Goal: Task Accomplishment & Management: Use online tool/utility

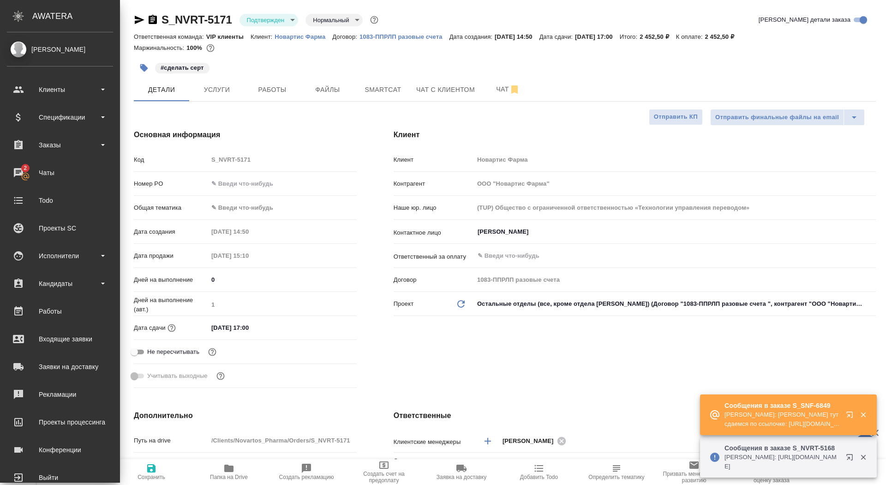
select select "RU"
click at [9, 174] on div "Чаты" at bounding box center [60, 173] width 106 height 14
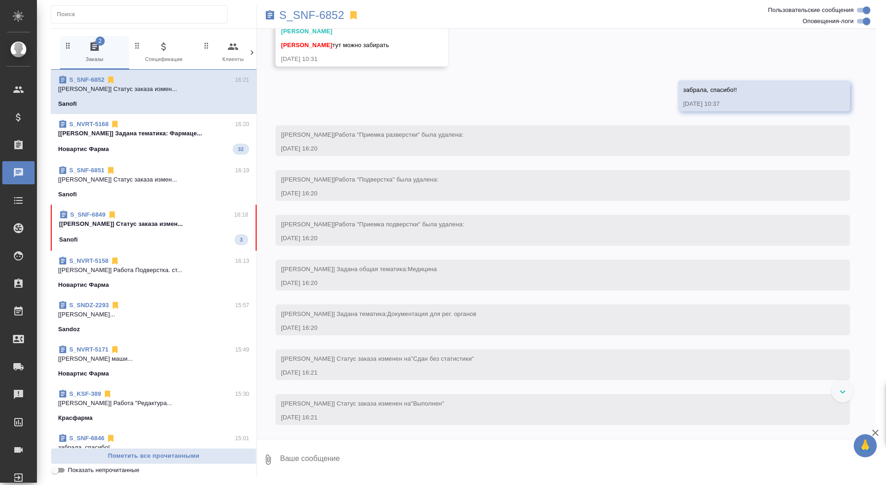
scroll to position [2431, 0]
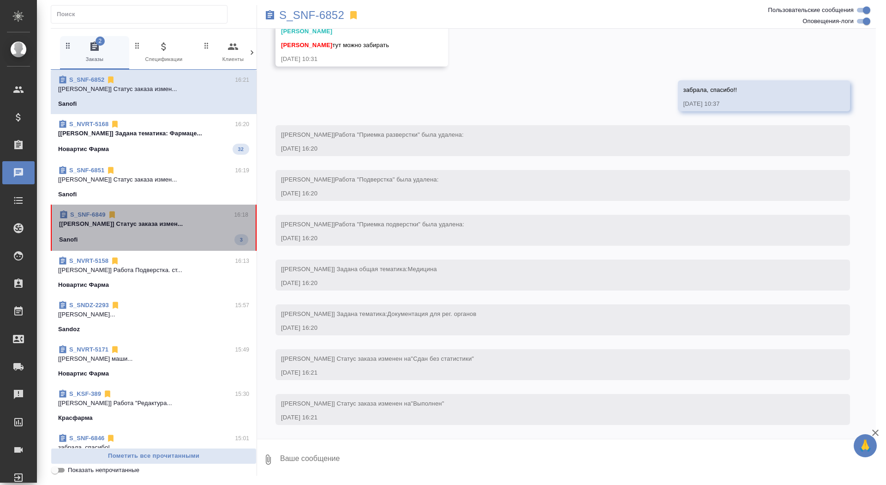
click at [183, 223] on p "[Горшкова Валентина] Статус заказа измен..." at bounding box center [153, 223] width 189 height 9
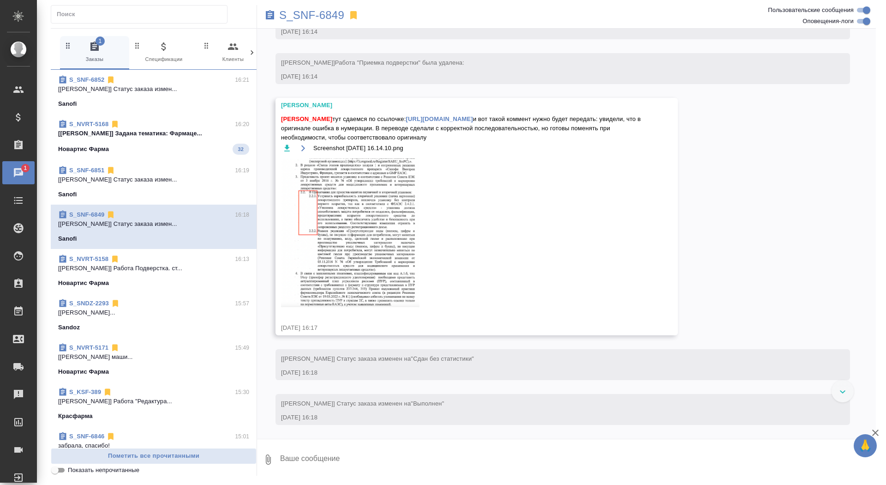
scroll to position [3118, 0]
click at [437, 122] on link "https://drive.awatera.com/apps/files/files/10202523?dir=/Shares/Sanofi/Orders/S…" at bounding box center [439, 118] width 67 height 7
click at [434, 122] on link "https://drive.awatera.com/apps/files/files/10202523?dir=/Shares/Sanofi/Orders/S…" at bounding box center [439, 118] width 67 height 7
click at [329, 457] on textarea at bounding box center [577, 459] width 597 height 31
type textarea "забрала, спасибо"
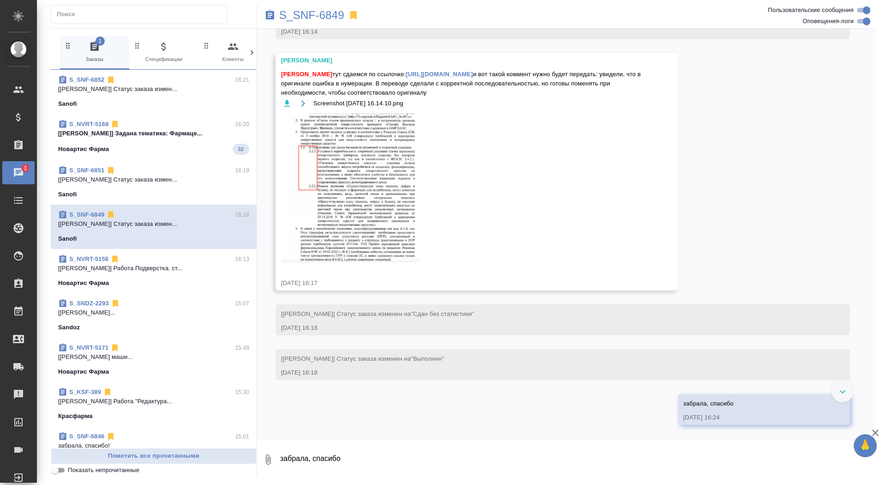
scroll to position [3263, 0]
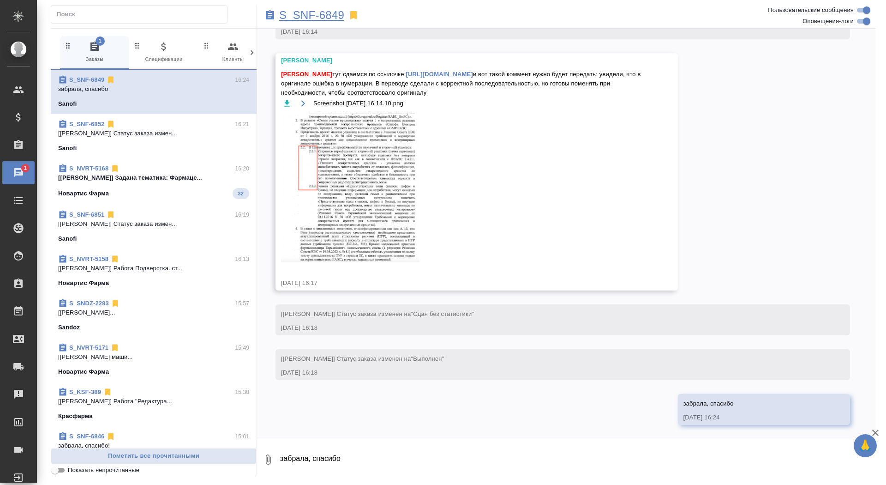
click at [320, 13] on p "S_SNF-6849" at bounding box center [311, 15] width 65 height 9
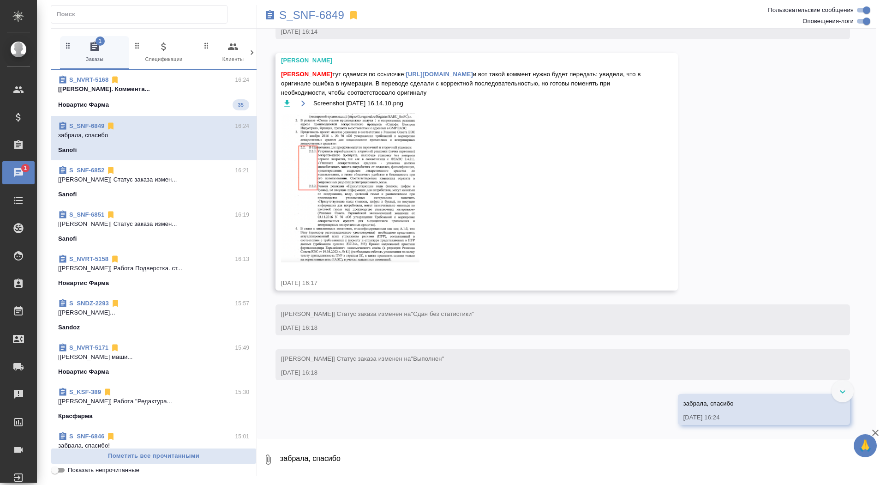
scroll to position [3213, 0]
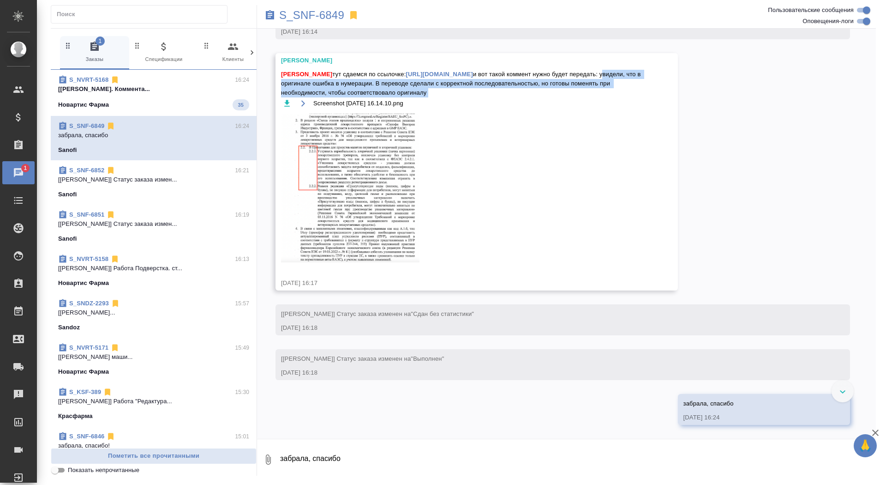
drag, startPoint x: 412, startPoint y: 133, endPoint x: 614, endPoint y: 146, distance: 202.2
click at [614, 146] on div "Сайдашева Диляра тут сдаемся по ссылочке: https://drive.awatera.com/apps/files/…" at bounding box center [463, 172] width 365 height 204
copy div "увидели, что в оригинале ошибка в нумерации. В переводе сделали с корректной по…"
click at [188, 98] on span "S_NVRT-5168 16:24 [Грабко Мария] Работа Перевод. Коммента... Новартис Фарма 35" at bounding box center [153, 92] width 191 height 35
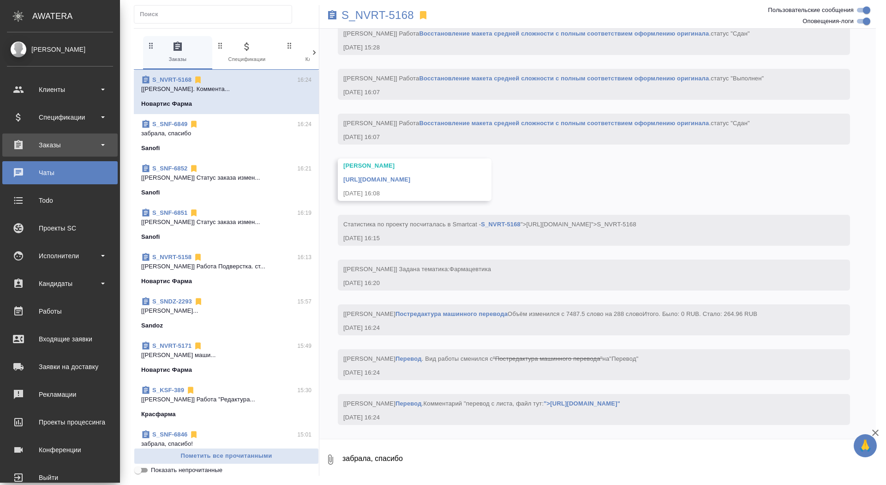
scroll to position [5464, 0]
click at [49, 142] on div "Заказы" at bounding box center [60, 145] width 106 height 14
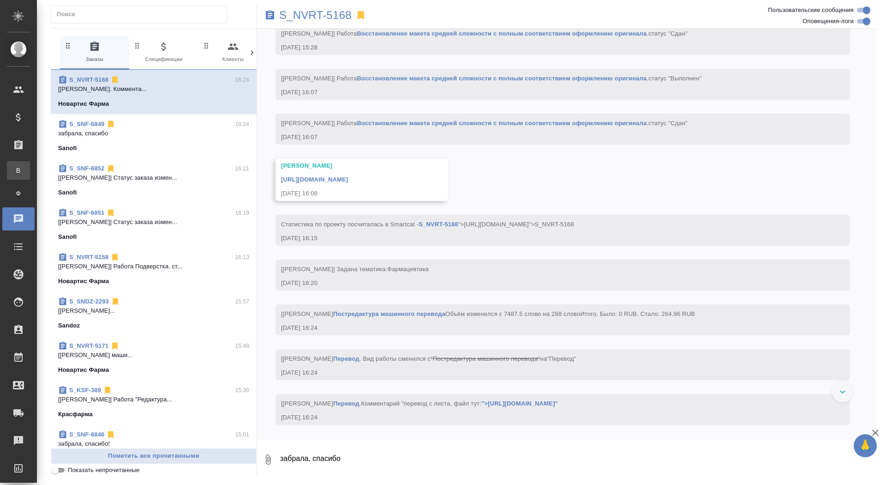
click at [14, 174] on div "Все заказы" at bounding box center [7, 170] width 14 height 9
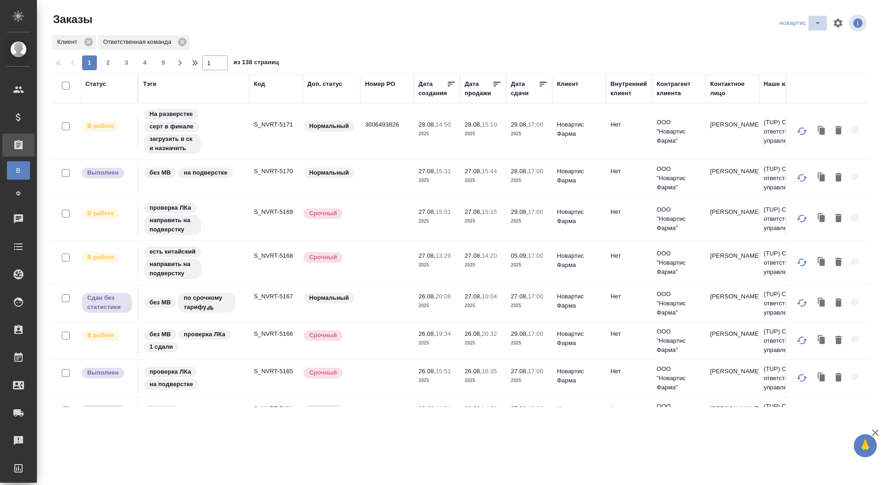
click at [817, 25] on icon "split button" at bounding box center [818, 23] width 11 height 11
click at [803, 59] on li "sanofi" at bounding box center [802, 56] width 51 height 15
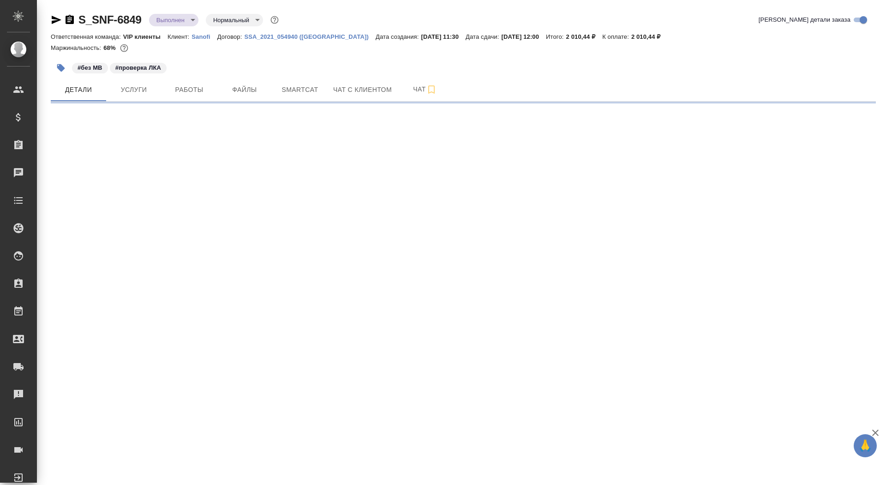
select select "RU"
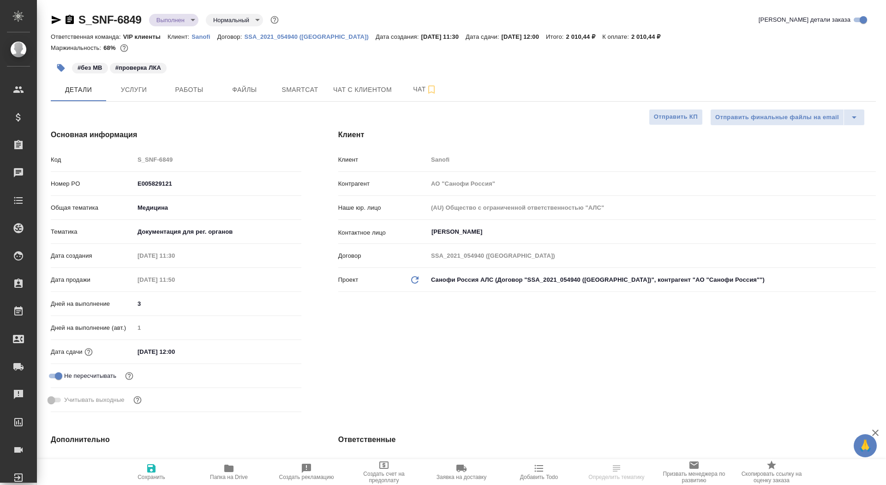
type textarea "x"
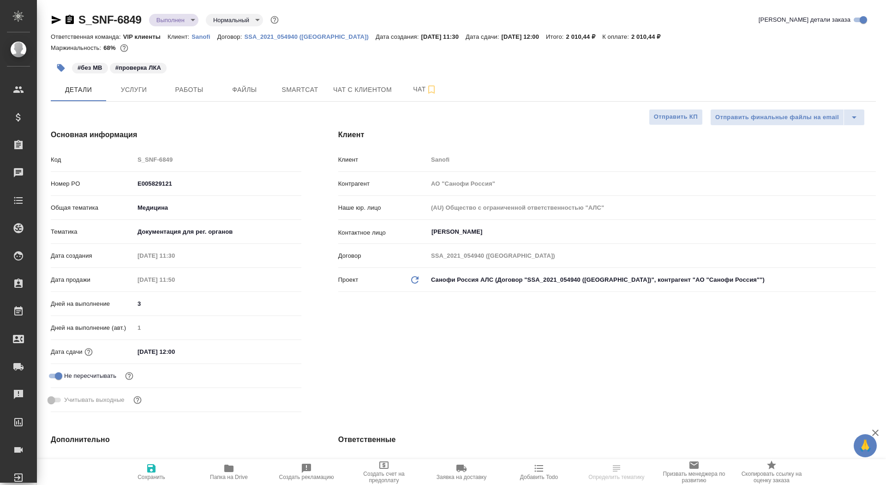
type textarea "x"
type input "Горшкова Валентина"
type input "Комаров Роман"
type textarea "x"
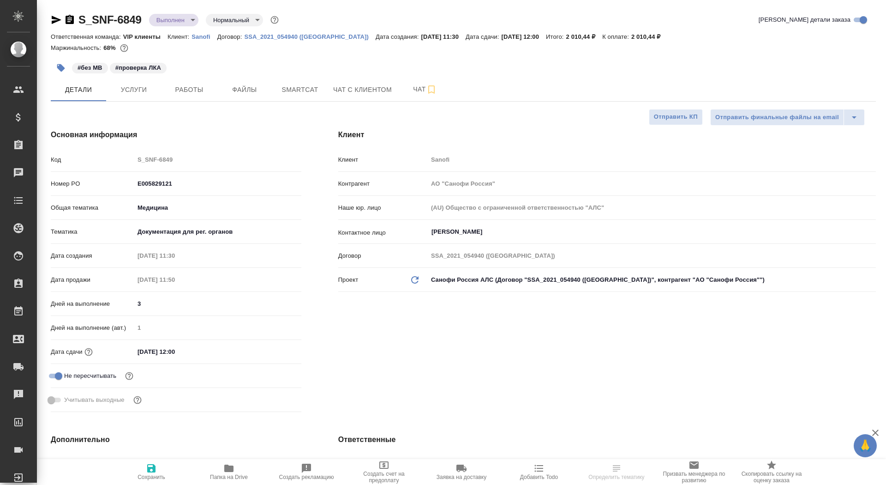
type textarea "x"
click at [72, 19] on icon "button" at bounding box center [70, 19] width 8 height 9
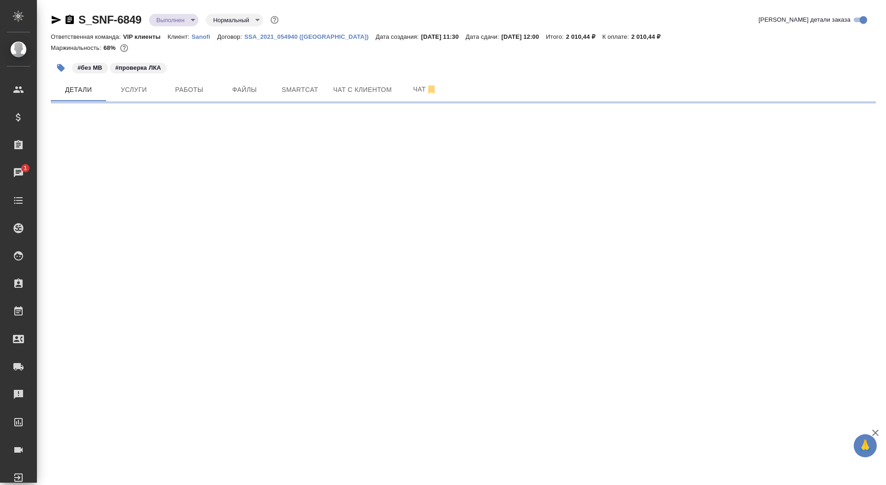
select select "RU"
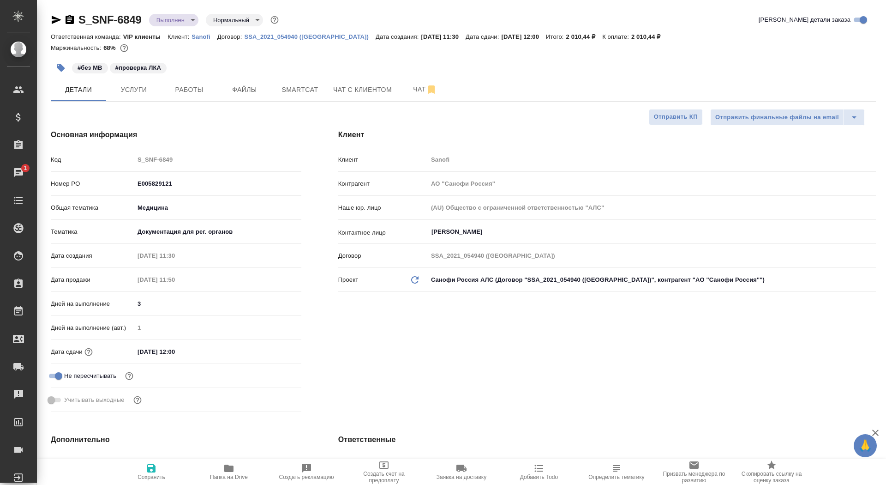
type textarea "x"
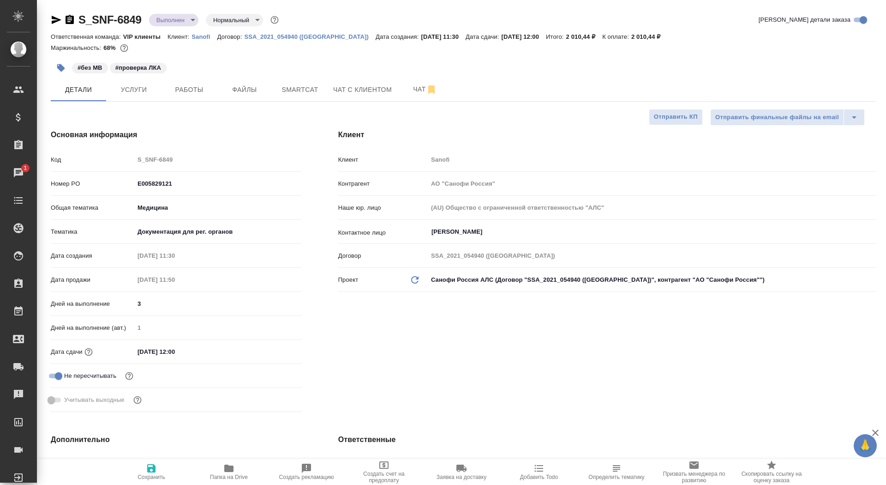
type textarea "x"
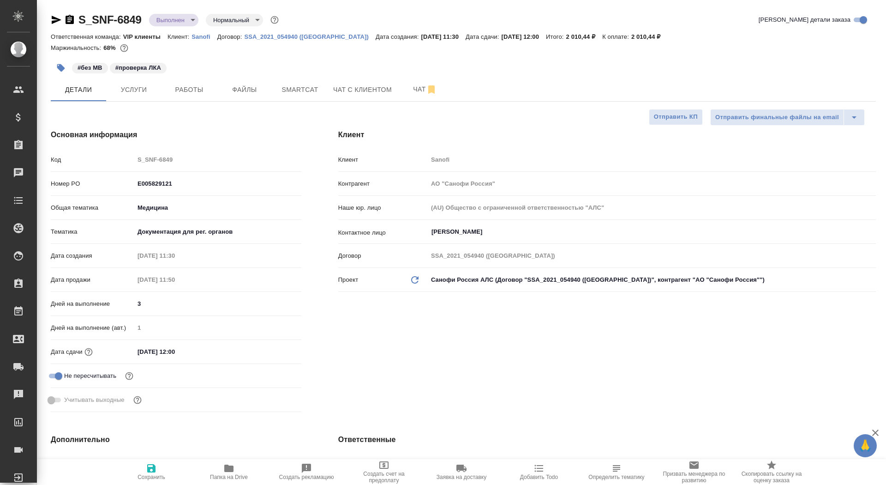
type textarea "x"
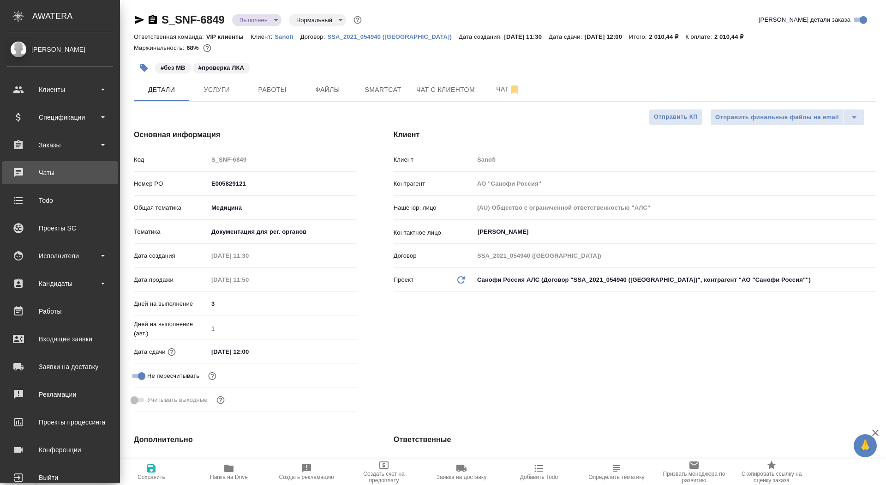
type textarea "x"
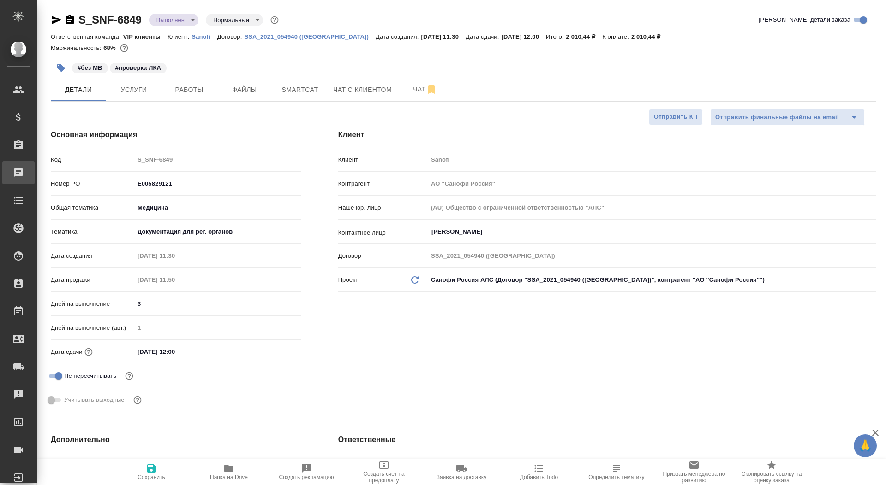
click at [18, 169] on div "Чаты" at bounding box center [6, 173] width 23 height 14
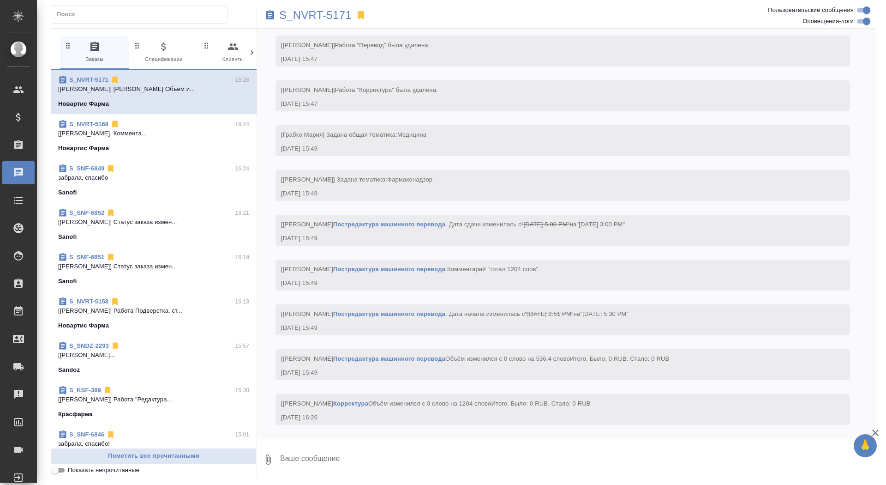
scroll to position [2989, 0]
click at [328, 18] on p "S_NVRT-5171" at bounding box center [315, 15] width 72 height 9
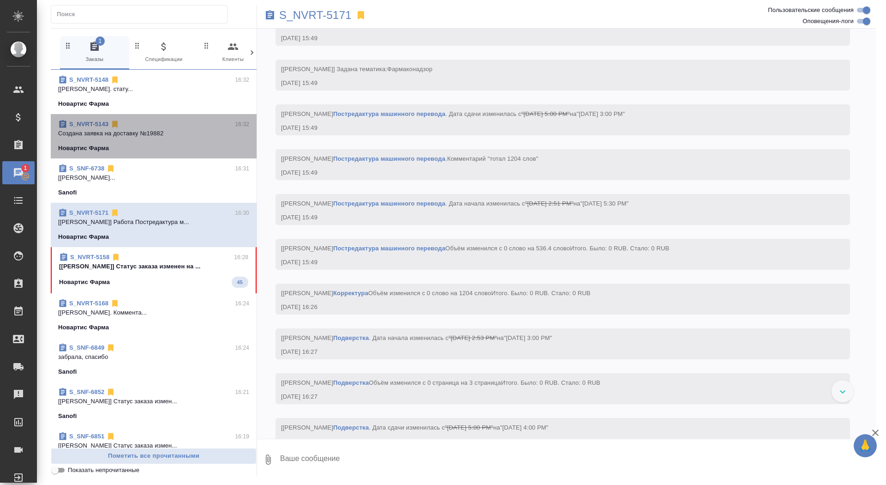
click at [173, 149] on div "Новартис Фарма" at bounding box center [153, 148] width 191 height 9
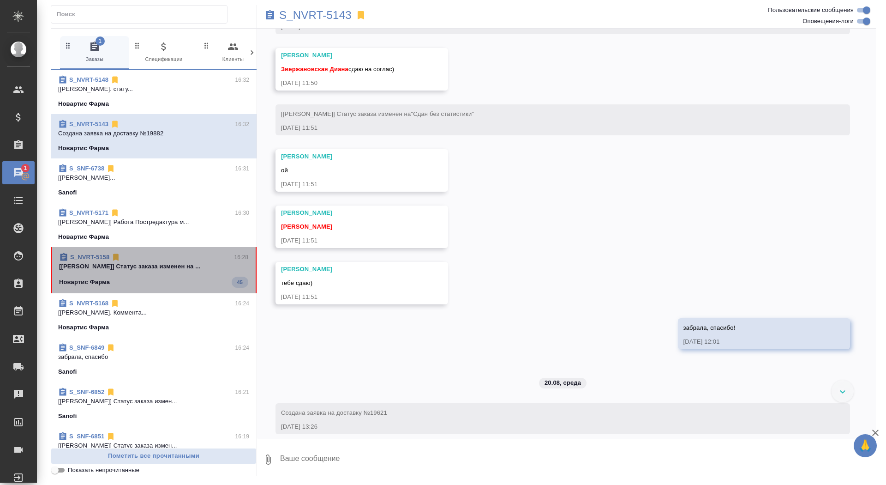
click at [191, 289] on div "S_NVRT-5158 16:28 [Грабко Мария] Статус заказа изменен на ... Новартис Фарма 45" at bounding box center [154, 270] width 206 height 46
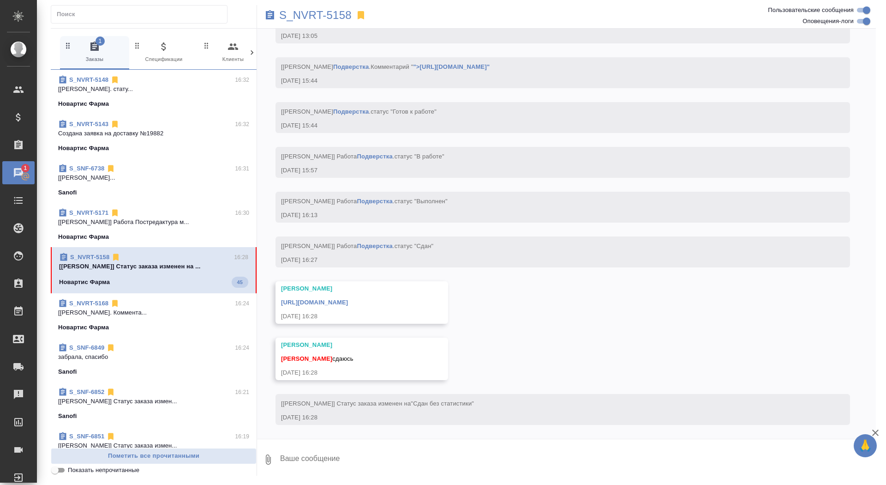
click at [386, 462] on textarea at bounding box center [577, 459] width 597 height 31
type textarea "забрала, спасибо!"
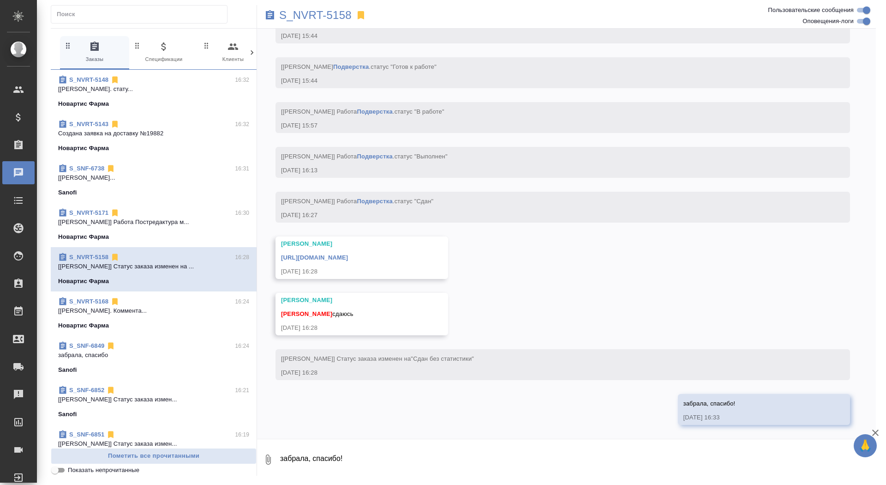
scroll to position [4331, 0]
click at [416, 253] on div "https://drive.awatera.com/apps/files/files/10178434?dir=/Shares/Novartos_Pharma…" at bounding box center [348, 257] width 135 height 12
click at [416, 261] on div "https://drive.awatera.com/apps/files/files/10178434?dir=/Shares/Novartos_Pharma…" at bounding box center [348, 257] width 135 height 12
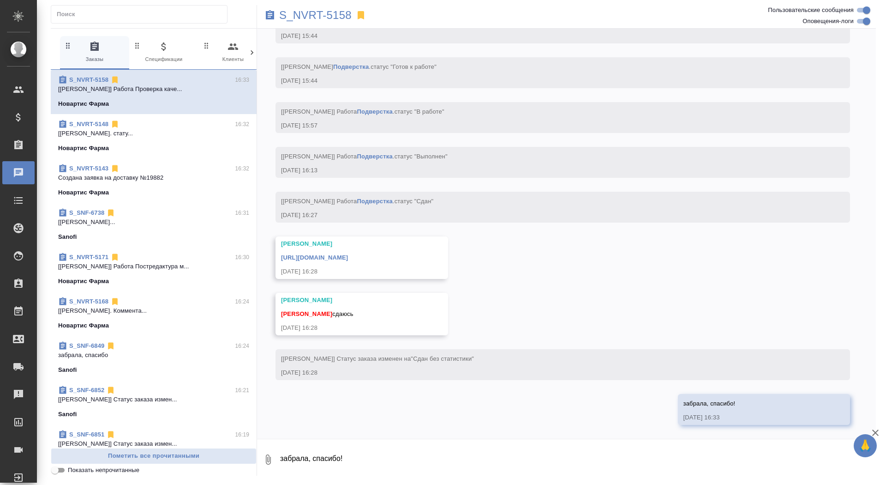
click at [348, 258] on link "https://drive.awatera.com/apps/files/files/10178434?dir=/Shares/Novartos_Pharma…" at bounding box center [314, 257] width 67 height 7
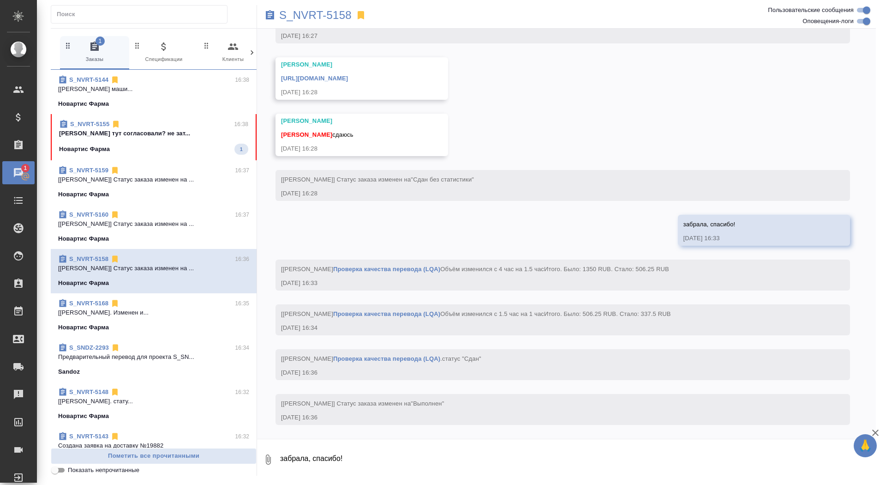
scroll to position [4529, 0]
click at [220, 138] on span "S_NVRT-5155 16:38 Сайдашева Диляра тут согласовали? не зат... Новартис Фарма 1" at bounding box center [153, 137] width 189 height 35
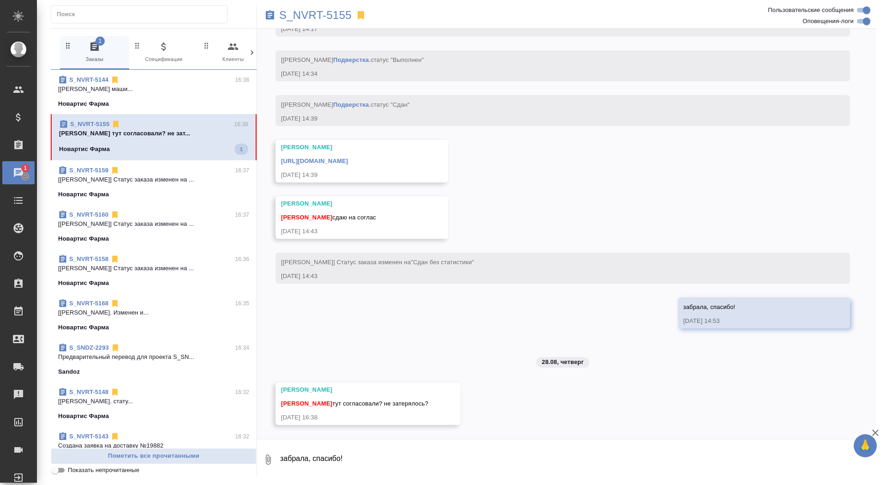
scroll to position [4713, 0]
click at [160, 175] on p "[Грабко Мария] Статус заказа изменен на ..." at bounding box center [153, 177] width 191 height 9
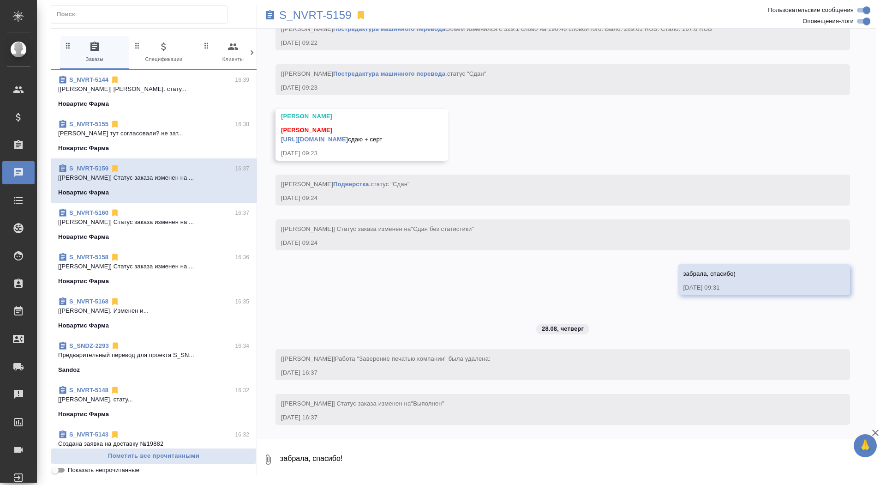
scroll to position [12, 0]
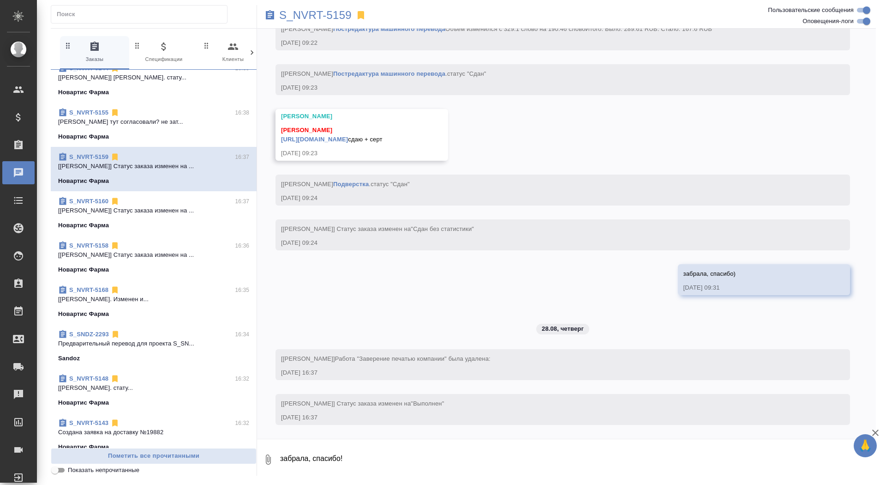
click at [160, 299] on p "[Грабко Мария] Работа Перевод. Изменен и..." at bounding box center [153, 299] width 191 height 9
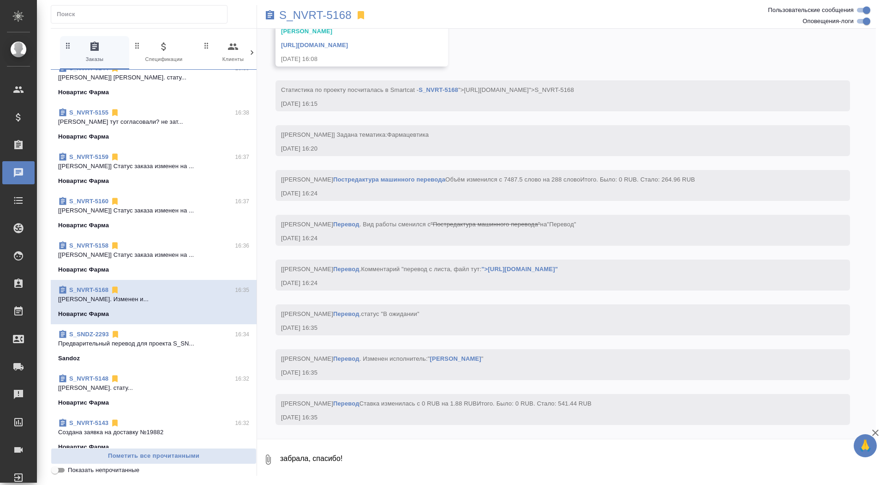
scroll to position [0, 0]
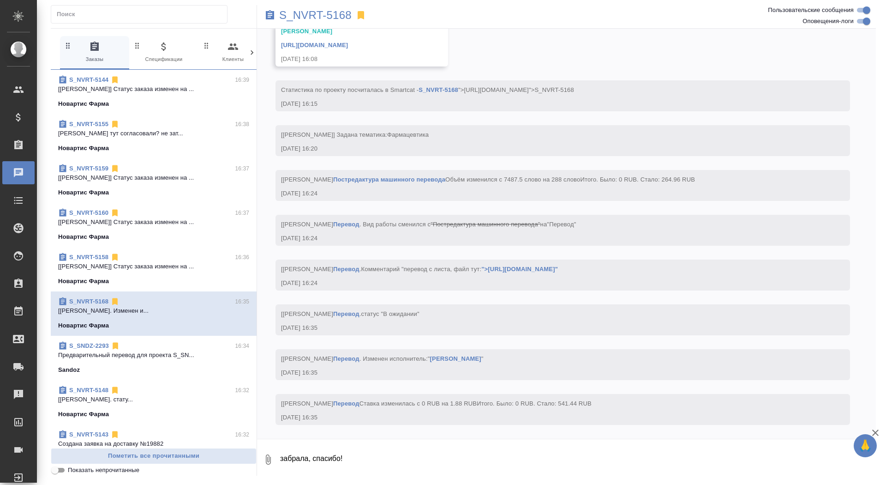
click at [139, 263] on p "[Грабко Мария] Статус заказа изменен на ..." at bounding box center [153, 266] width 191 height 9
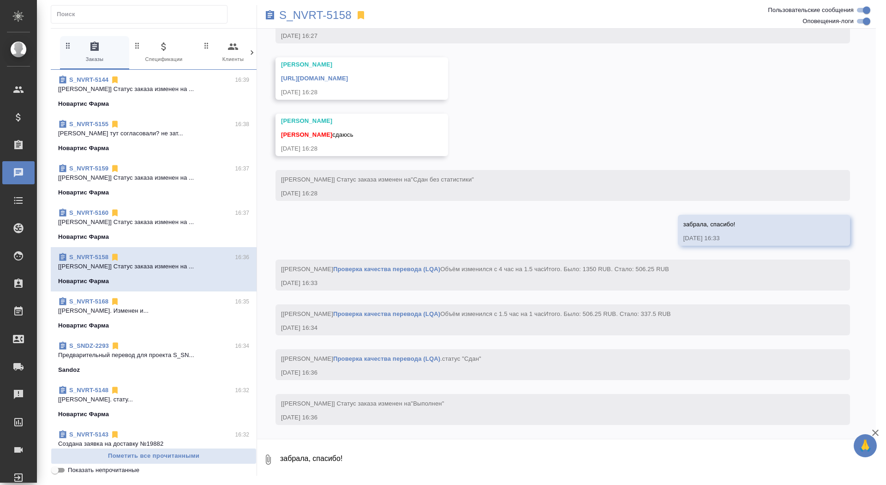
scroll to position [4529, 0]
click at [157, 126] on div "S_NVRT-5155 16:38" at bounding box center [153, 124] width 191 height 9
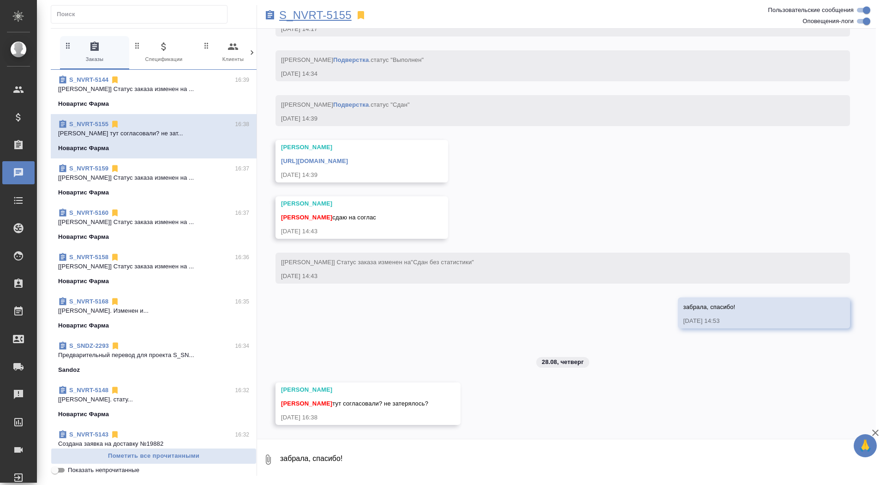
scroll to position [4713, 0]
click at [368, 464] on textarea "забрала, спасибо!" at bounding box center [577, 459] width 597 height 31
type textarea "не согласовали("
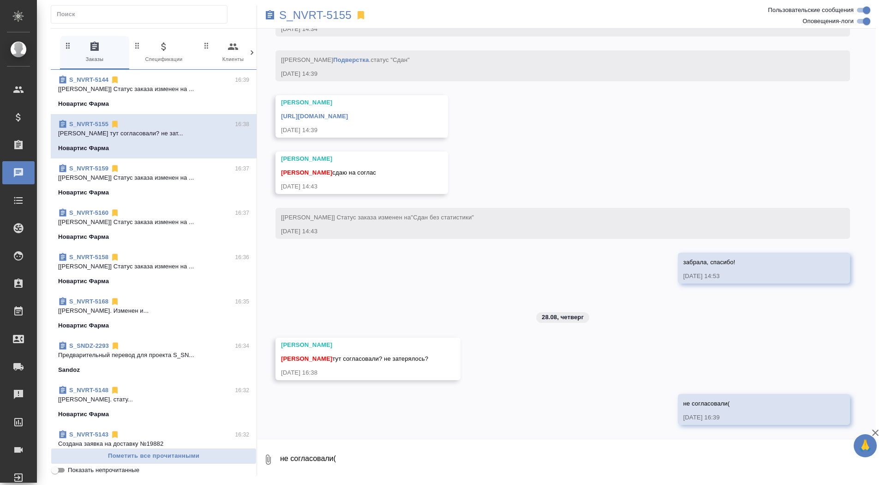
scroll to position [4757, 0]
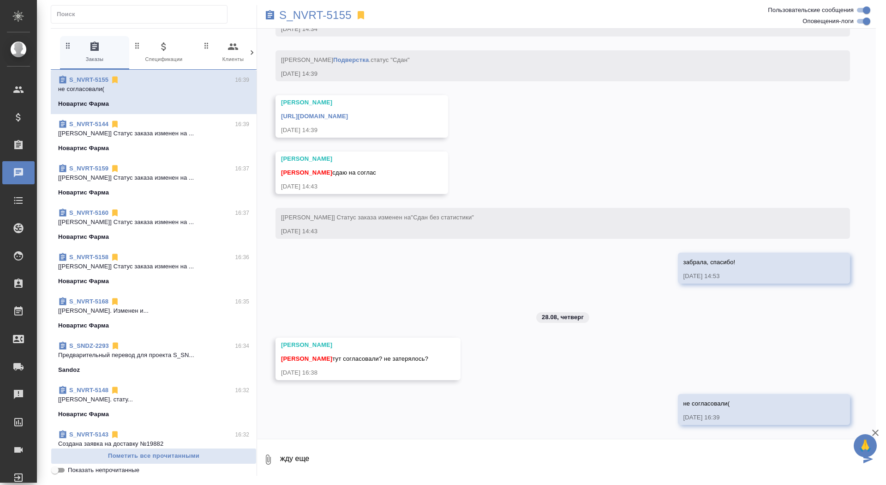
type textarea "жду еще"
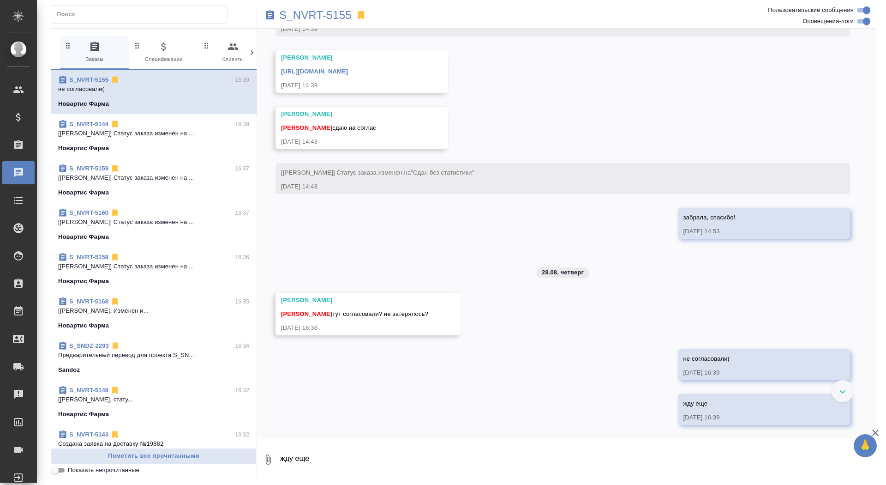
scroll to position [4803, 0]
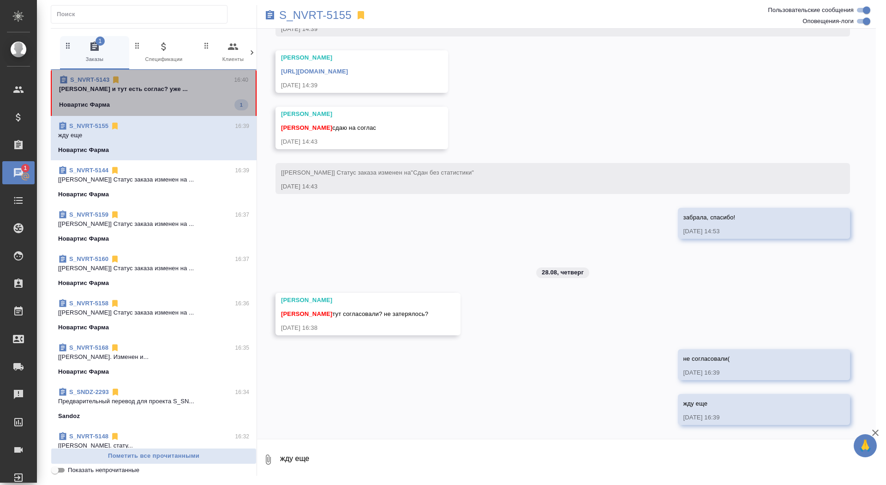
click at [188, 102] on div "Новартис Фарма 1" at bounding box center [153, 104] width 189 height 11
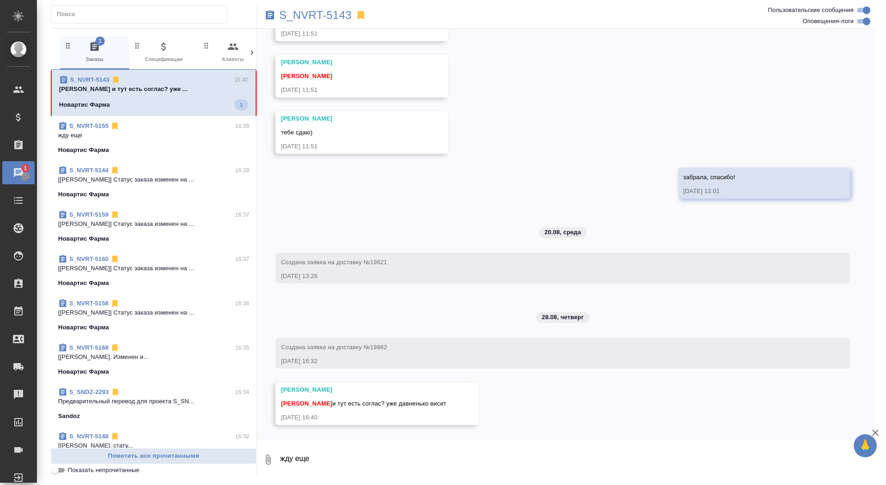
scroll to position [4017, 0]
click at [322, 445] on textarea "жду еще" at bounding box center [577, 459] width 597 height 31
type textarea "есть, я уже отдала на заверку)"
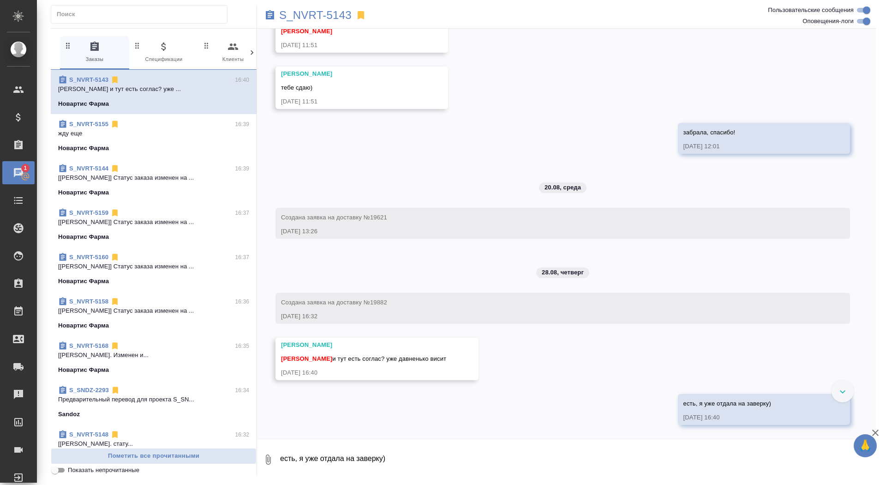
scroll to position [4062, 0]
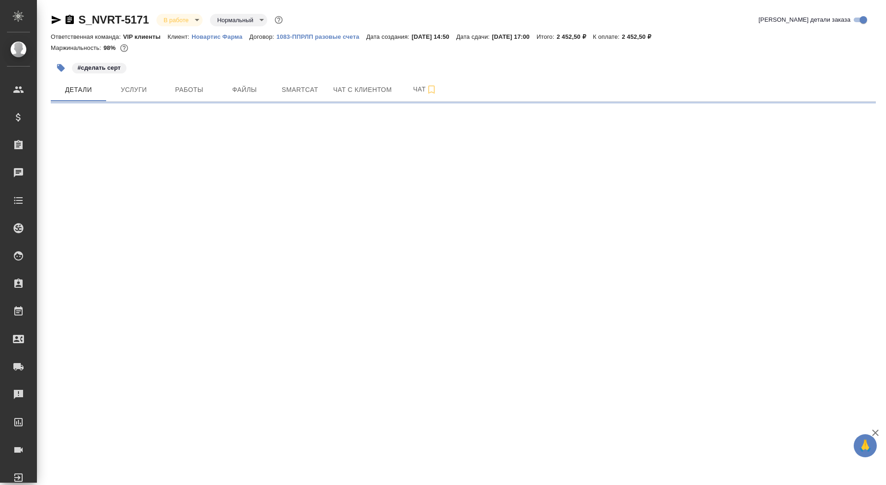
select select "RU"
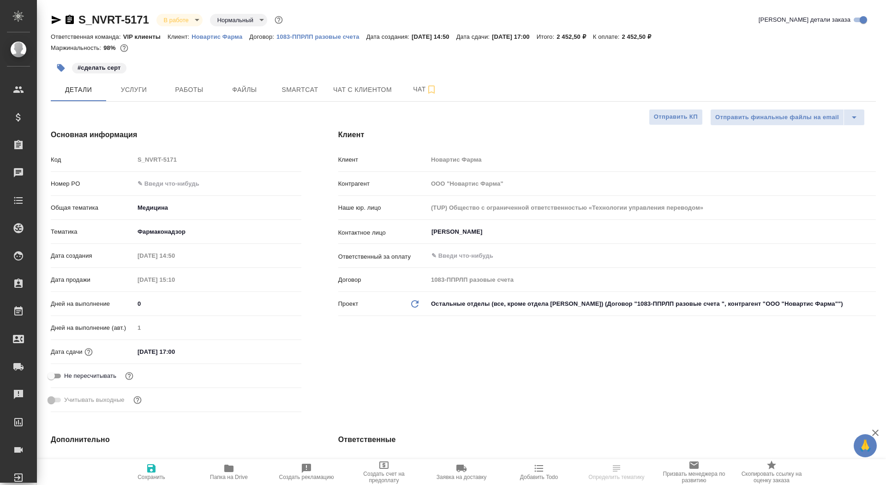
type textarea "x"
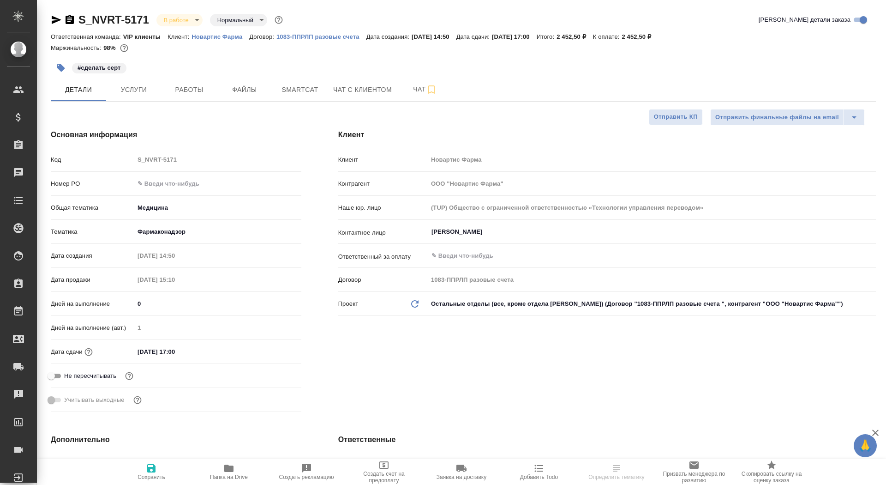
type textarea "x"
click at [159, 188] on input "text" at bounding box center [217, 183] width 167 height 13
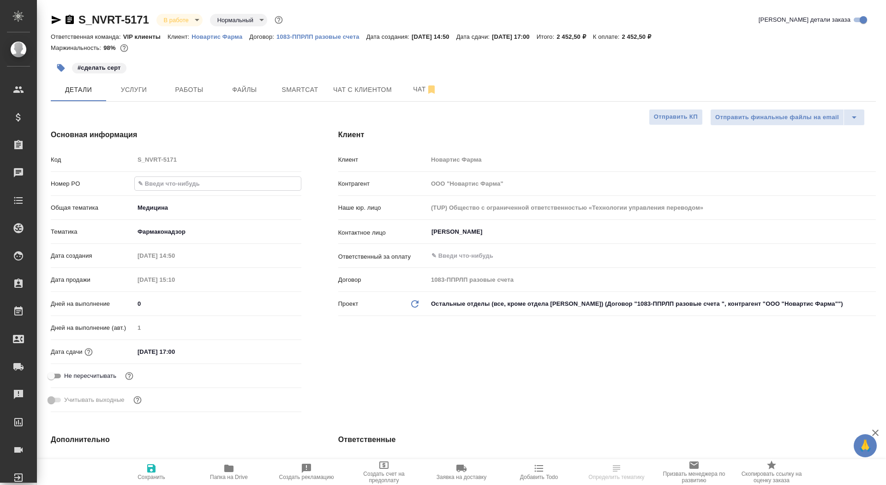
paste input "3006493826"
type input "3006493826"
type textarea "x"
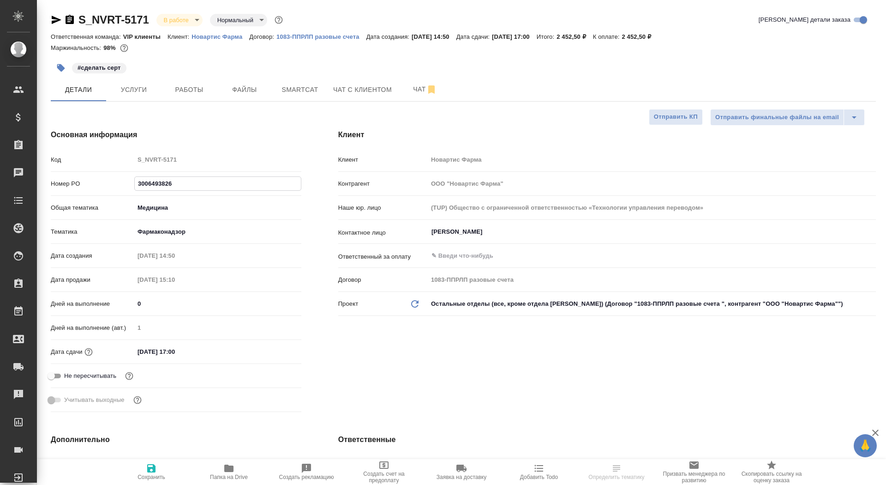
type input "3006493826"
click at [151, 484] on button "Сохранить" at bounding box center [152, 472] width 78 height 26
type textarea "x"
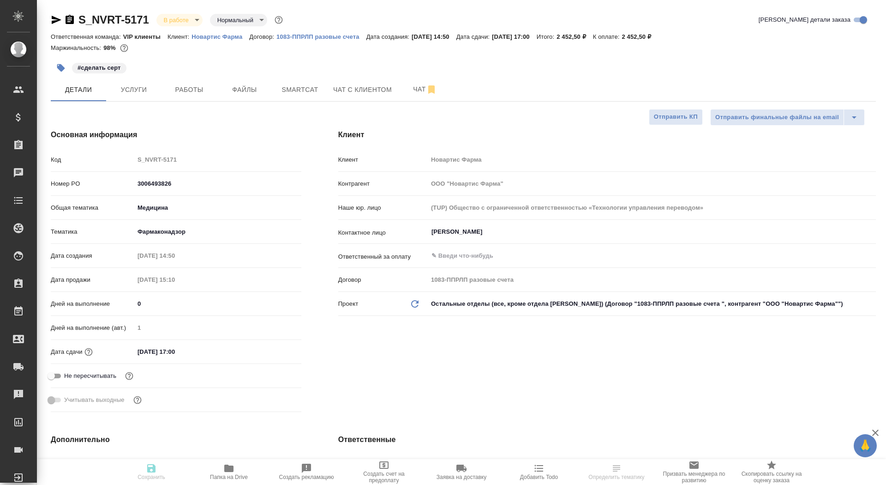
type textarea "x"
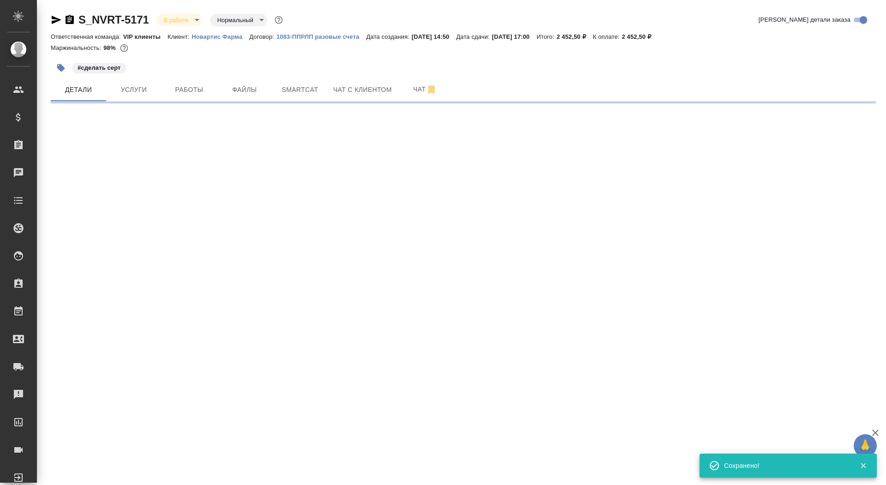
select select "RU"
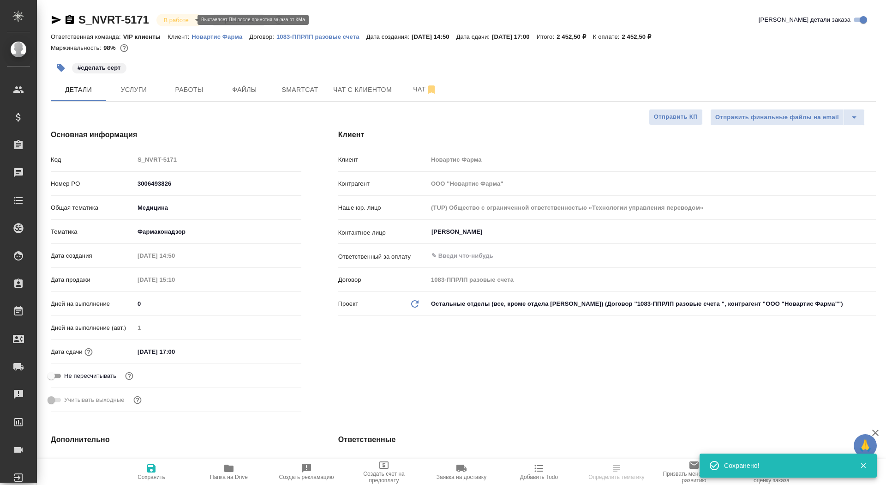
type textarea "x"
click at [179, 19] on body "🙏 .cls-1 fill:#fff; AWATERA Saydasheva Dilyara Клиенты Спецификации Заказы 0 Ча…" at bounding box center [443, 242] width 886 height 485
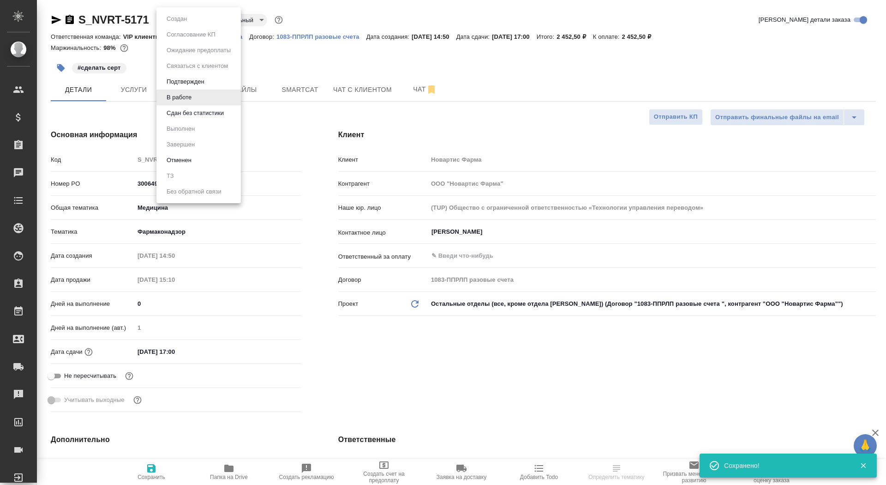
click at [355, 64] on div at bounding box center [443, 242] width 886 height 485
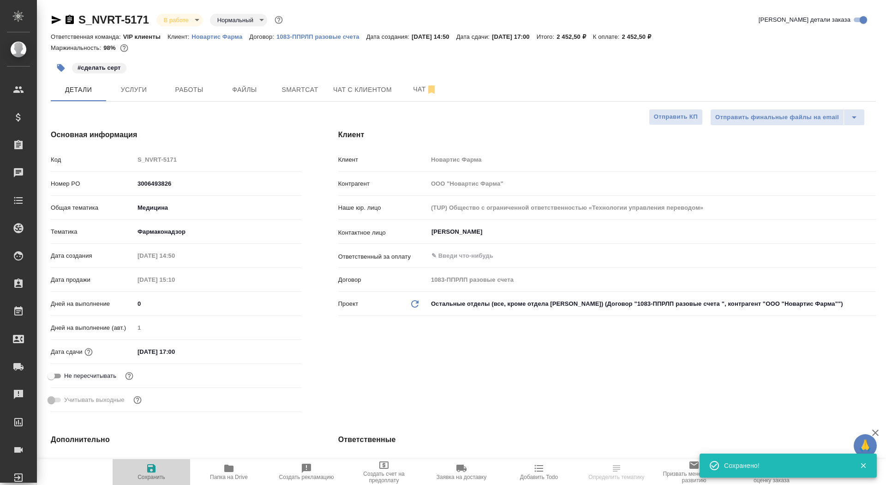
click at [160, 474] on span "Сохранить" at bounding box center [152, 477] width 28 height 6
type textarea "x"
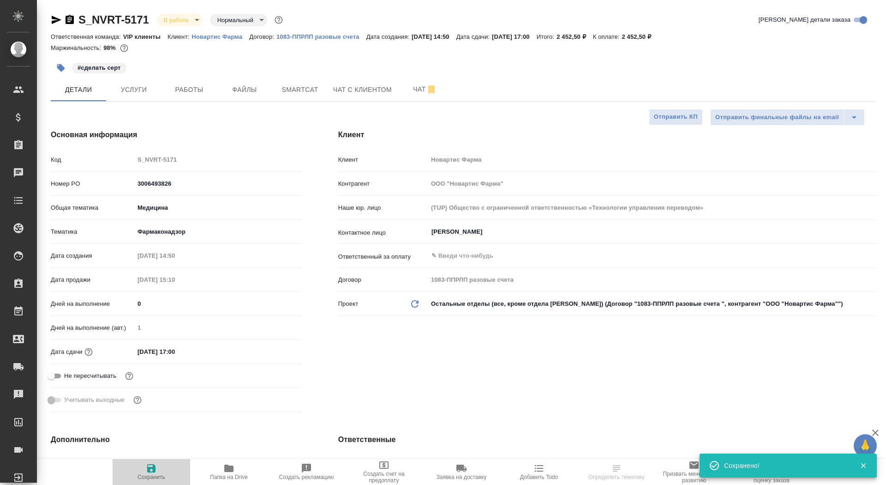
type textarea "x"
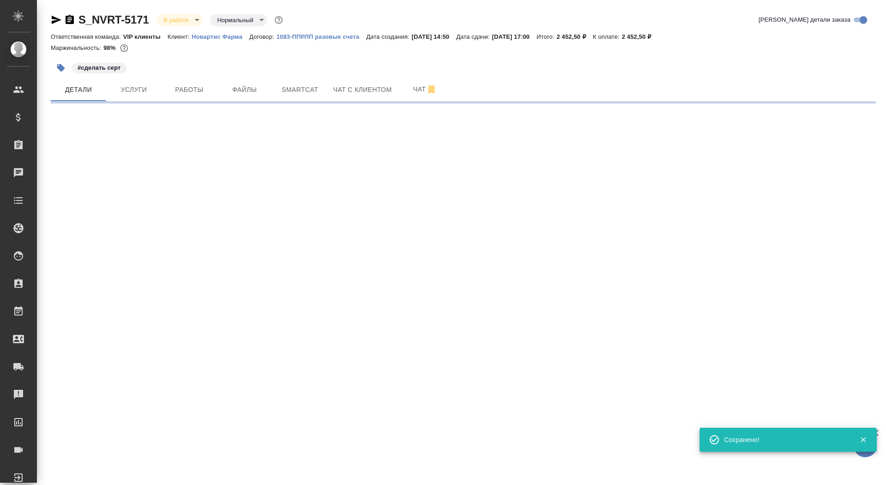
select select "RU"
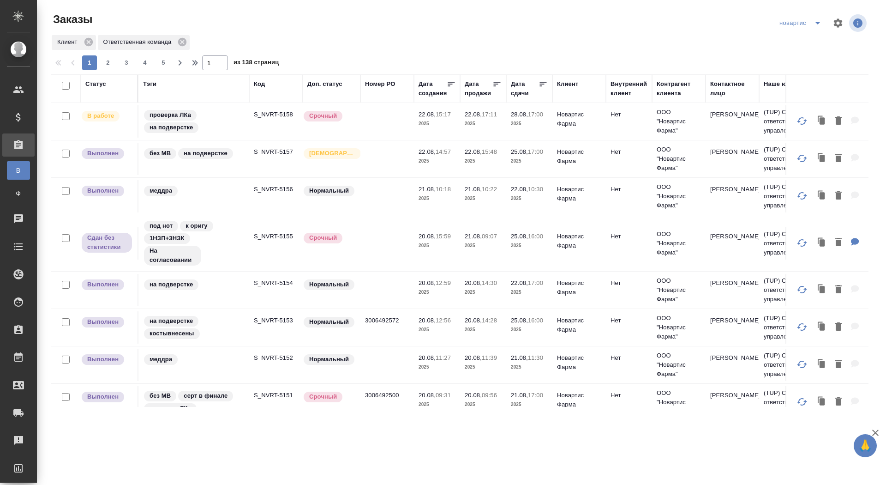
scroll to position [707, 0]
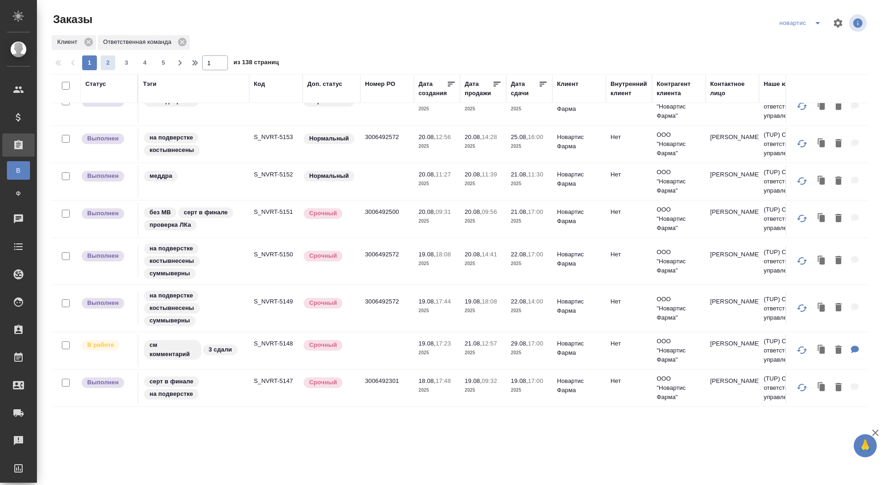
click at [106, 64] on span "2" at bounding box center [108, 62] width 15 height 9
type input "2"
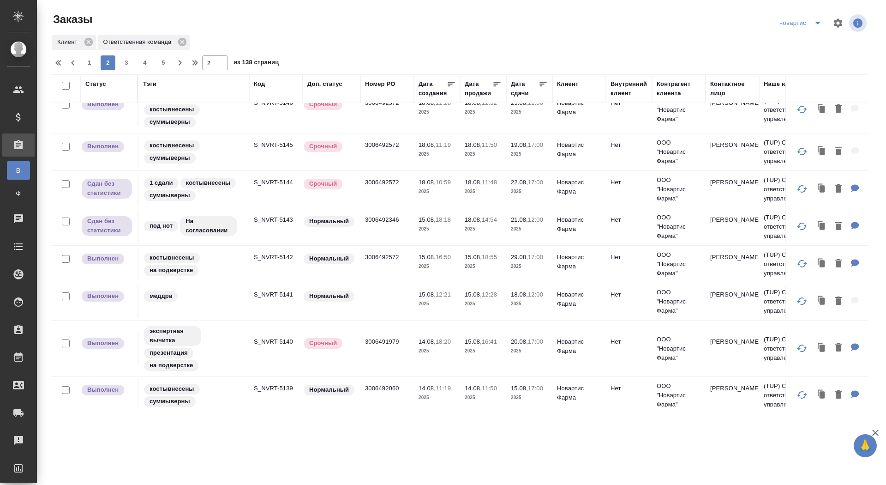
scroll to position [12, 0]
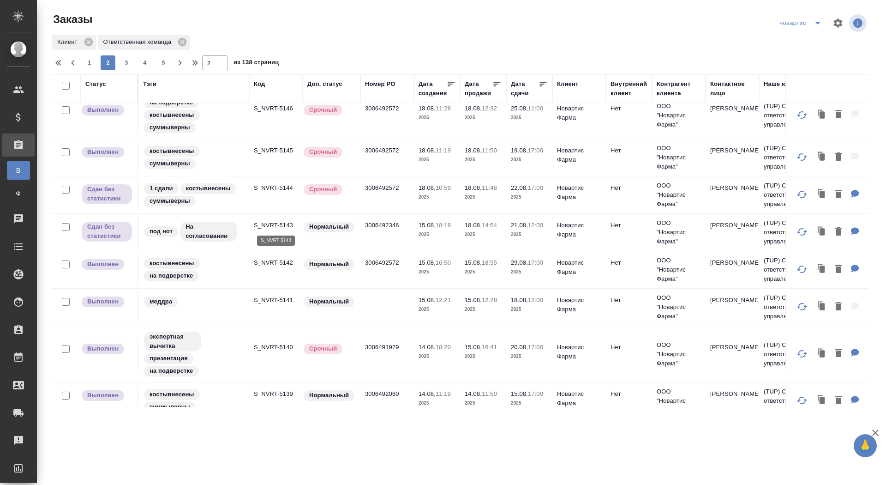
click at [277, 224] on p "S_NVRT-5143" at bounding box center [276, 225] width 44 height 9
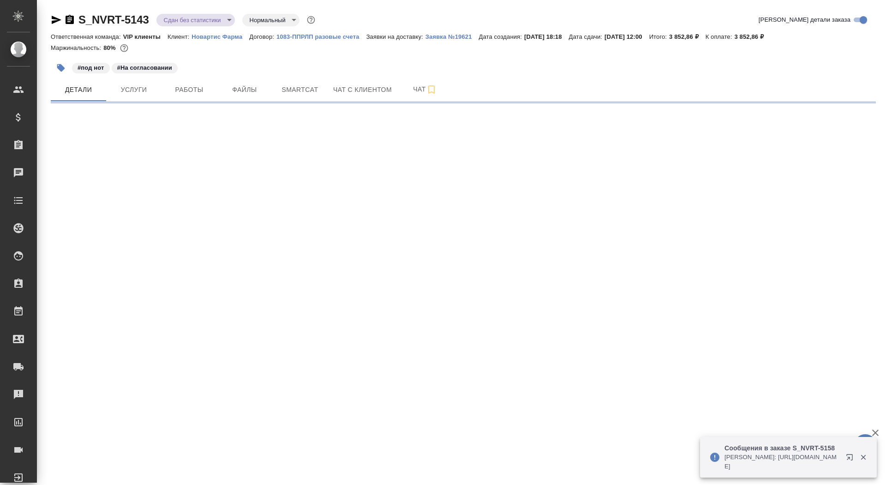
select select "RU"
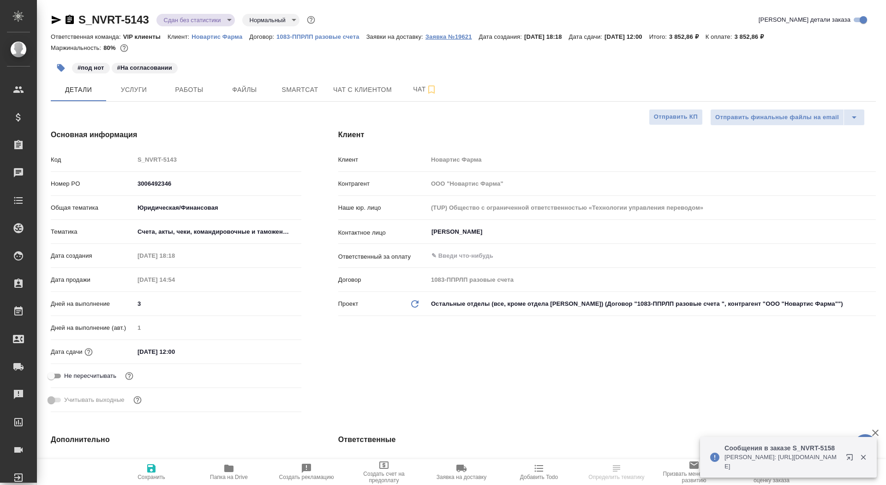
type textarea "x"
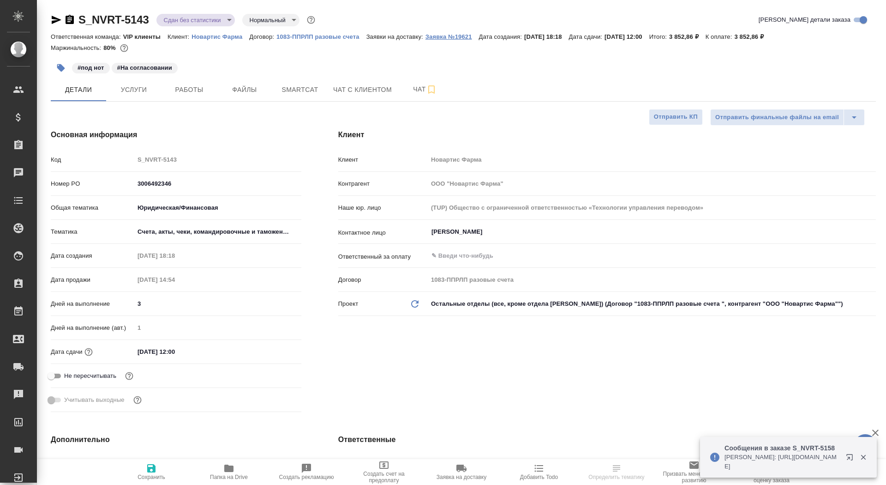
type textarea "x"
click at [463, 36] on p "Заявка №19621" at bounding box center [453, 36] width 54 height 7
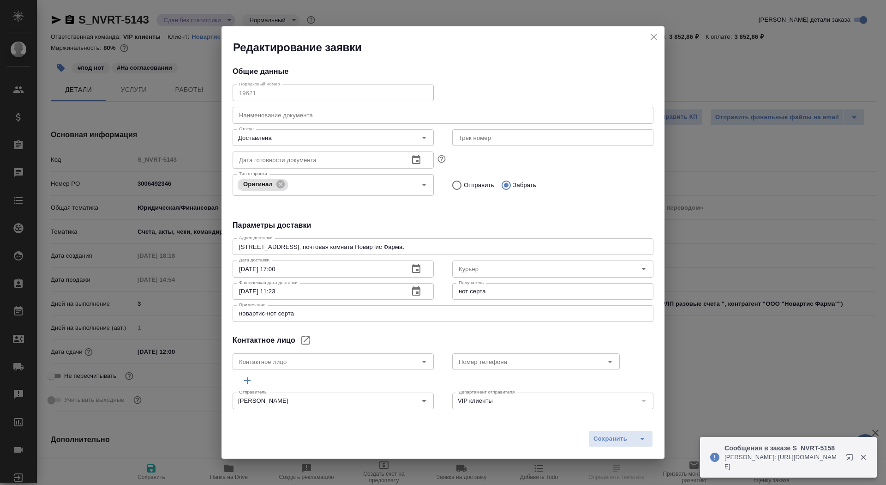
type input "[PERSON_NAME]"
click at [652, 37] on icon "close" at bounding box center [654, 36] width 11 height 11
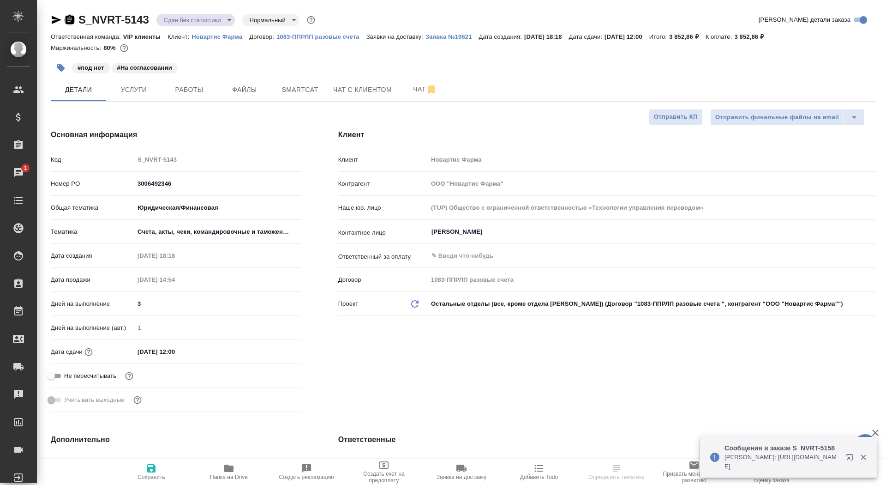
click at [68, 21] on icon "button" at bounding box center [70, 19] width 8 height 9
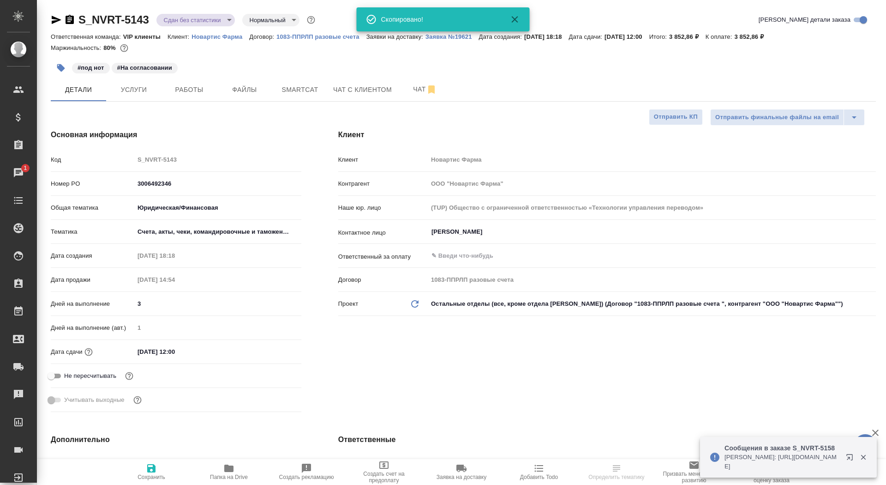
type textarea "x"
select select "RU"
type textarea "x"
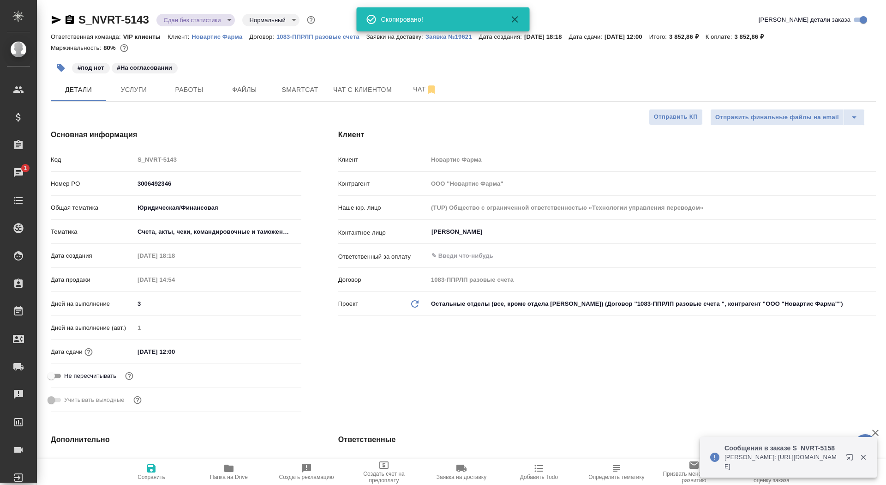
type textarea "x"
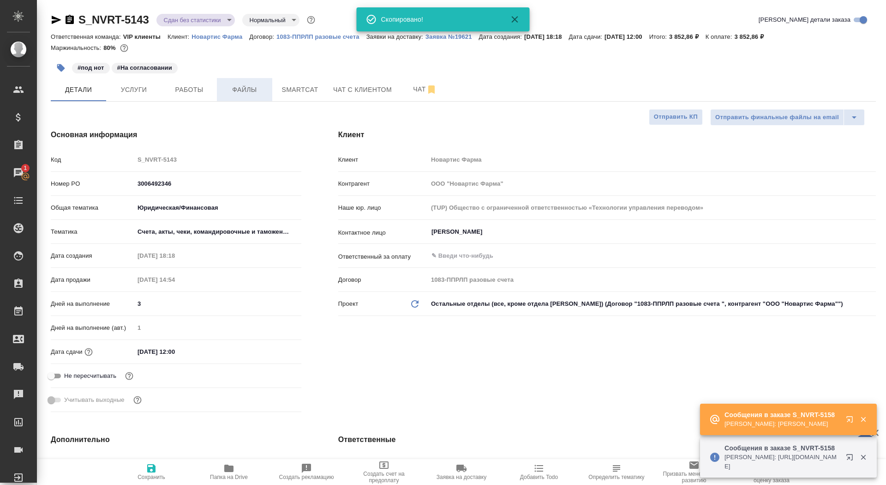
click at [248, 93] on span "Файлы" at bounding box center [245, 90] width 44 height 12
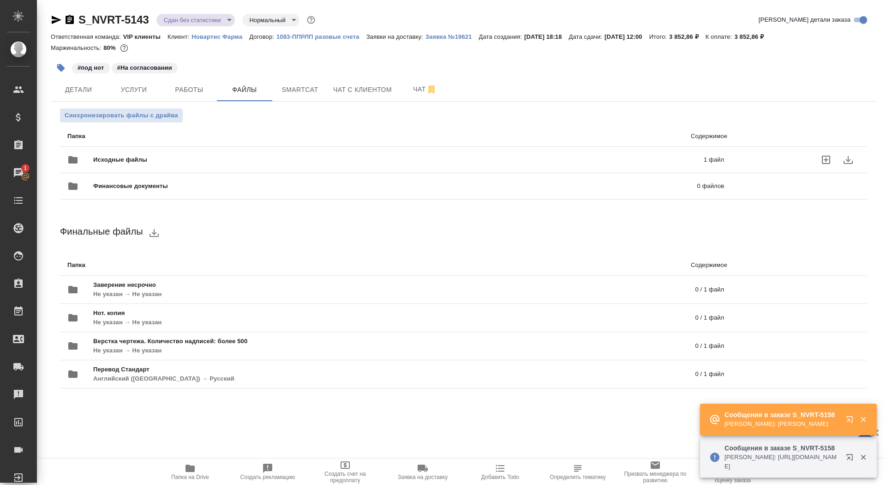
click at [221, 156] on span "Исходные файлы" at bounding box center [259, 159] width 332 height 9
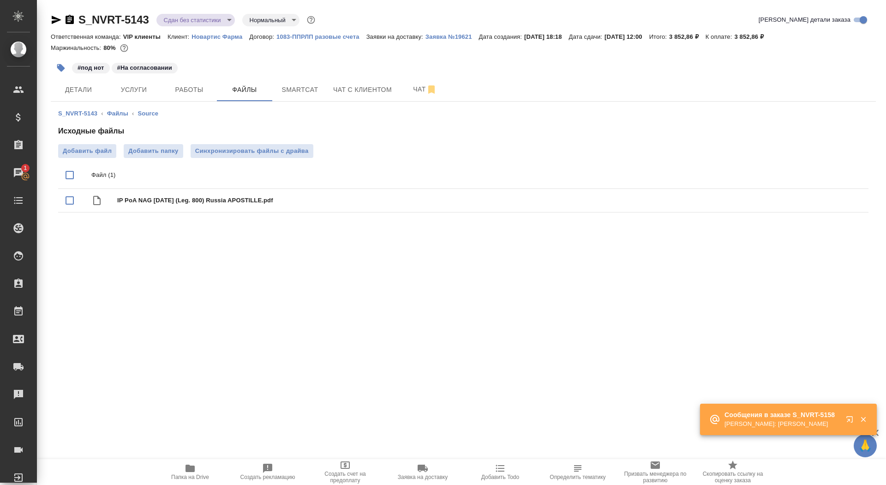
click at [180, 480] on button "Папка на Drive" at bounding box center [190, 472] width 78 height 26
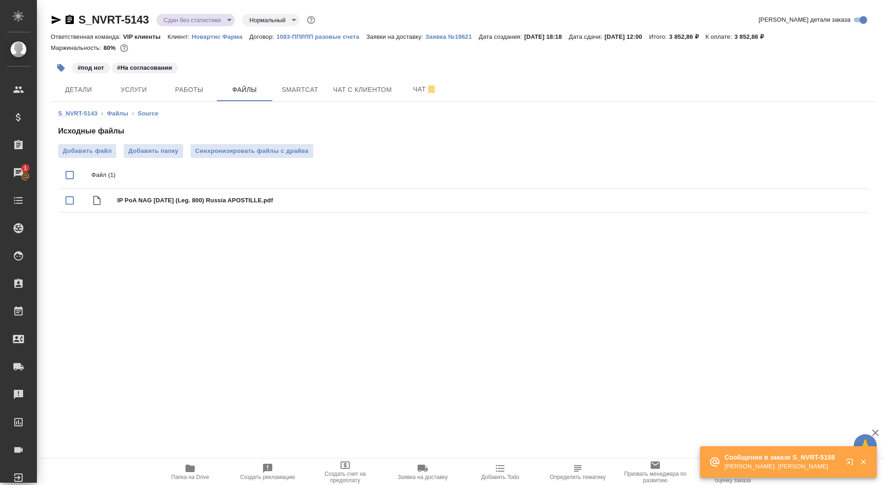
click at [122, 73] on div "#под нот #На согласовании" at bounding box center [326, 68] width 550 height 20
click at [124, 84] on button "Услуги" at bounding box center [133, 89] width 55 height 23
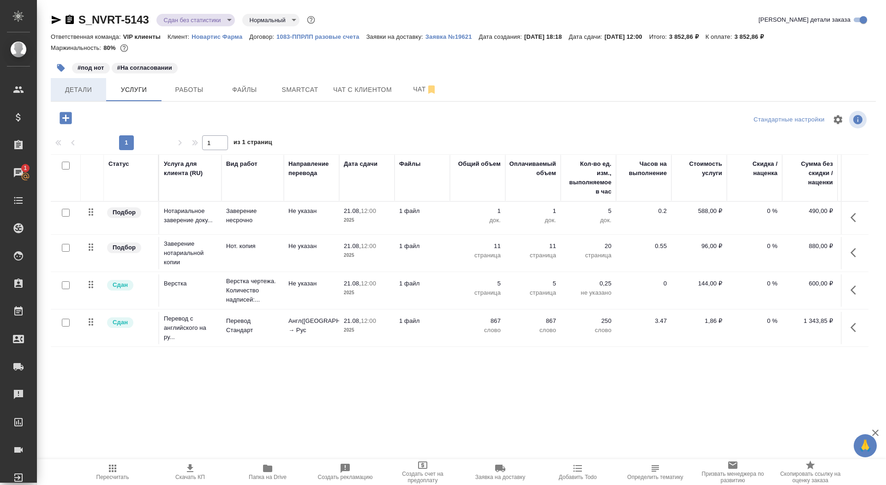
click at [91, 95] on span "Детали" at bounding box center [78, 90] width 44 height 12
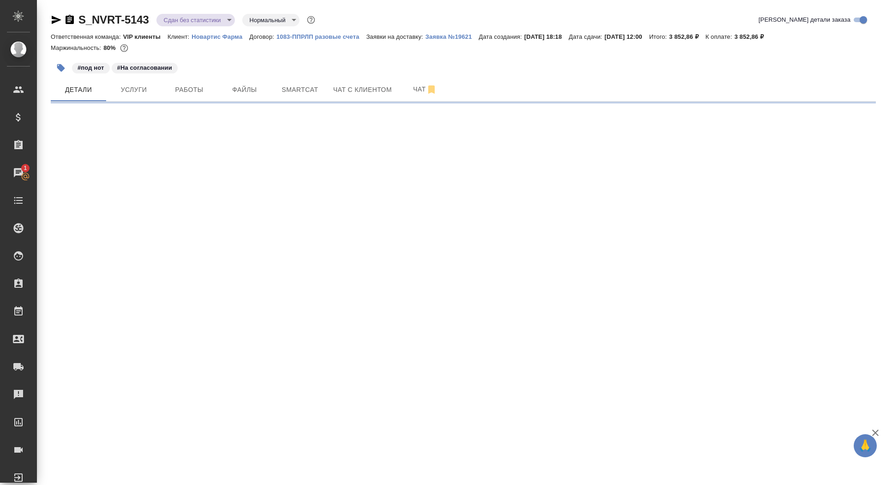
select select "RU"
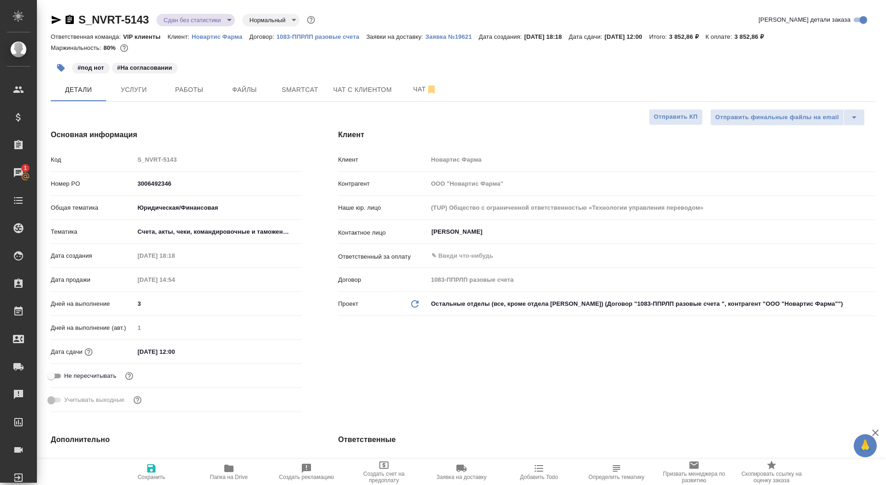
type textarea "x"
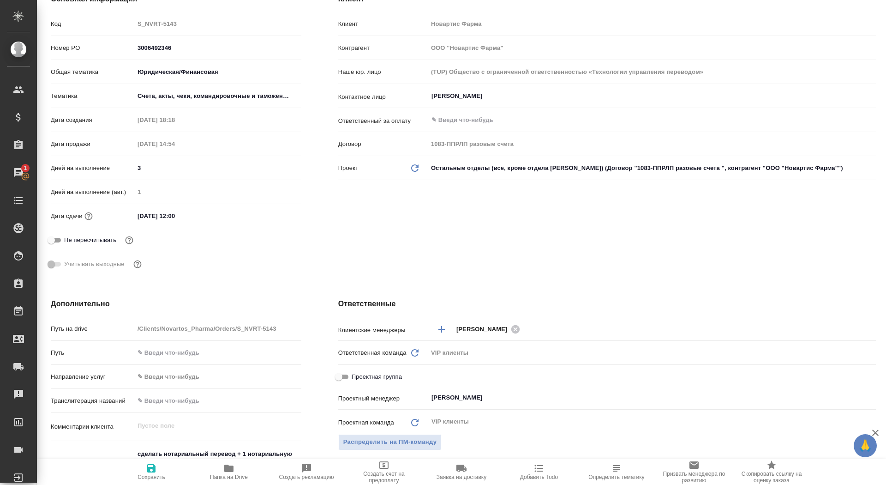
scroll to position [323, 0]
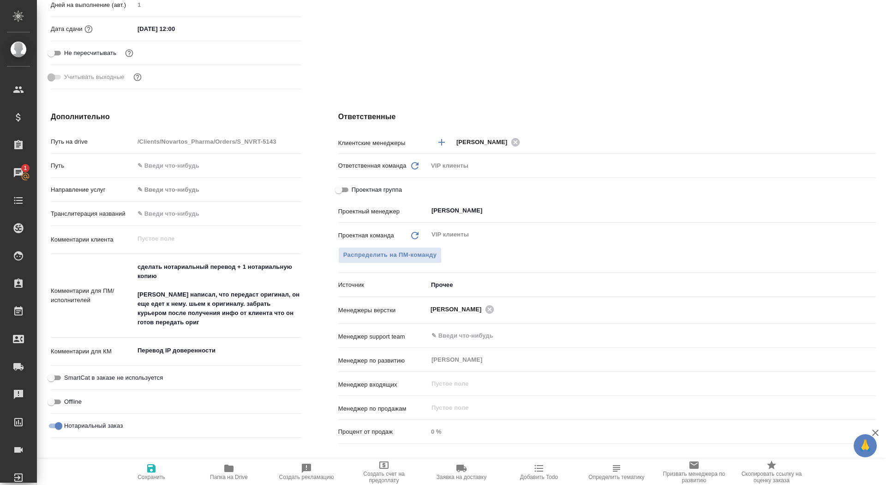
type textarea "x"
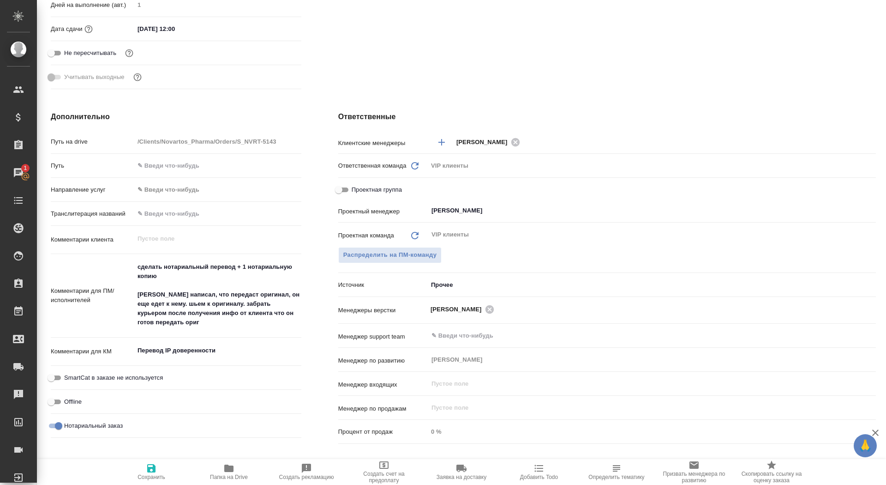
type textarea "x"
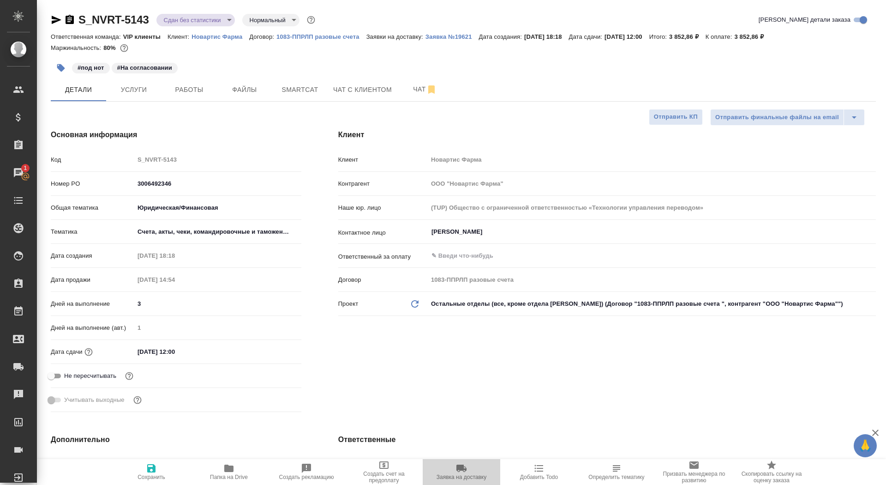
click at [463, 480] on span "Заявка на доставку" at bounding box center [462, 477] width 50 height 6
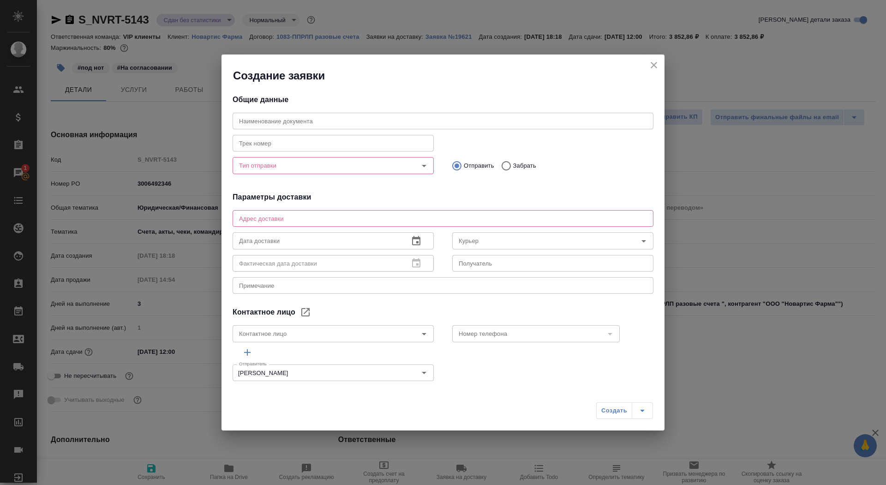
type input "Зубрилина Мария"
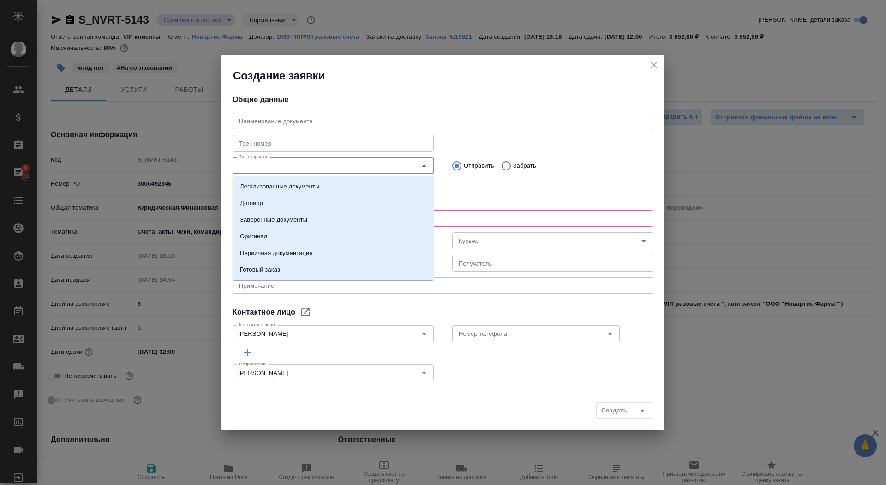
click at [313, 165] on input "Тип отправки" at bounding box center [317, 165] width 165 height 11
click at [313, 218] on li "Заверенные документы" at bounding box center [333, 219] width 201 height 17
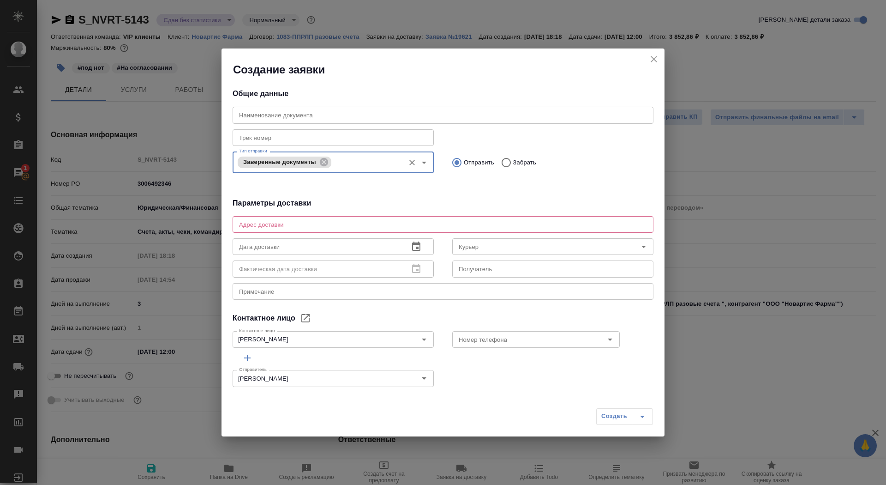
click at [525, 162] on p "Забрать" at bounding box center [524, 162] width 23 height 9
click at [513, 162] on input "Забрать" at bounding box center [505, 162] width 17 height 19
radio input "true"
click at [482, 156] on label "Отправить" at bounding box center [470, 162] width 47 height 19
click at [464, 156] on input "Отправить" at bounding box center [455, 162] width 17 height 19
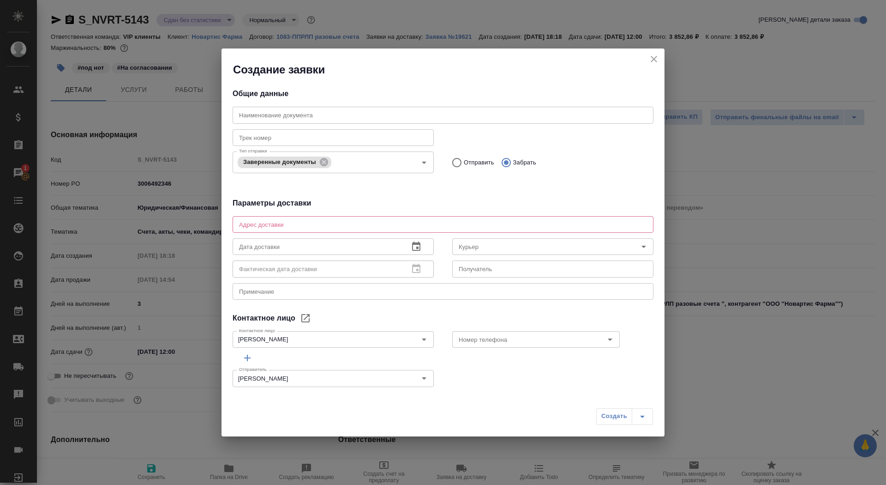
radio input "true"
click at [466, 162] on p "Отправить" at bounding box center [479, 162] width 30 height 9
click at [464, 162] on input "Отправить" at bounding box center [455, 162] width 17 height 19
click at [380, 220] on div "x Адрес доставки" at bounding box center [443, 224] width 421 height 17
type textarea "125315, г. Москва, Ленинградский проспект, 70"
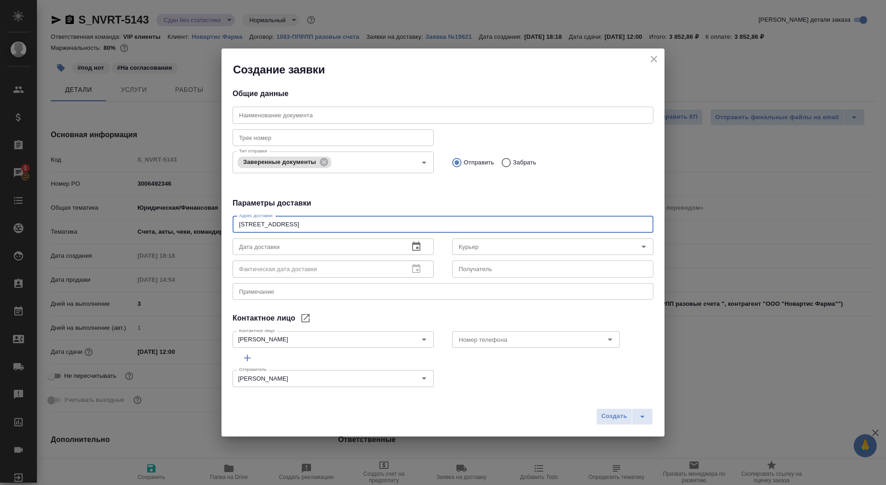
click at [388, 225] on textarea "125315, г. Москва, Ленинградский проспект, 70" at bounding box center [443, 224] width 408 height 7
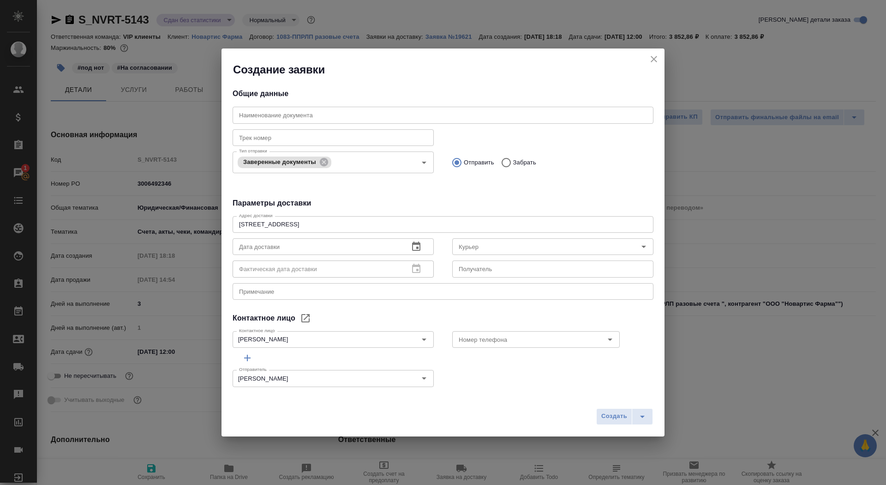
click at [363, 311] on div "Общие данные Наименование документа Наименование документа Трек номер Трек номе…" at bounding box center [443, 234] width 443 height 315
click at [360, 292] on textarea at bounding box center [443, 291] width 408 height 7
type textarea "нот серта-новартис"
click at [638, 419] on icon "split button" at bounding box center [642, 416] width 11 height 11
click at [629, 397] on li "Создать и скачать" at bounding box center [626, 396] width 66 height 15
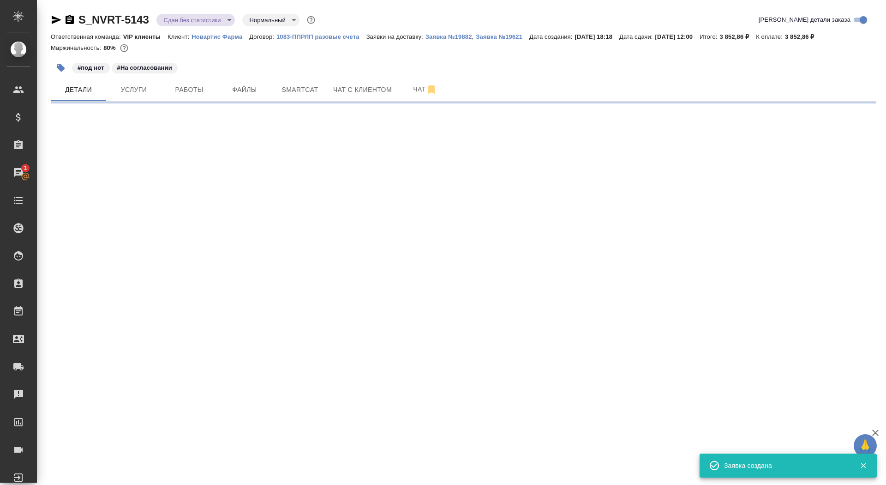
select select "RU"
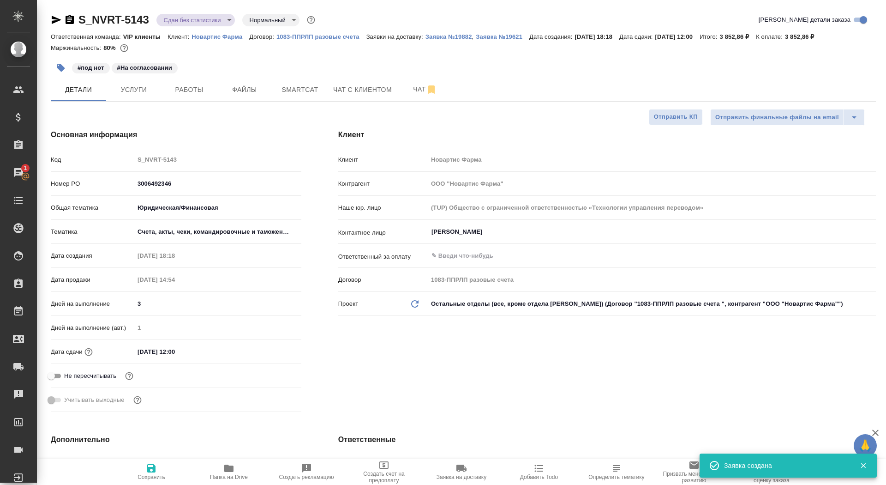
type textarea "x"
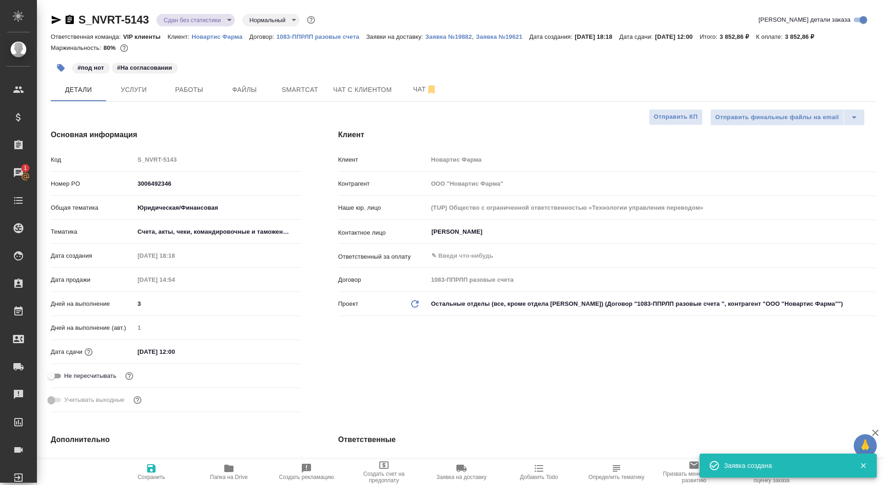
type textarea "x"
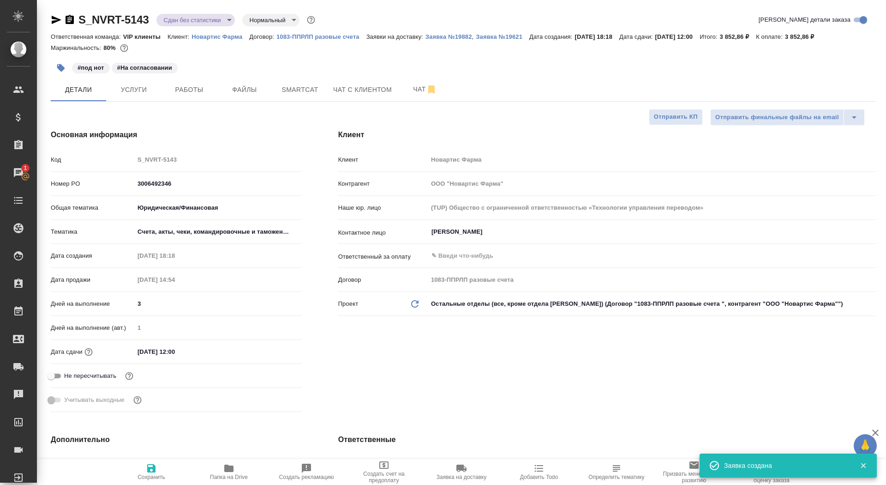
type textarea "x"
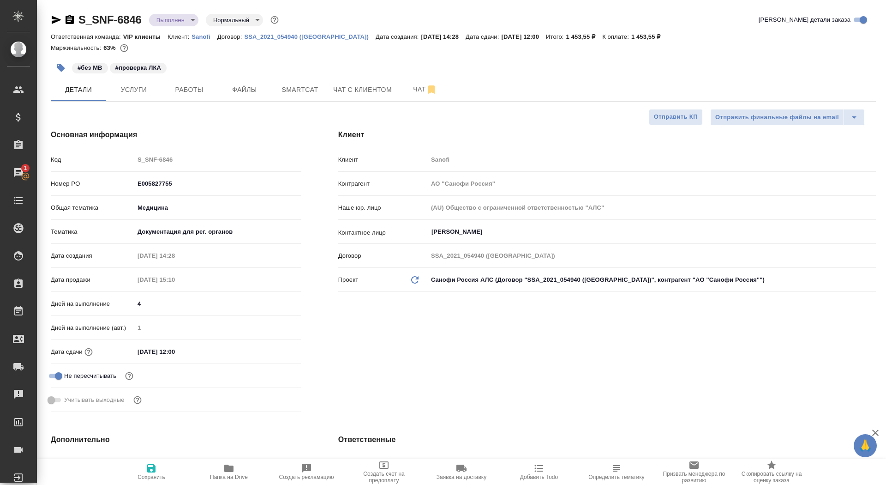
select select "RU"
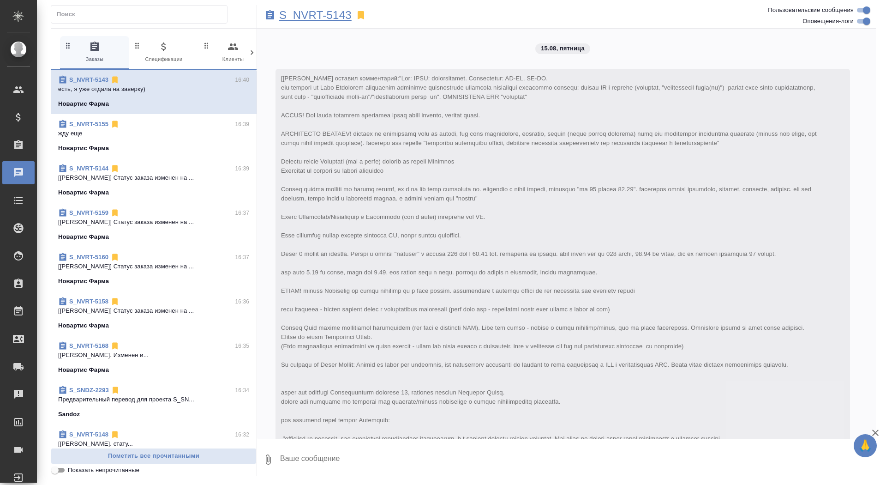
scroll to position [4062, 0]
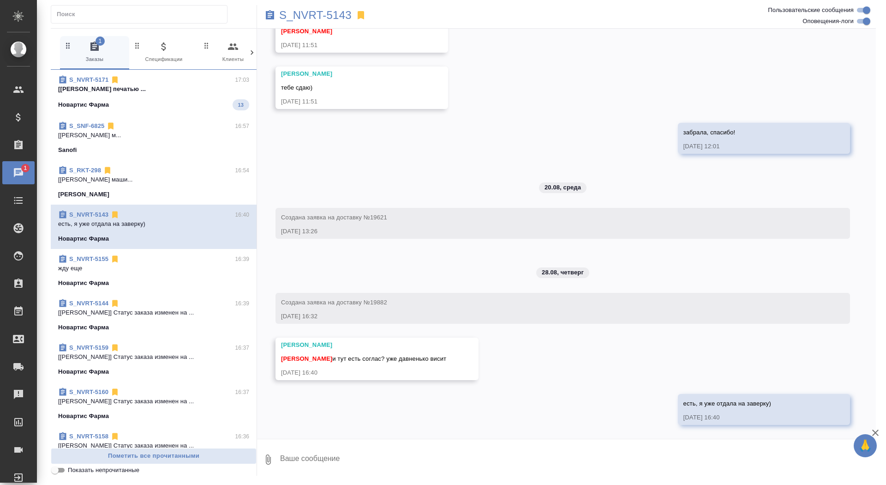
click at [193, 101] on div "Новартис Фарма 13" at bounding box center [153, 104] width 191 height 11
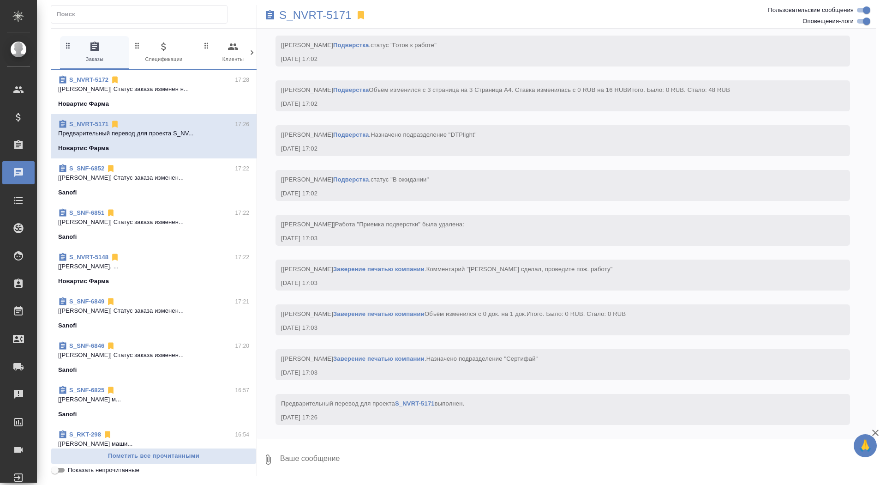
scroll to position [4112, 0]
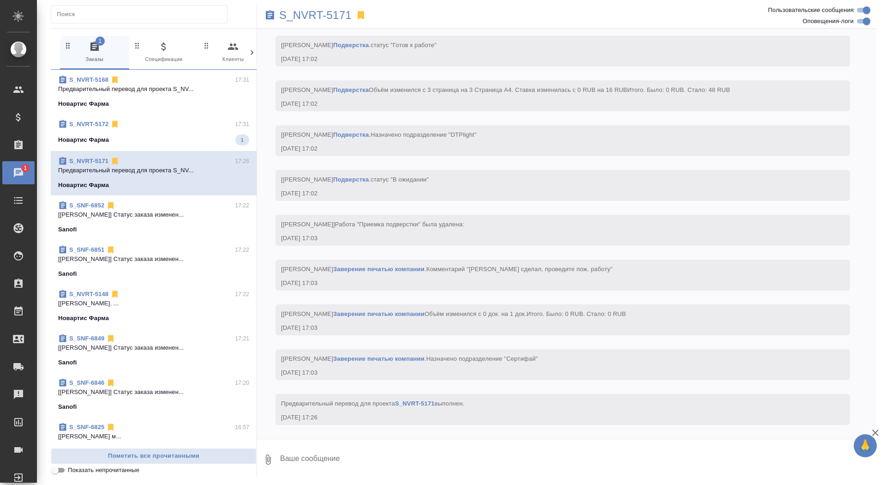
click at [198, 126] on div "S_NVRT-5172 17:31" at bounding box center [153, 124] width 191 height 9
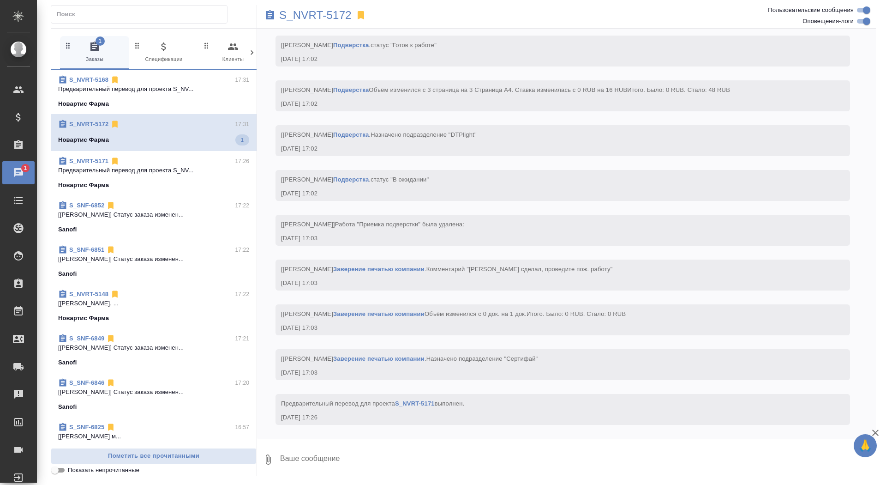
scroll to position [429, 0]
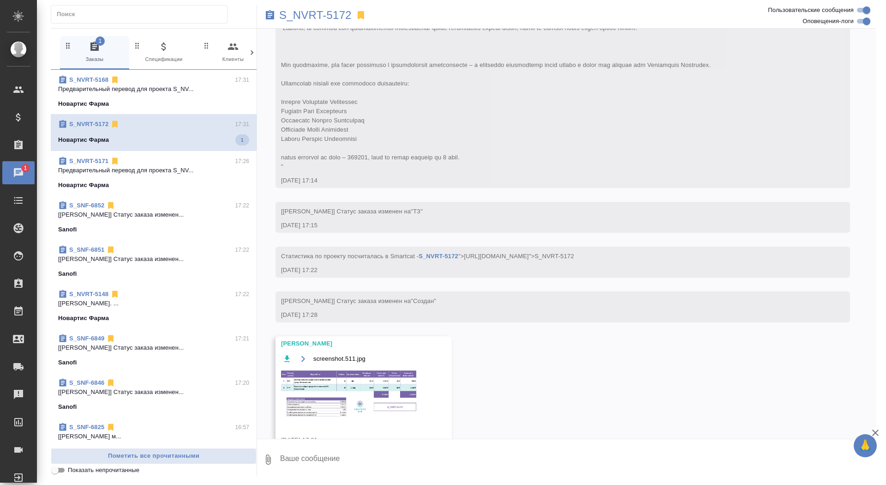
click at [322, 464] on textarea at bounding box center [577, 459] width 597 height 31
type textarea "спасибо!"
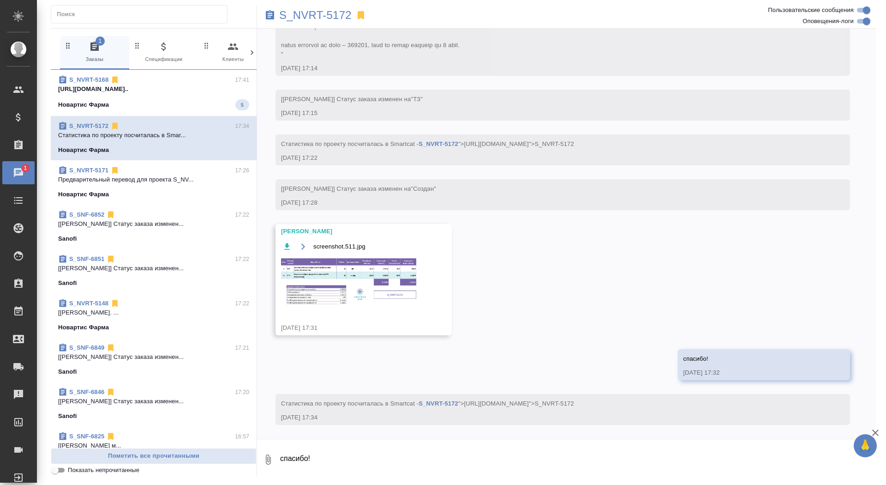
scroll to position [569, 0]
click at [177, 107] on div "Новартис Фарма 5" at bounding box center [153, 104] width 191 height 11
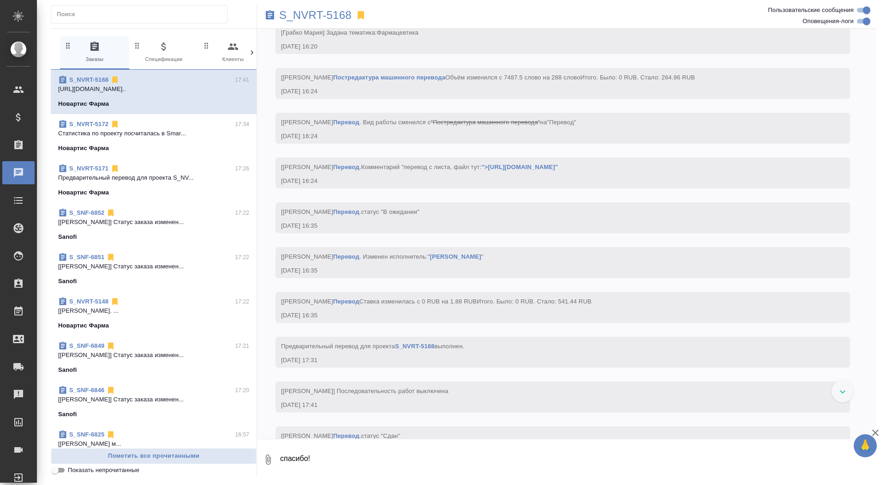
scroll to position [5328, 0]
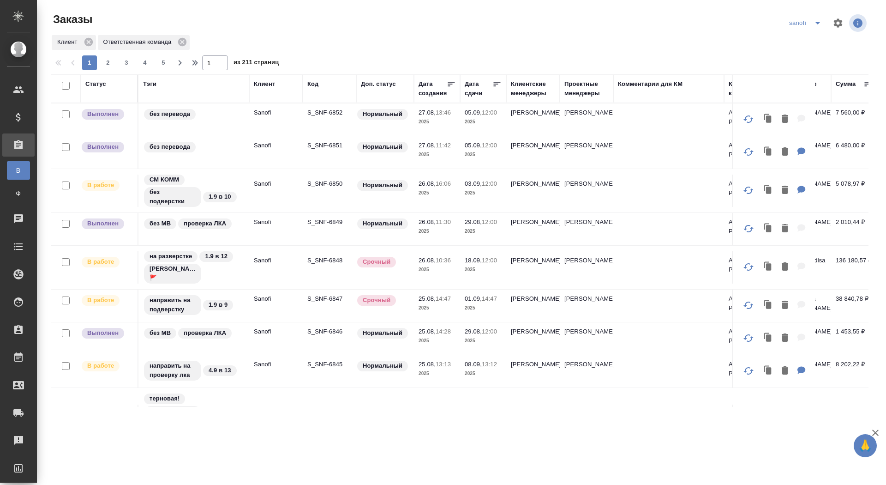
scroll to position [193, 0]
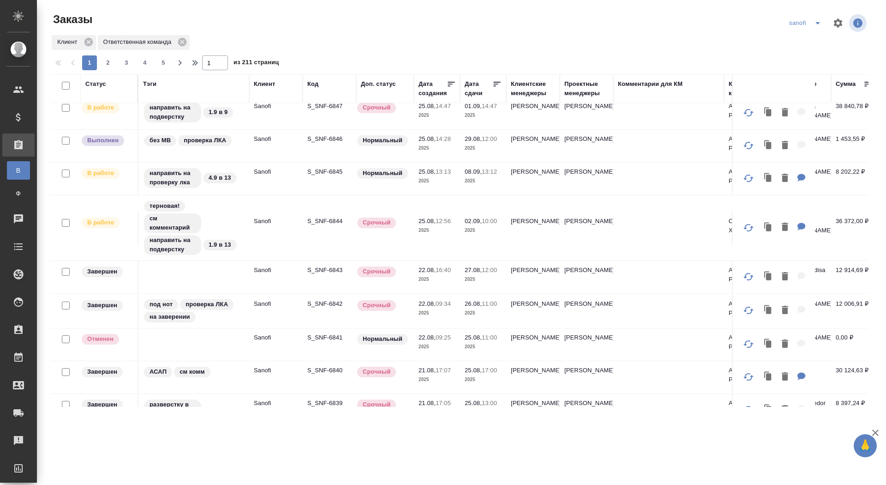
click at [315, 344] on td "S_SNF-6841" at bounding box center [330, 344] width 54 height 32
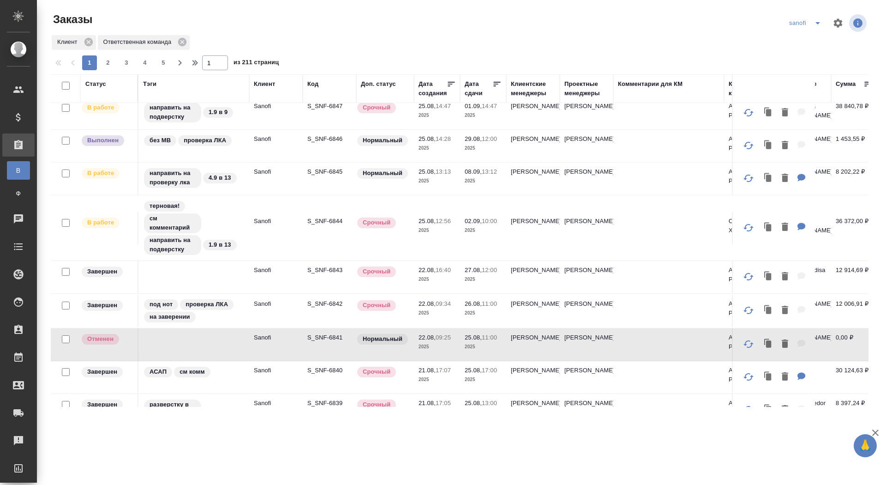
click at [311, 338] on p "S_SNF-6841" at bounding box center [329, 337] width 44 height 9
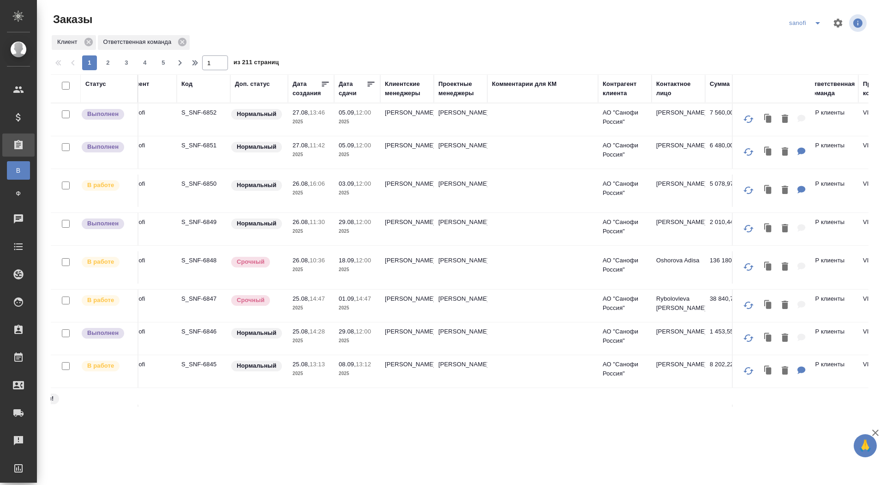
scroll to position [0, 0]
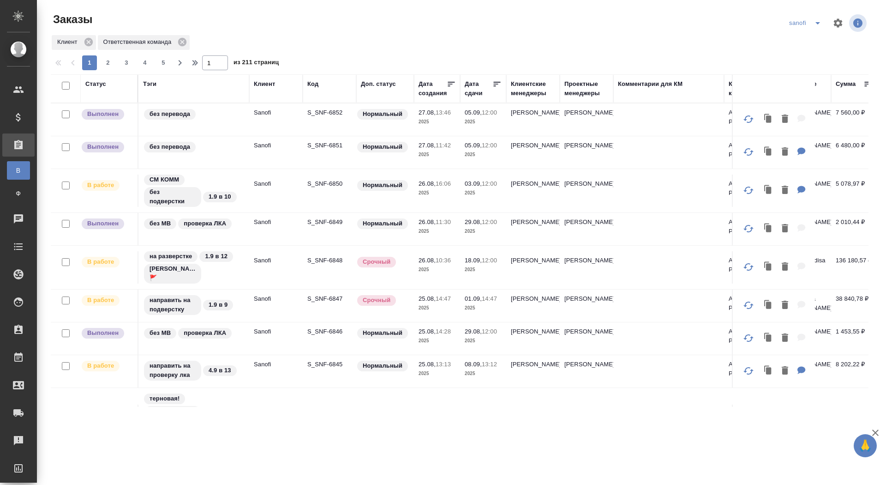
click at [98, 87] on div "Статус" at bounding box center [95, 83] width 21 height 9
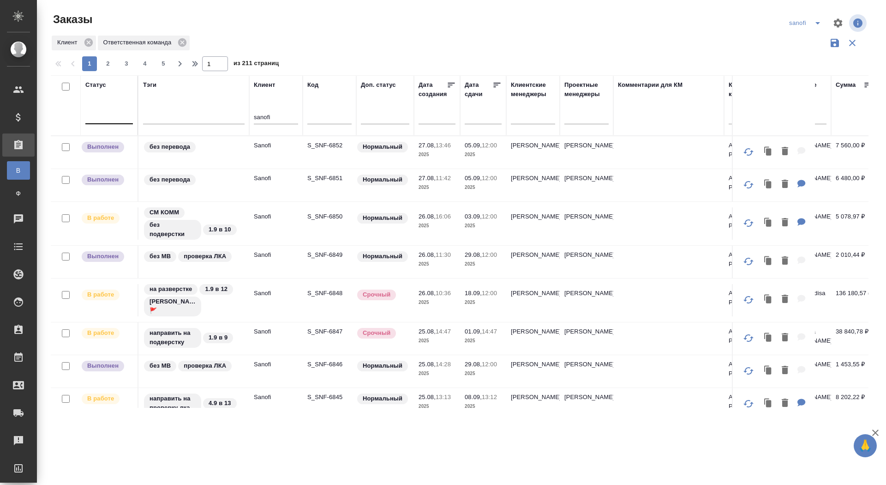
click at [98, 115] on div at bounding box center [109, 114] width 48 height 13
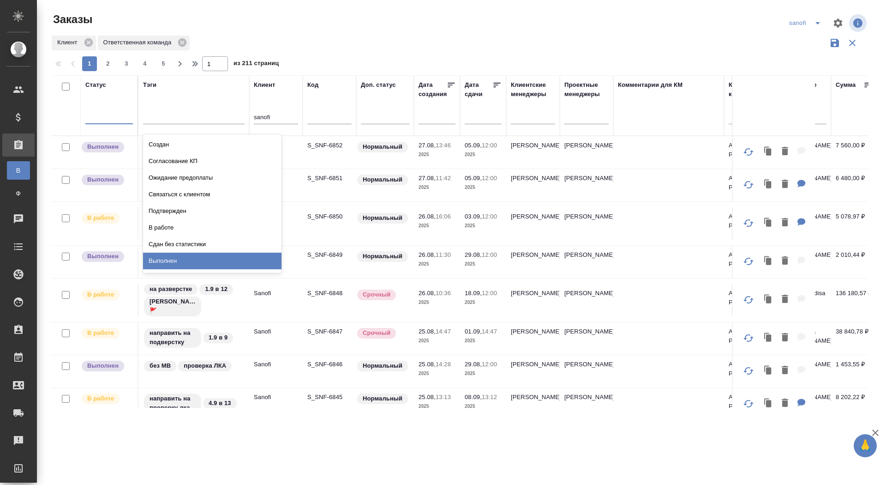
click at [182, 267] on div "Выполнен" at bounding box center [212, 261] width 138 height 17
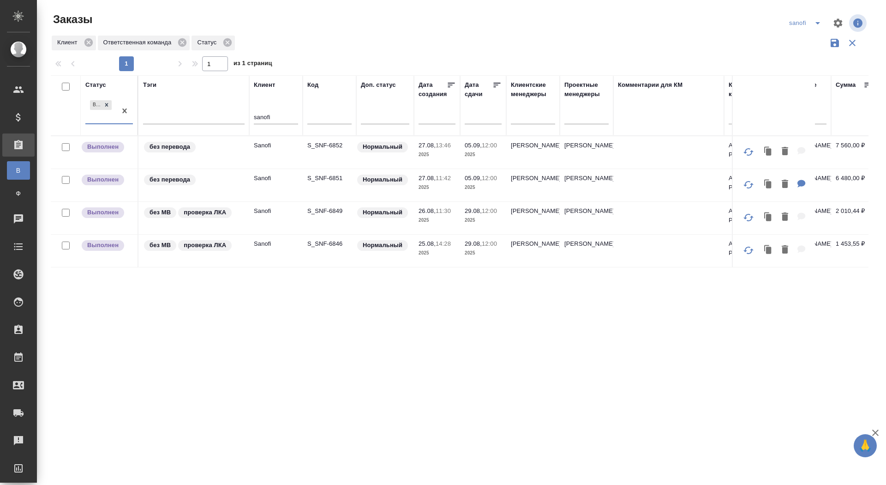
click at [331, 244] on p "S_SNF-6846" at bounding box center [329, 243] width 44 height 9
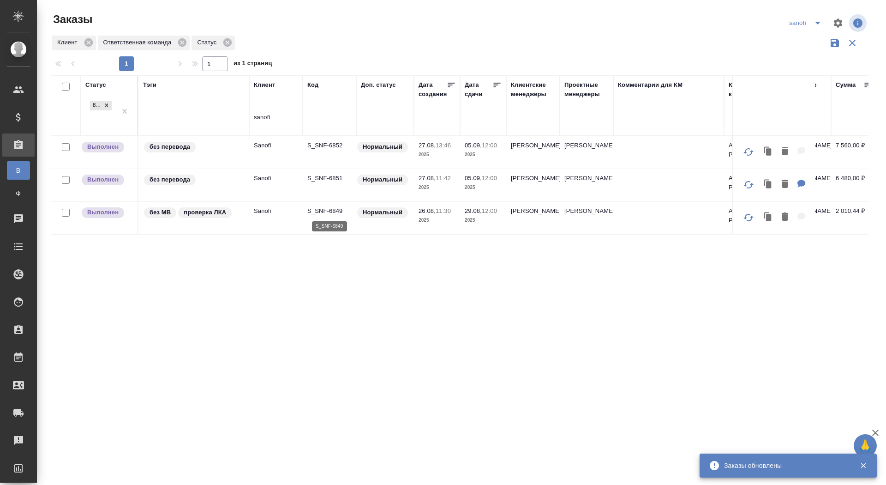
click at [325, 210] on p "S_SNF-6849" at bounding box center [329, 210] width 44 height 9
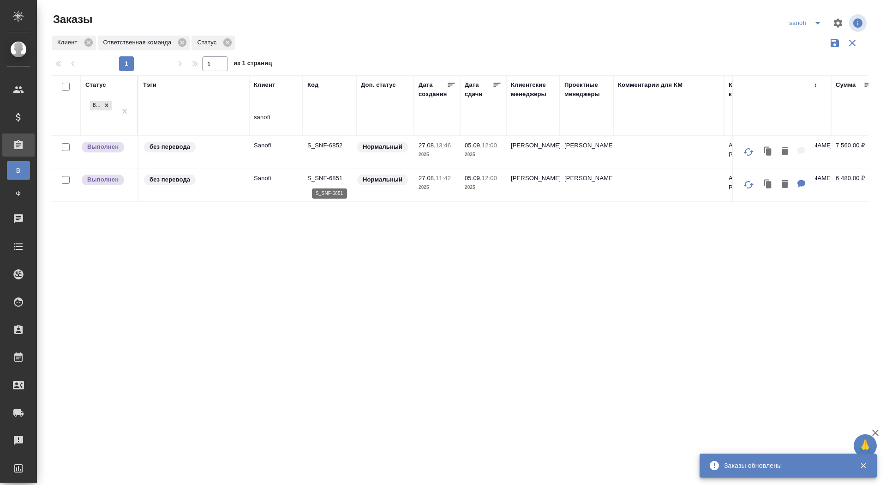
click at [333, 174] on p "S_SNF-6851" at bounding box center [329, 178] width 44 height 9
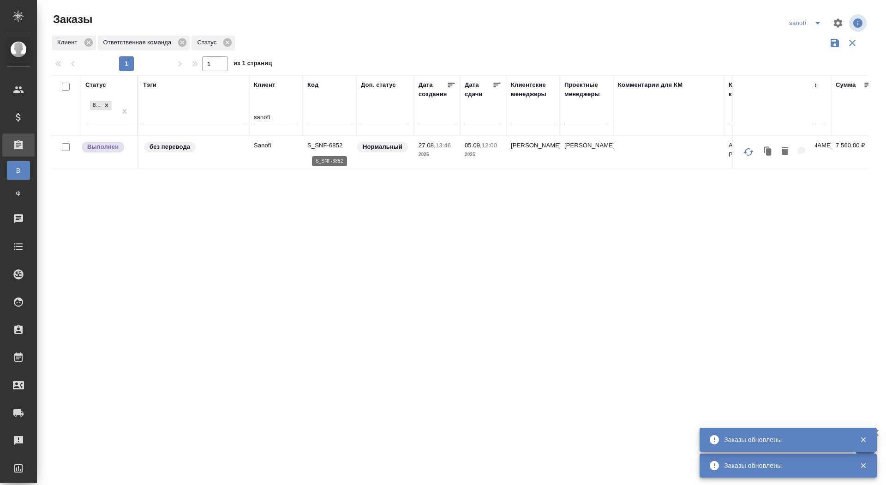
click at [320, 144] on p "S_SNF-6852" at bounding box center [329, 145] width 44 height 9
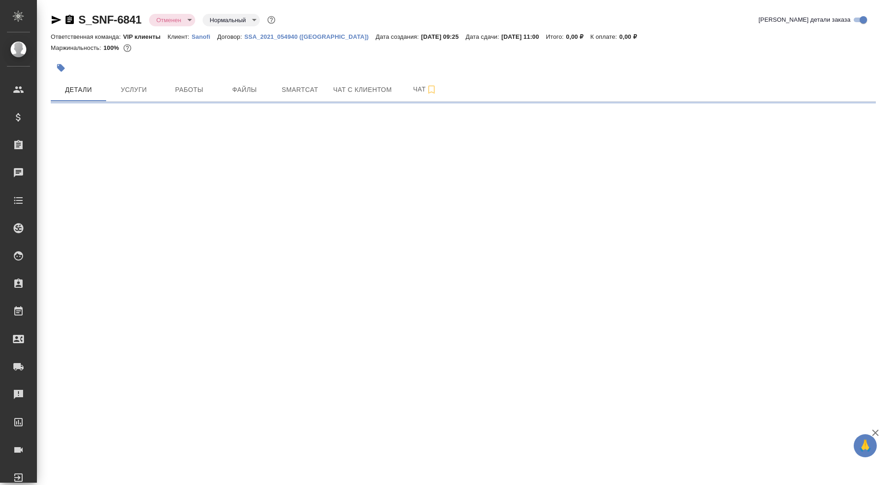
select select "RU"
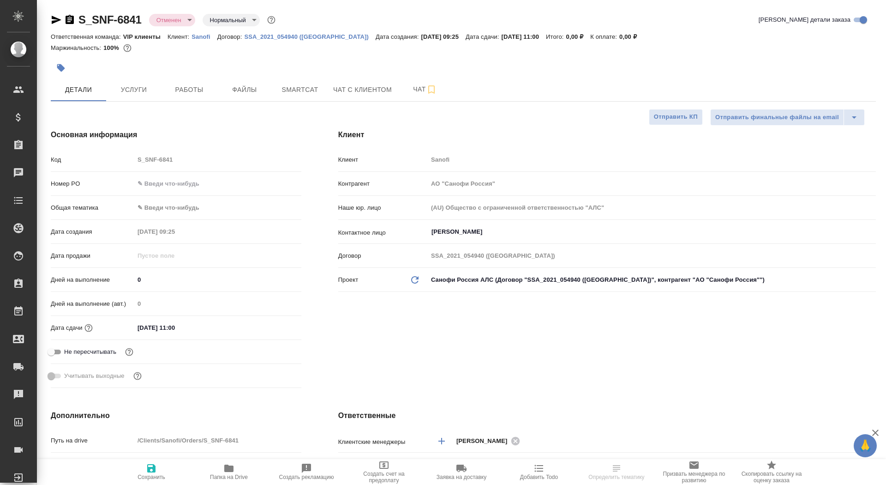
type textarea "x"
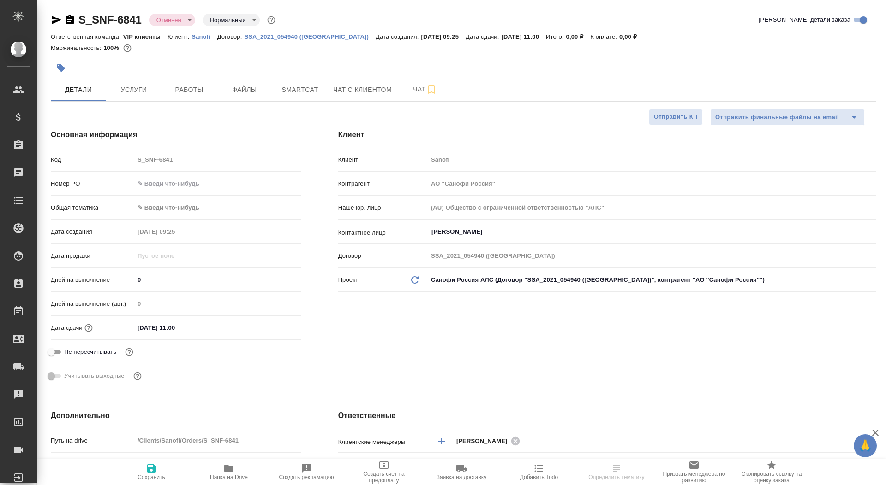
type textarea "x"
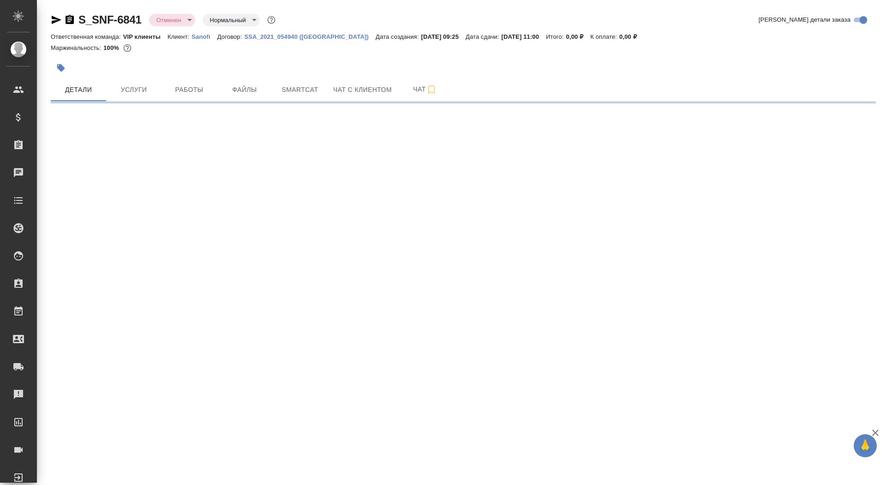
select select "RU"
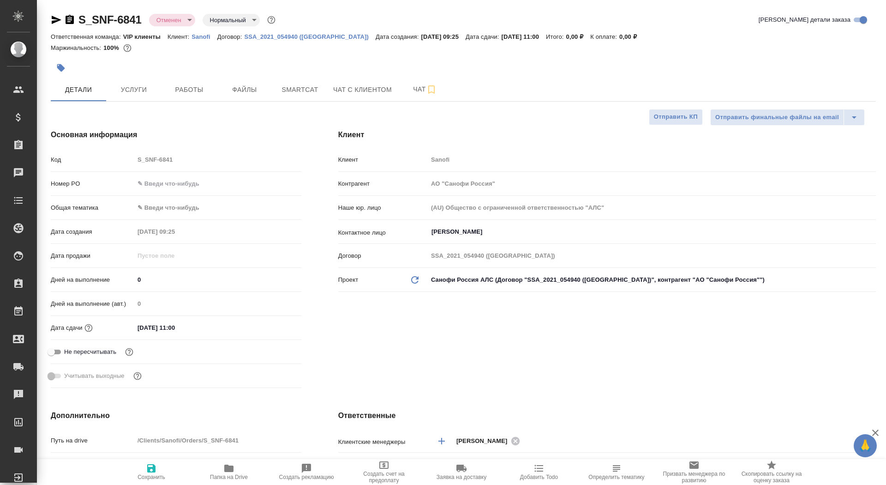
type textarea "x"
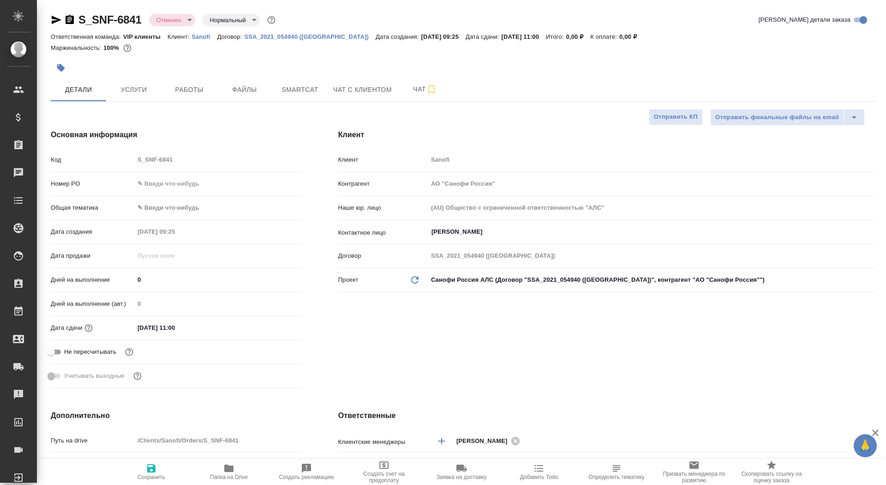
type textarea "x"
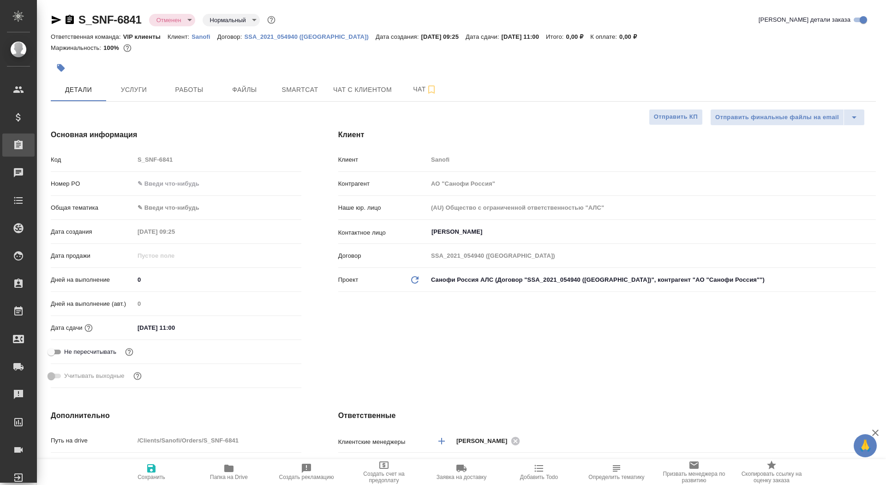
type textarea "x"
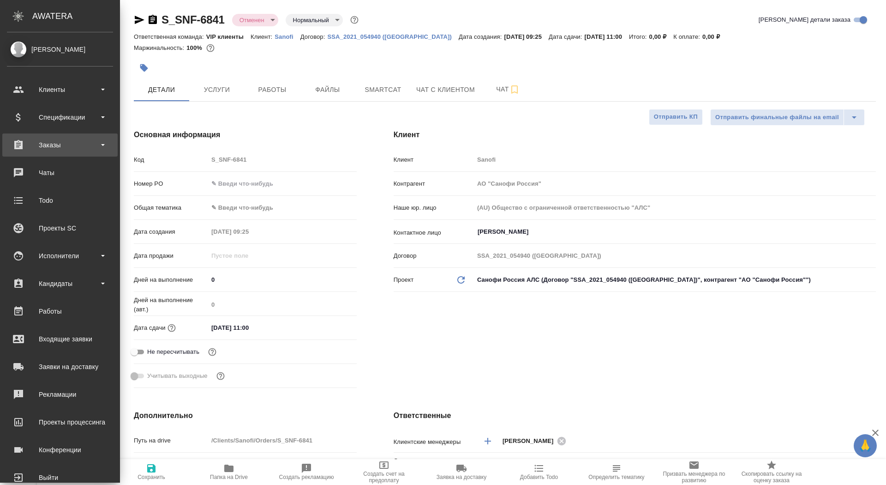
click at [23, 145] on div "Заказы" at bounding box center [60, 145] width 106 height 14
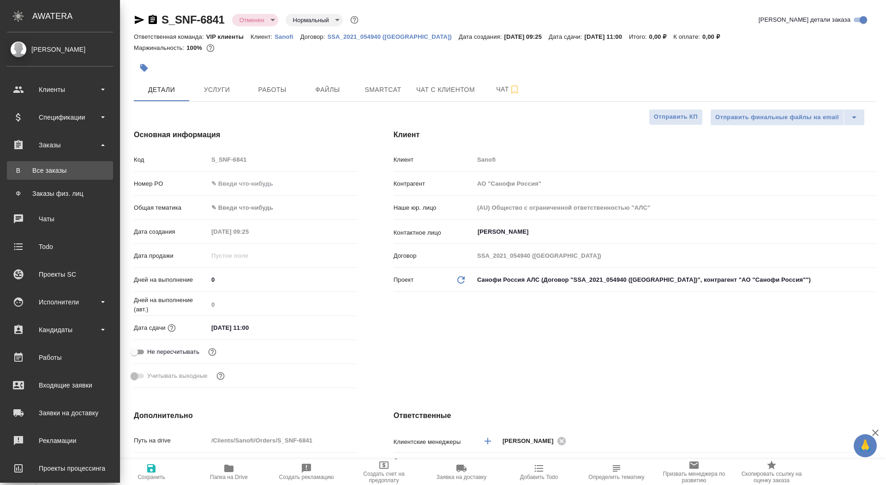
type textarea "x"
click at [24, 172] on div "Все заказы" at bounding box center [60, 170] width 97 height 9
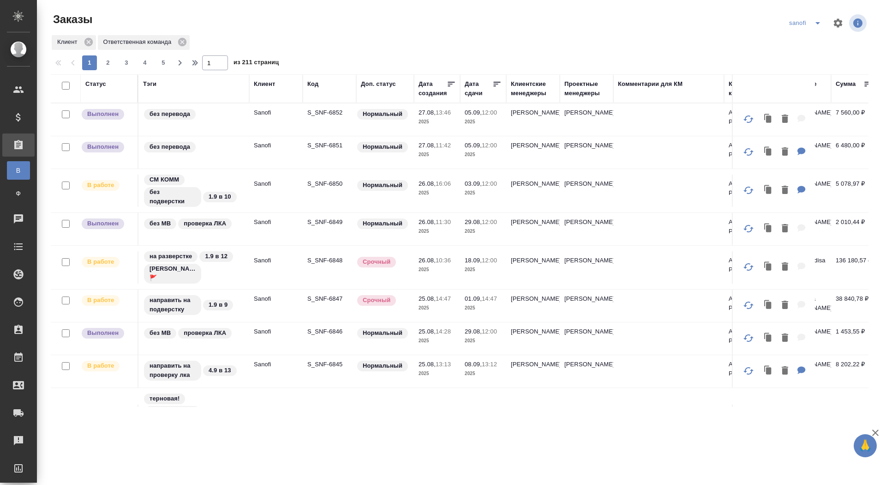
click at [820, 18] on icon "split button" at bounding box center [818, 23] width 11 height 11
click at [794, 90] on li "новартис" at bounding box center [807, 85] width 48 height 15
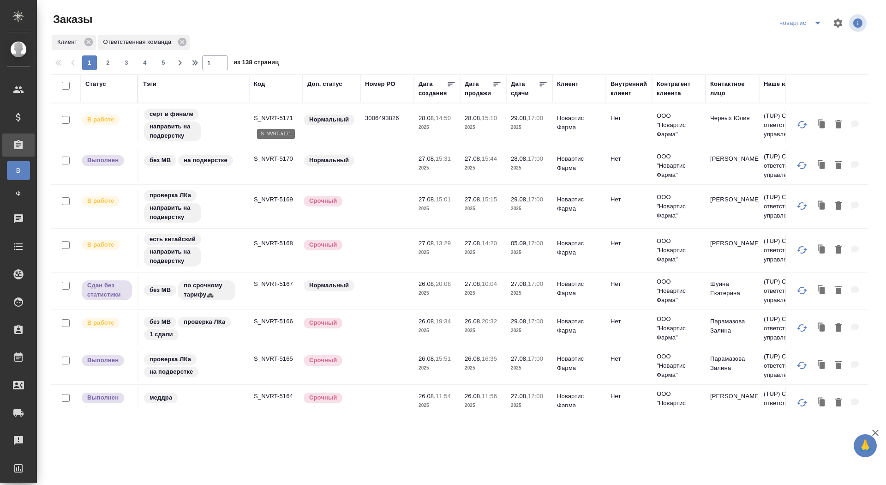
click at [272, 117] on p "S_NVRT-5171" at bounding box center [276, 118] width 44 height 9
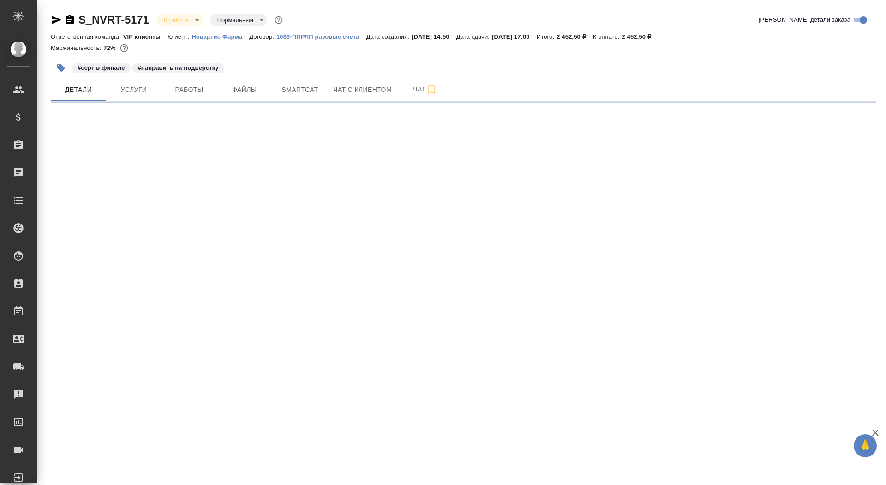
select select "RU"
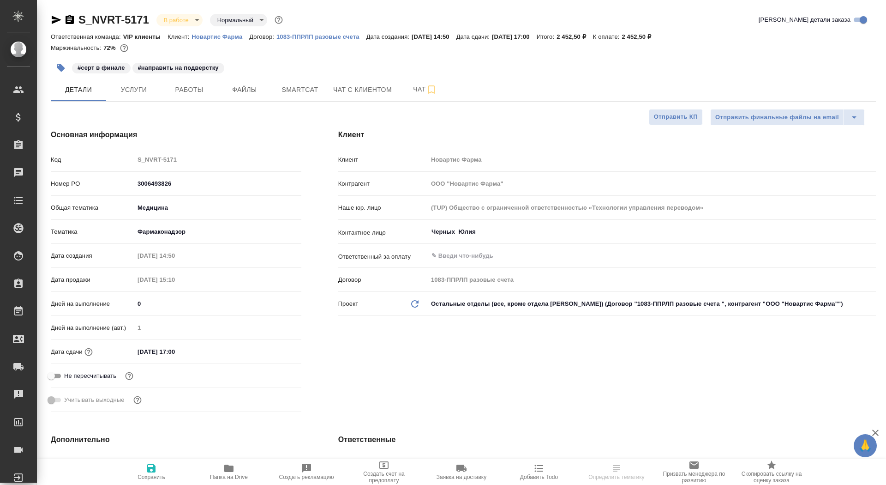
type textarea "x"
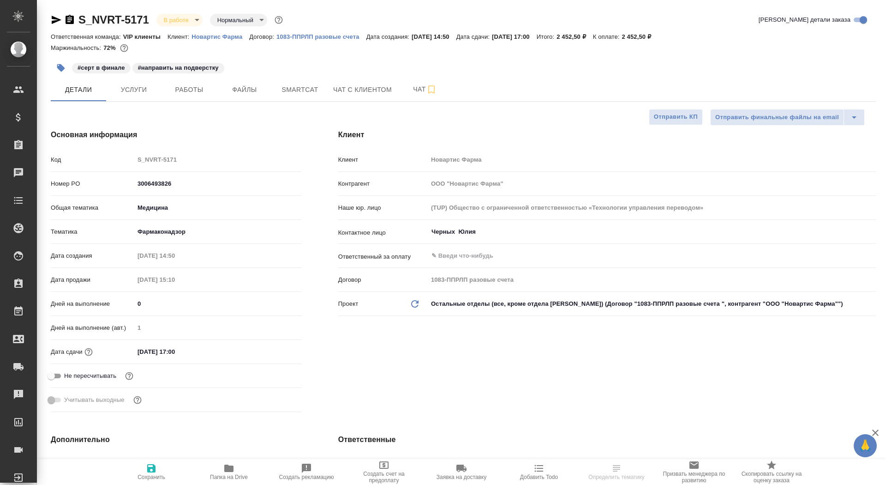
type textarea "x"
click at [236, 36] on p "Новартис Фарма" at bounding box center [221, 36] width 58 height 7
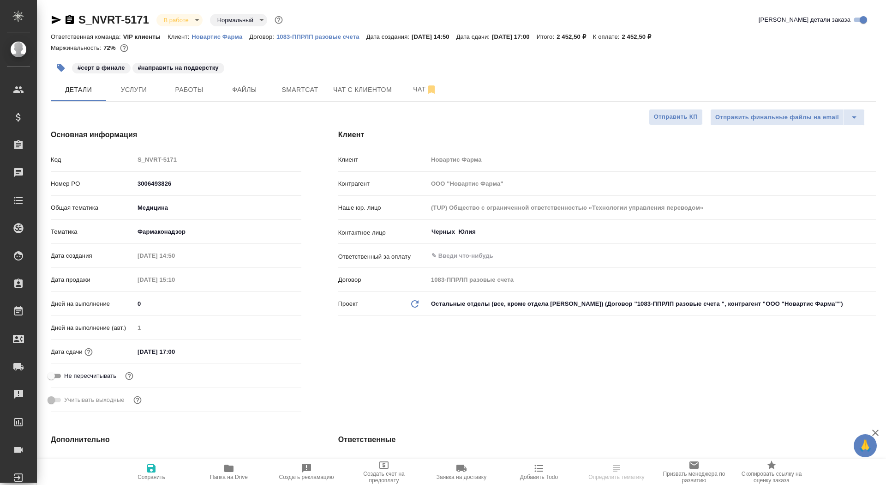
type textarea "x"
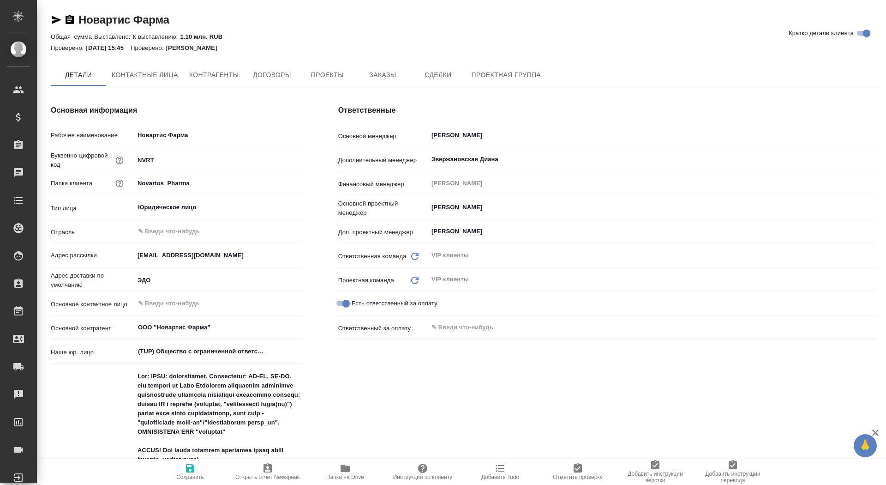
type textarea "x"
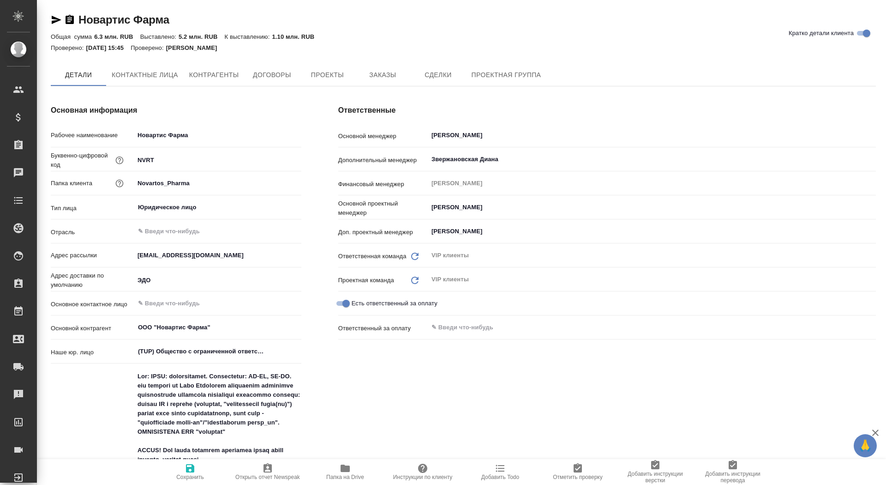
type textarea "x"
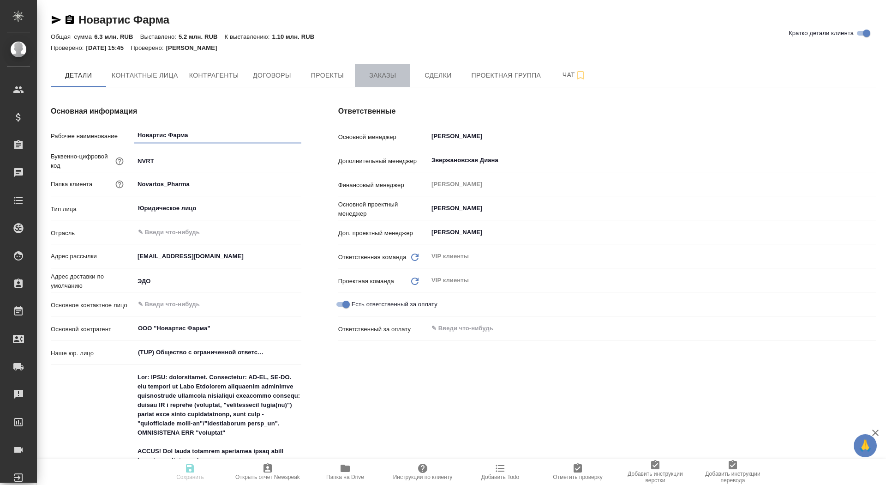
click at [377, 65] on button "Заказы" at bounding box center [382, 75] width 55 height 23
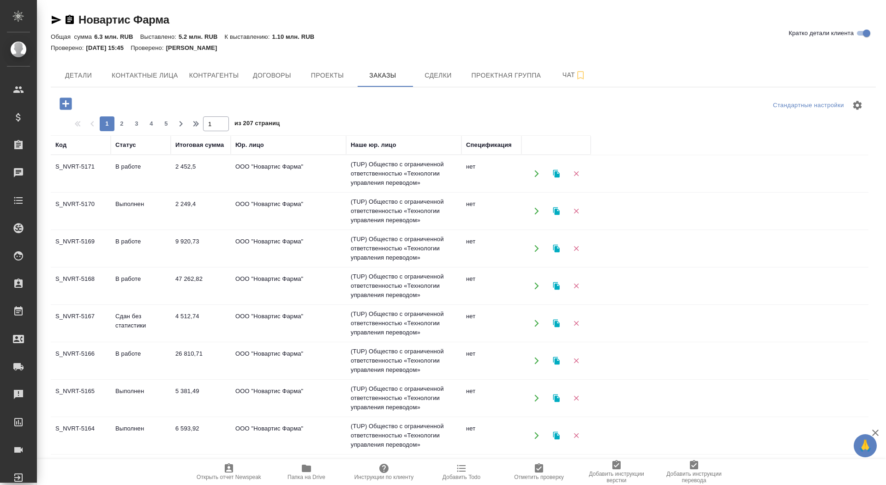
click at [65, 100] on icon "button" at bounding box center [66, 103] width 12 height 12
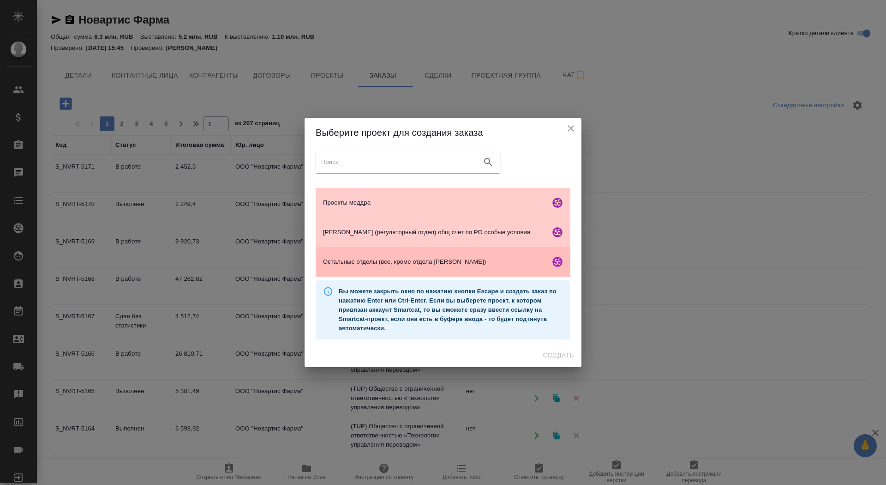
click at [372, 269] on div "Остальные отделы (все, кроме отдела Гладковой)" at bounding box center [443, 262] width 255 height 30
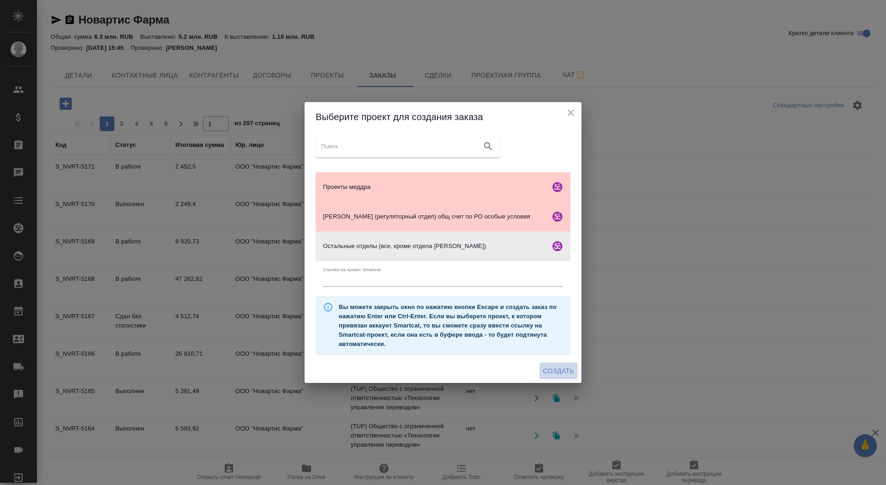
click at [568, 370] on span "Создать" at bounding box center [558, 371] width 31 height 12
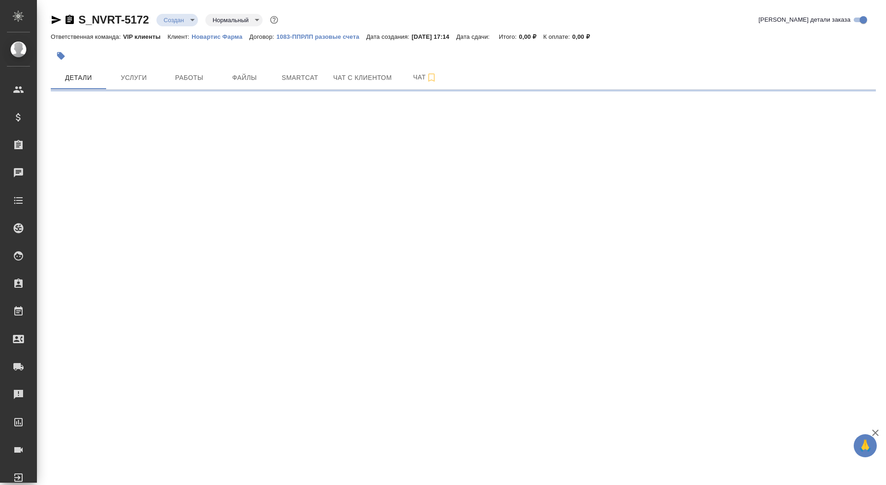
select select "RU"
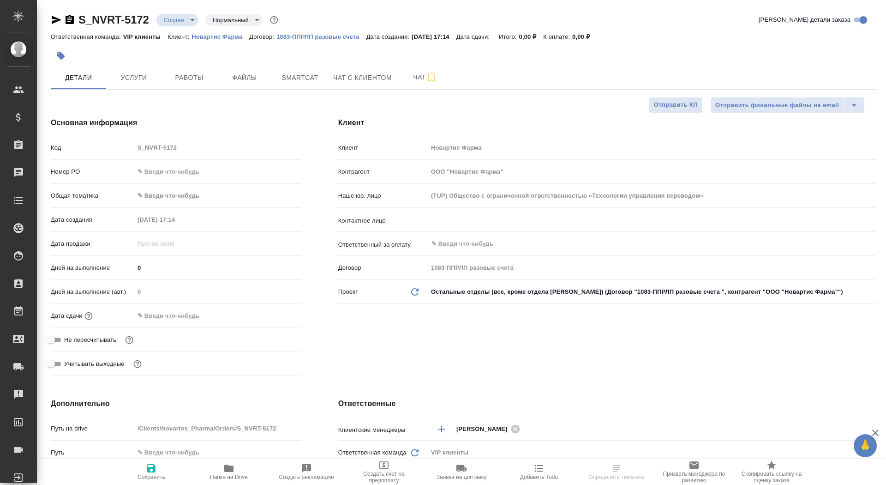
type textarea "x"
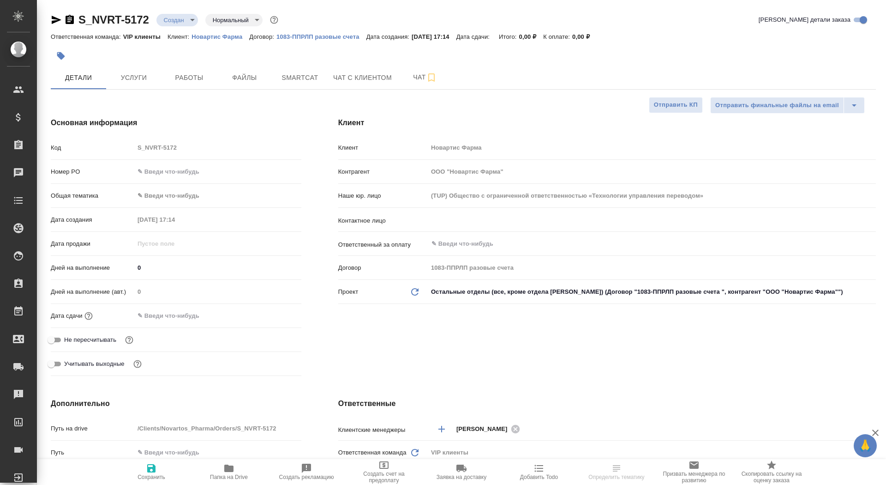
type textarea "x"
select select "RU"
type textarea "x"
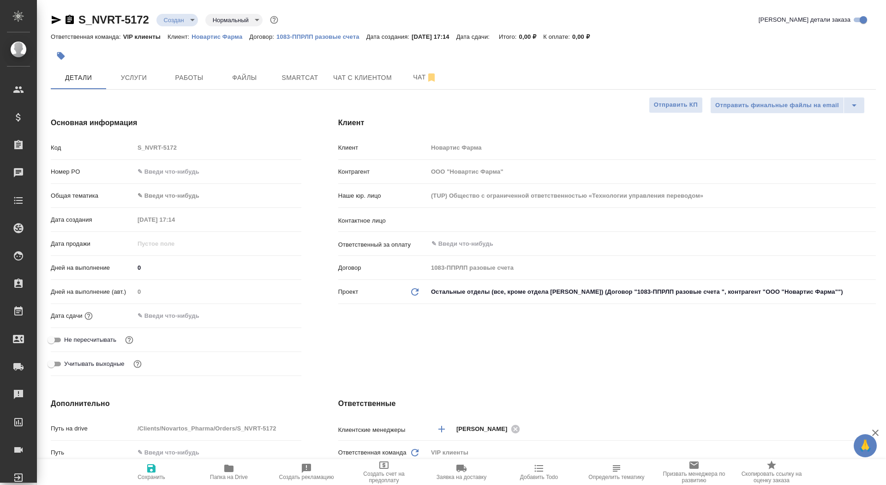
type textarea "x"
click at [446, 223] on input "text" at bounding box center [637, 219] width 412 height 11
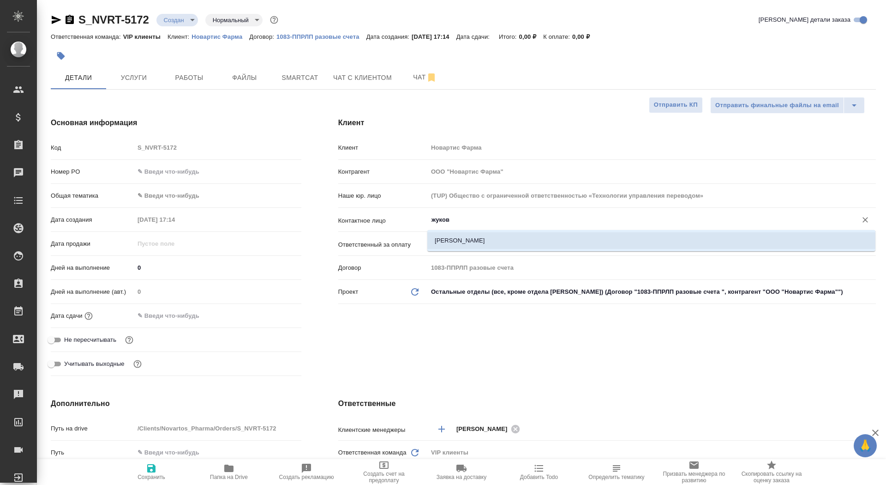
click at [476, 245] on li "Жукова Александра" at bounding box center [651, 240] width 448 height 17
type input "Жукова Александра"
type textarea "x"
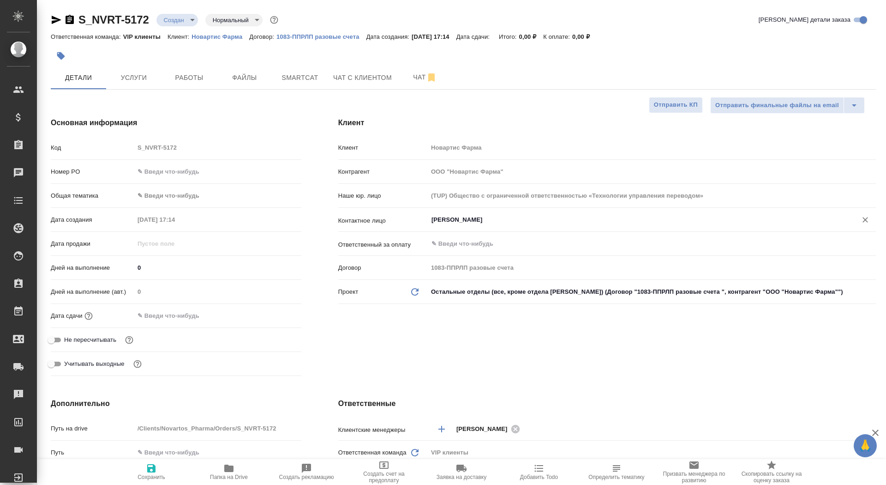
type input "Жукова Александра"
click at [138, 478] on span "Сохранить" at bounding box center [152, 477] width 28 height 6
type textarea "x"
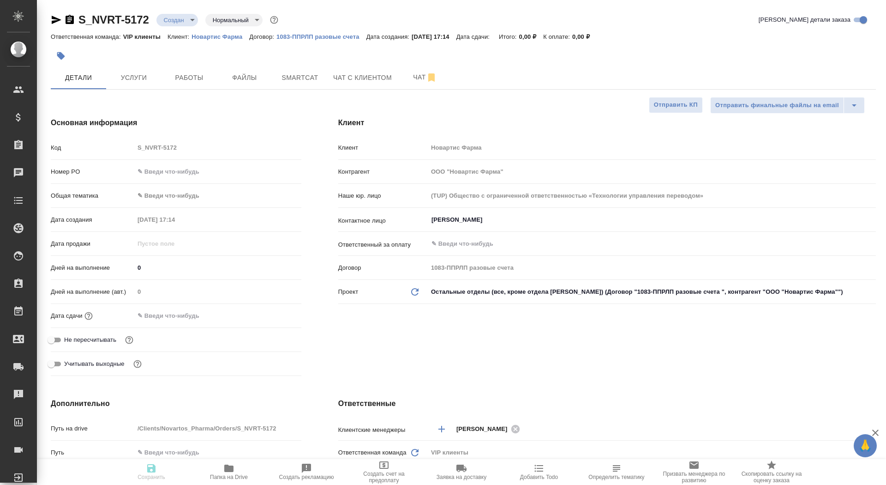
type textarea "x"
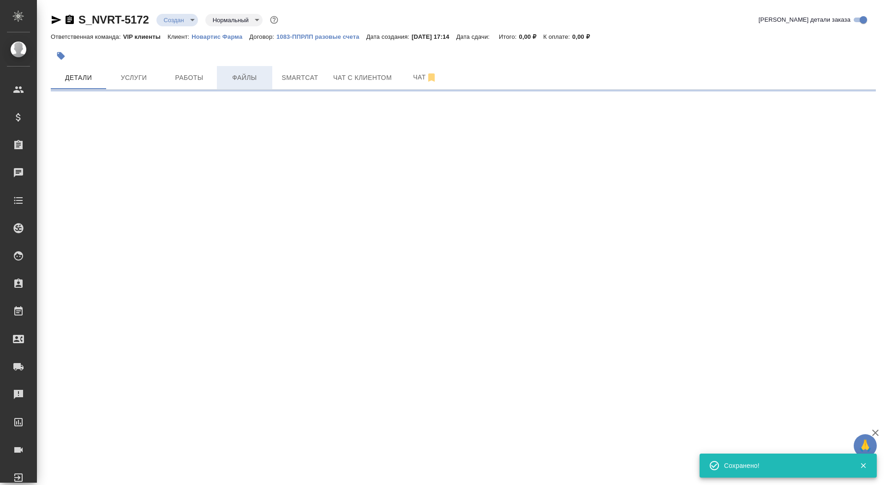
select select "RU"
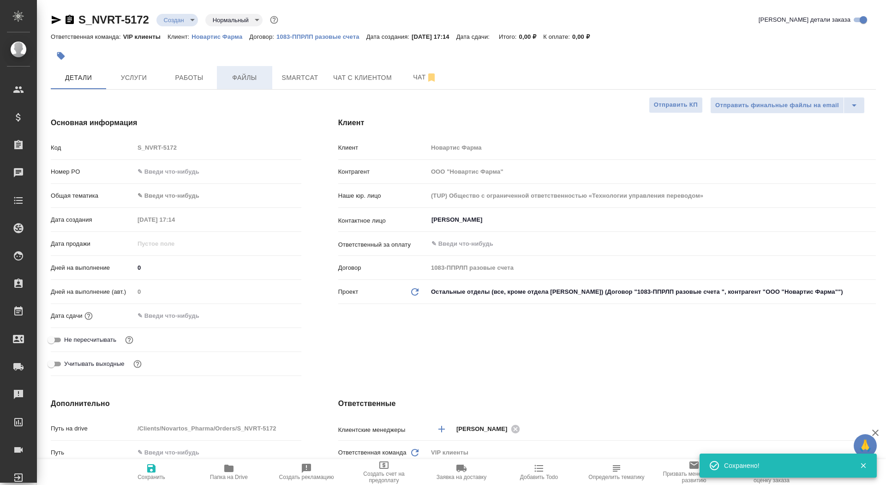
type textarea "x"
click at [198, 78] on span "Работы" at bounding box center [189, 78] width 44 height 12
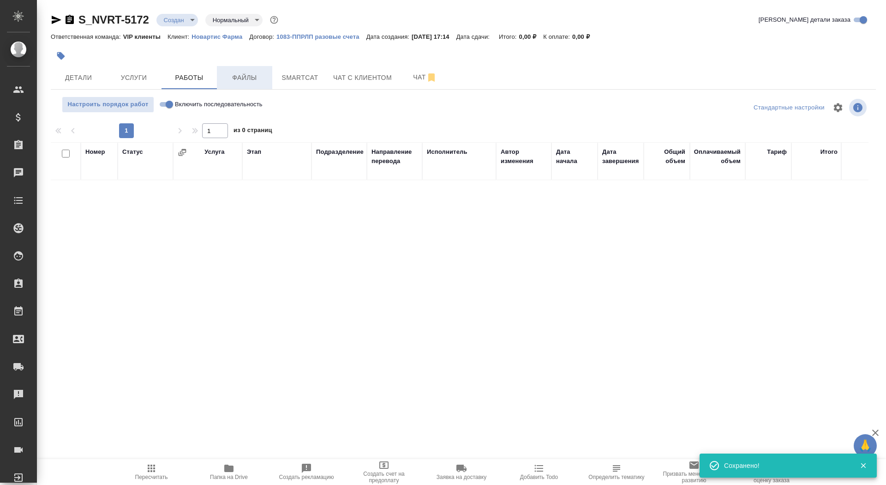
click at [234, 78] on span "Файлы" at bounding box center [245, 78] width 44 height 12
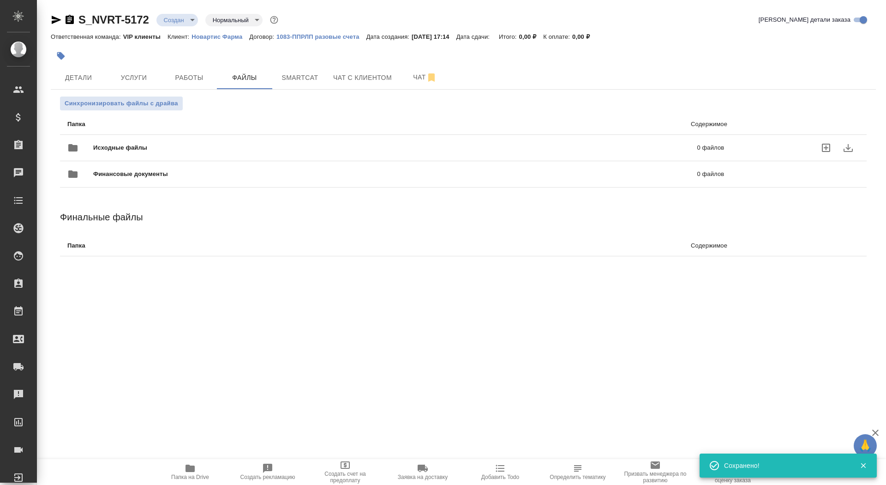
click at [134, 141] on div "Исходные файлы 0 файлов" at bounding box center [395, 148] width 657 height 22
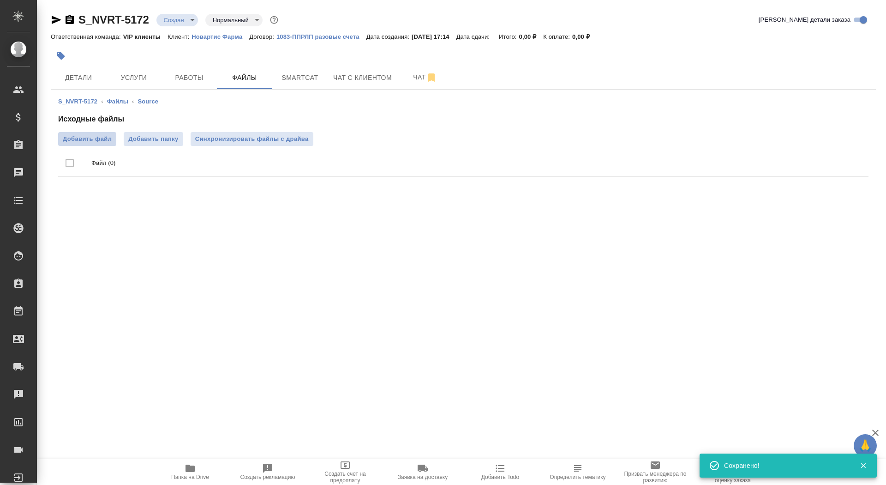
click at [96, 137] on span "Добавить файл" at bounding box center [87, 138] width 49 height 9
click at [0, 0] on input "Добавить файл" at bounding box center [0, 0] width 0 height 0
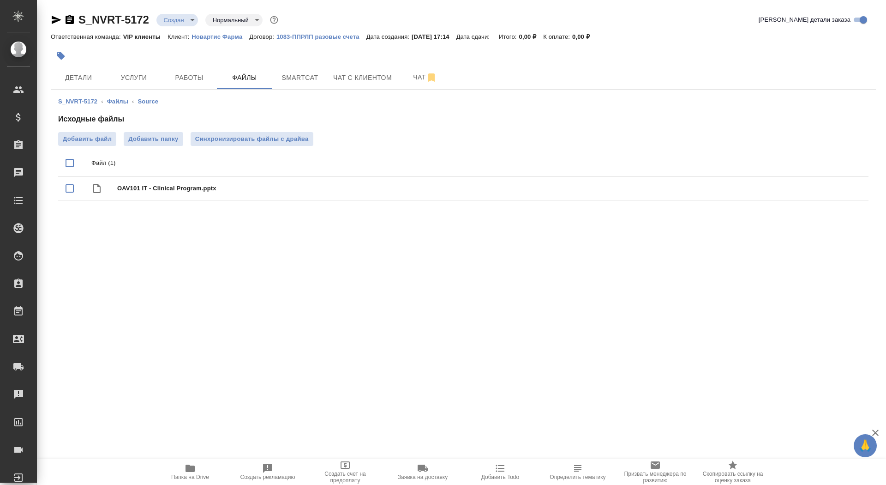
click at [185, 22] on body "🙏 .cls-1 fill:#fff; AWATERA Saydasheva Dilyara Клиенты Спецификации Заказы 0 Ча…" at bounding box center [443, 242] width 886 height 485
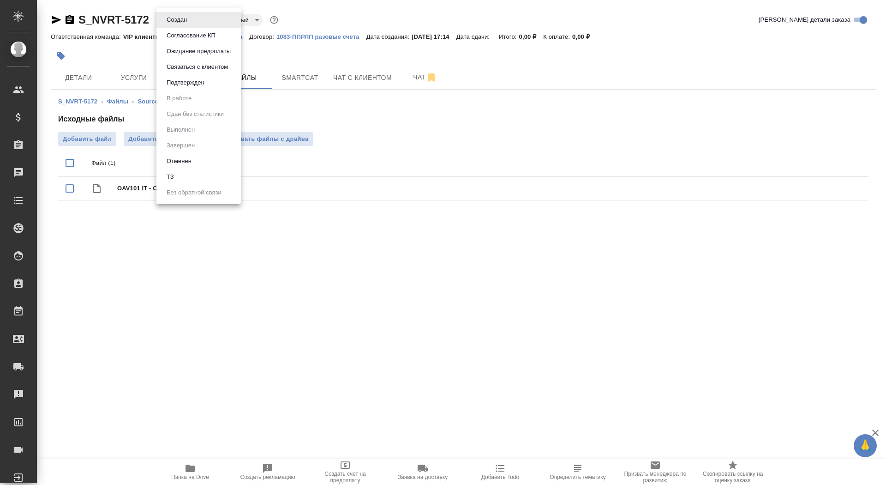
click at [213, 179] on li "ТЗ" at bounding box center [199, 177] width 84 height 16
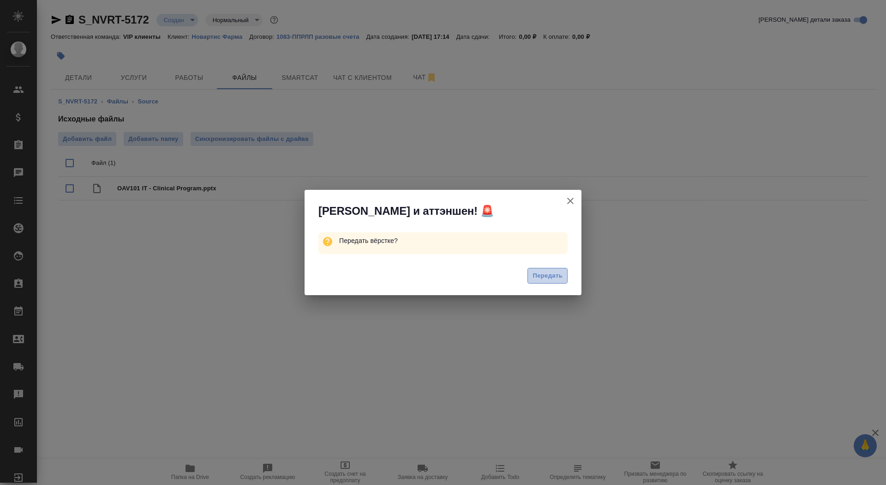
click at [553, 270] on button "Передать" at bounding box center [548, 276] width 40 height 16
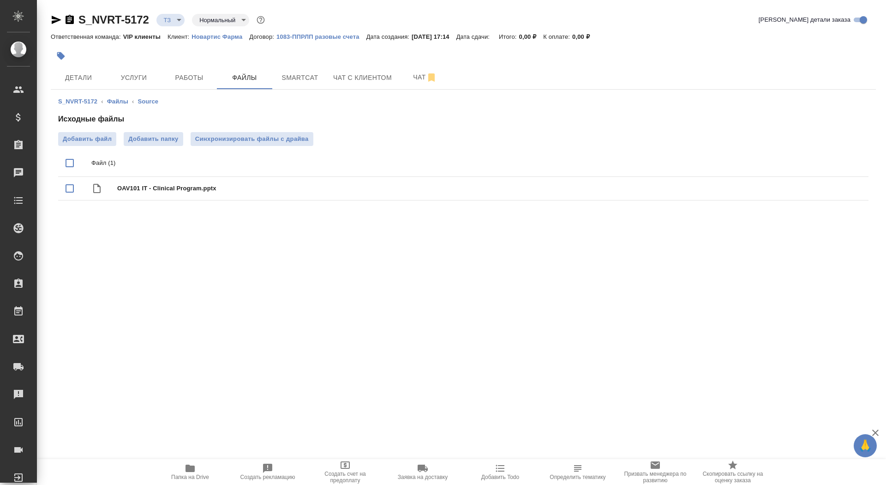
click at [216, 473] on span "Папка на Drive" at bounding box center [190, 472] width 66 height 18
click at [253, 134] on button "Синхронизировать файлы с драйва" at bounding box center [252, 139] width 123 height 14
click at [125, 99] on link "Файлы" at bounding box center [117, 101] width 21 height 7
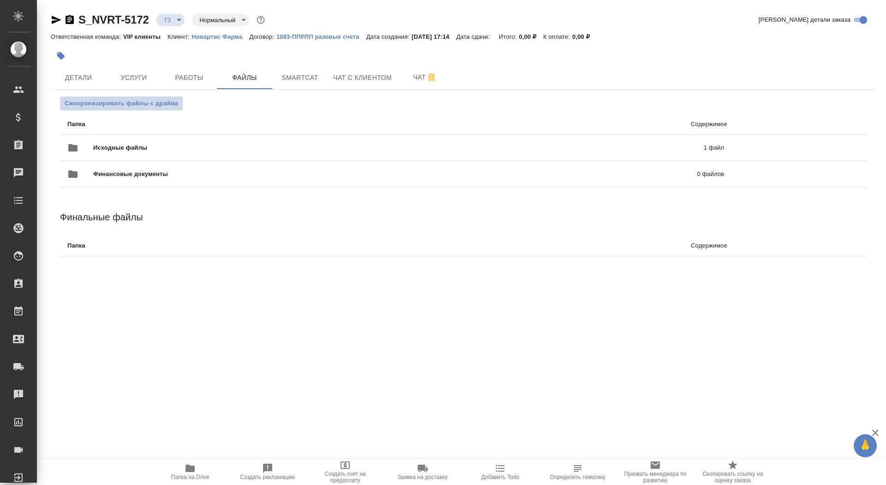
click at [152, 100] on span "Синхронизировать файлы с драйва" at bounding box center [122, 103] width 114 height 9
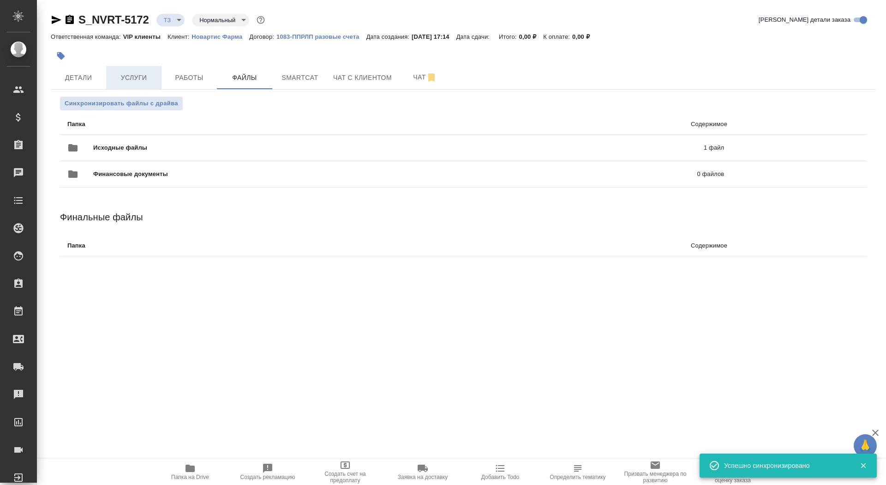
click at [132, 78] on span "Услуги" at bounding box center [134, 78] width 44 height 12
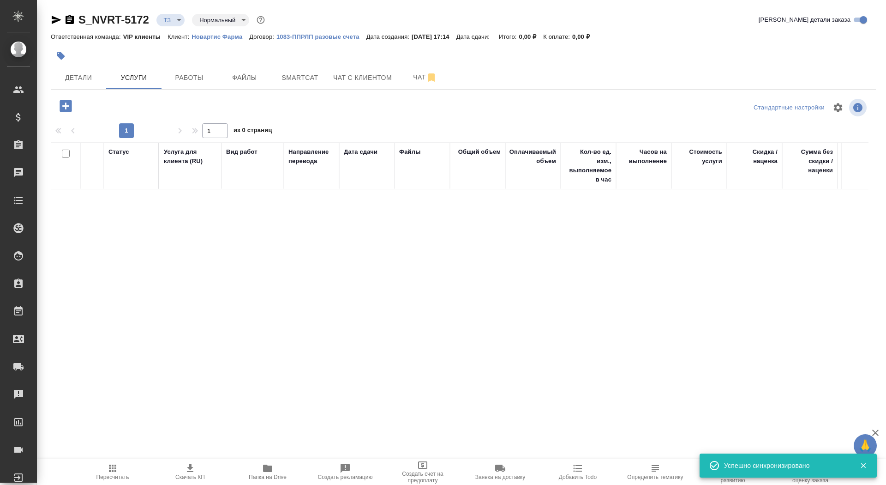
click at [64, 111] on icon "button" at bounding box center [66, 106] width 12 height 12
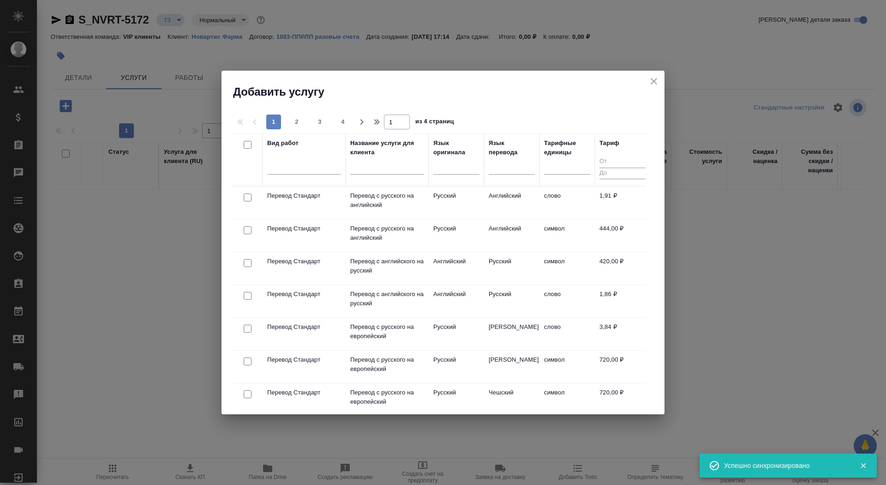
click at [394, 167] on input "text" at bounding box center [387, 169] width 74 height 12
click at [400, 299] on p "Перевод с английского на русский" at bounding box center [387, 298] width 74 height 18
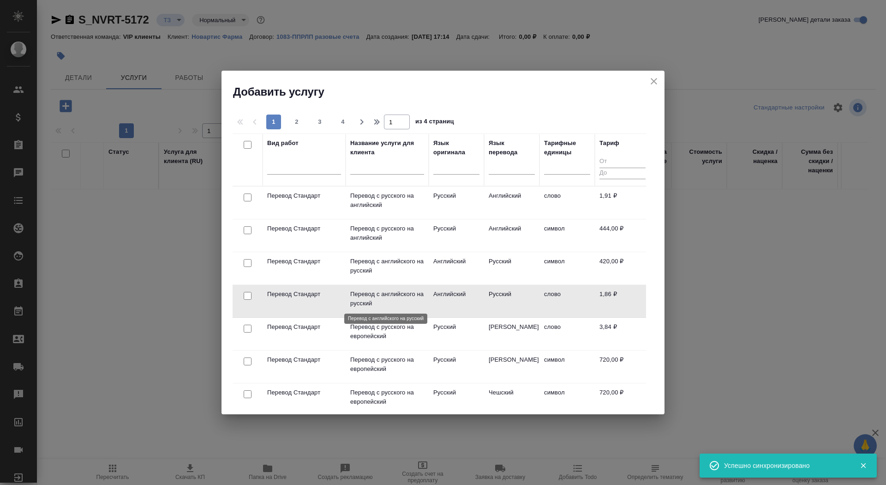
click at [400, 299] on p "Перевод с английского на русский" at bounding box center [387, 298] width 74 height 18
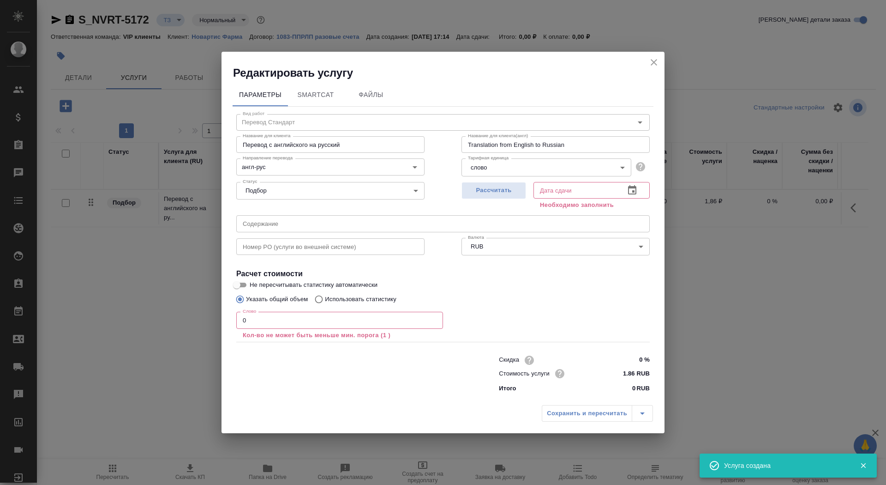
click at [327, 325] on input "0" at bounding box center [339, 320] width 207 height 17
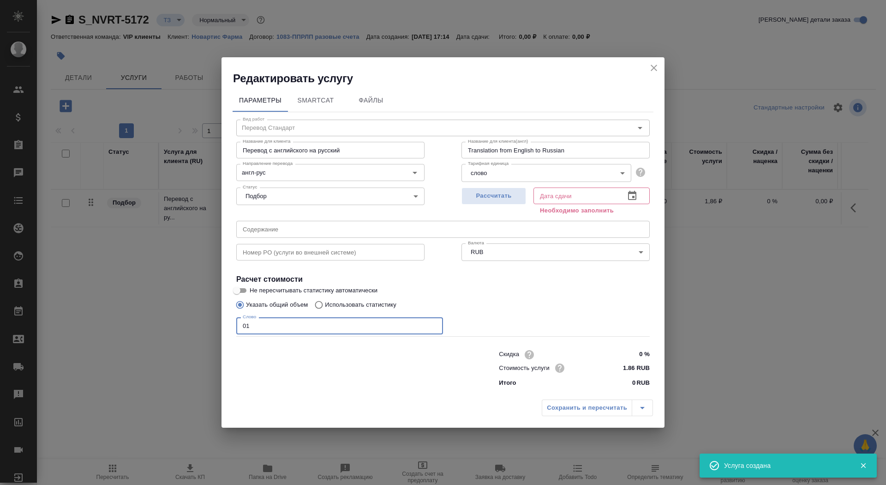
type input "01"
click at [247, 293] on input "Не пересчитывать статистику автоматически" at bounding box center [236, 290] width 33 height 11
checkbox input "true"
click at [518, 195] on span "Рассчитать" at bounding box center [494, 196] width 54 height 11
type input "28.08.2025 17:18"
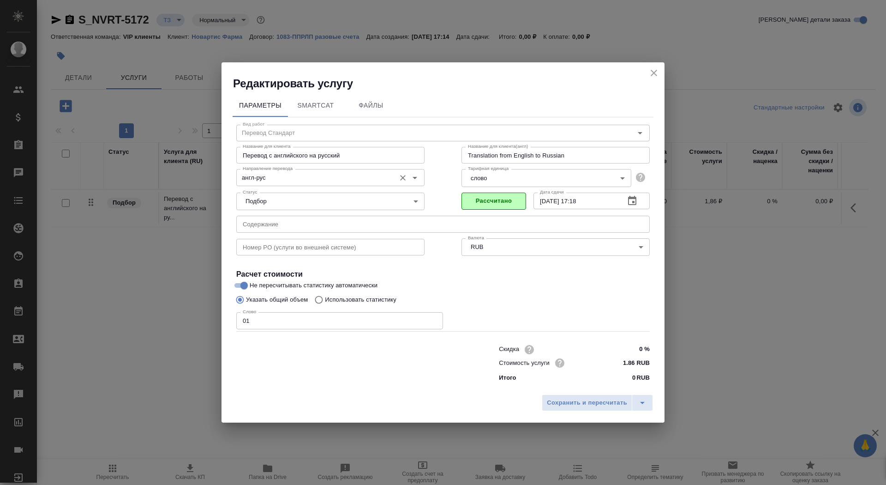
click at [277, 179] on input "англ-рус" at bounding box center [315, 177] width 152 height 11
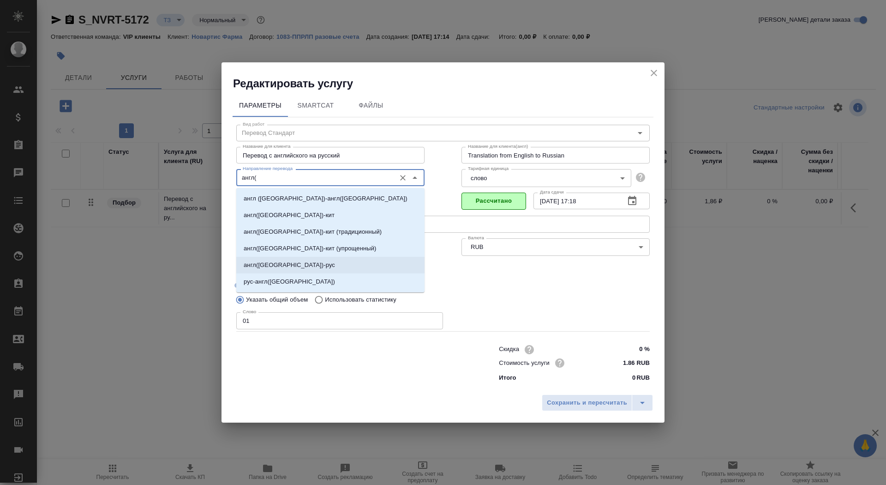
click at [324, 263] on li "англ(США)-рус" at bounding box center [330, 265] width 188 height 17
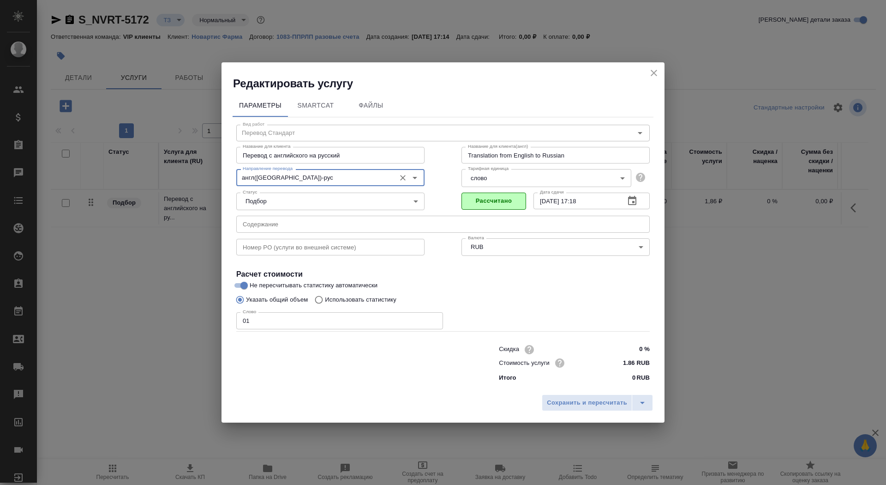
type input "англ(США)-рус"
click at [580, 406] on span "Сохранить и пересчитать" at bounding box center [587, 402] width 80 height 11
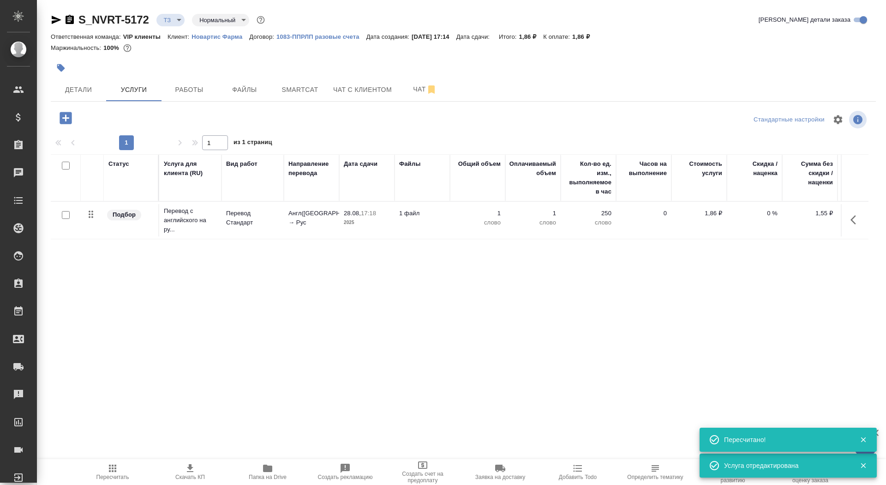
click at [57, 68] on icon "button" at bounding box center [60, 67] width 9 height 9
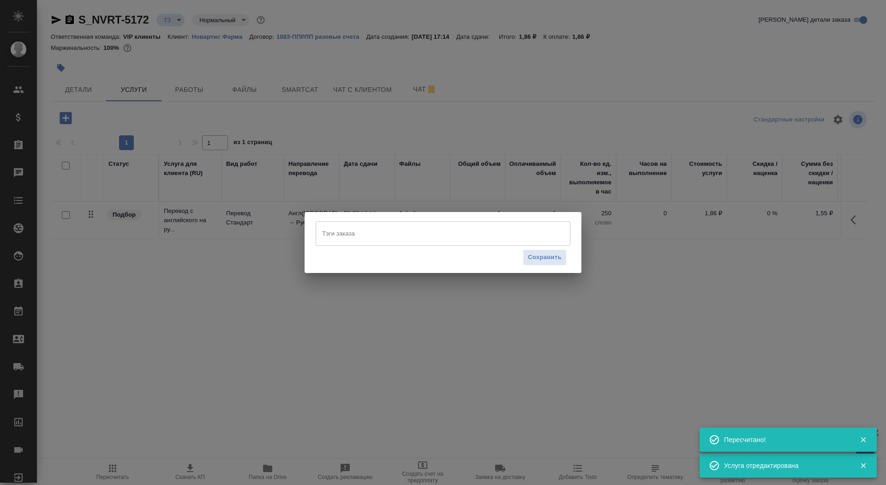
click at [382, 230] on input "Тэги заказа" at bounding box center [434, 233] width 229 height 16
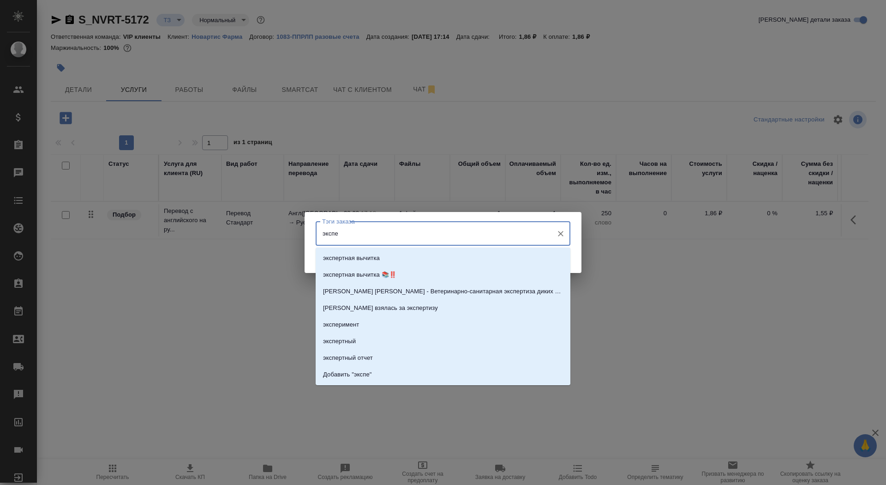
type input "экспер"
click at [388, 254] on li "экспертная вычитка" at bounding box center [443, 258] width 255 height 17
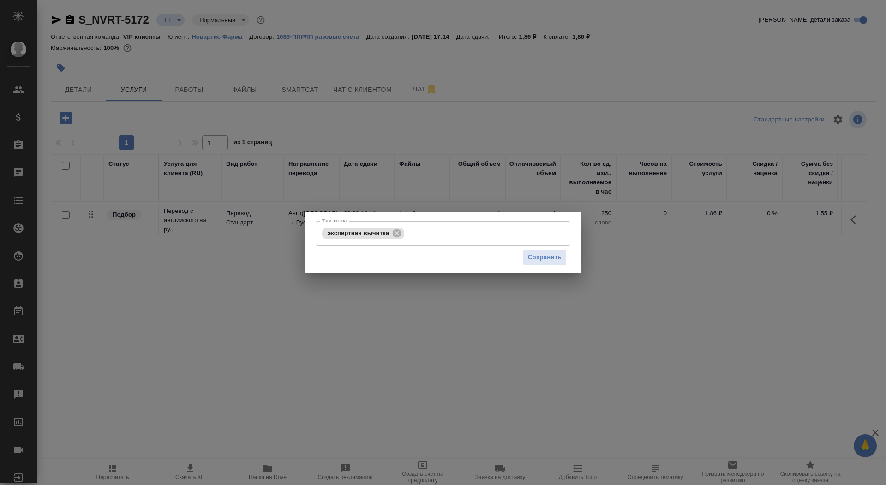
click at [569, 258] on div "Сохранить" at bounding box center [443, 258] width 255 height 24
click at [550, 256] on span "Сохранить" at bounding box center [545, 257] width 34 height 11
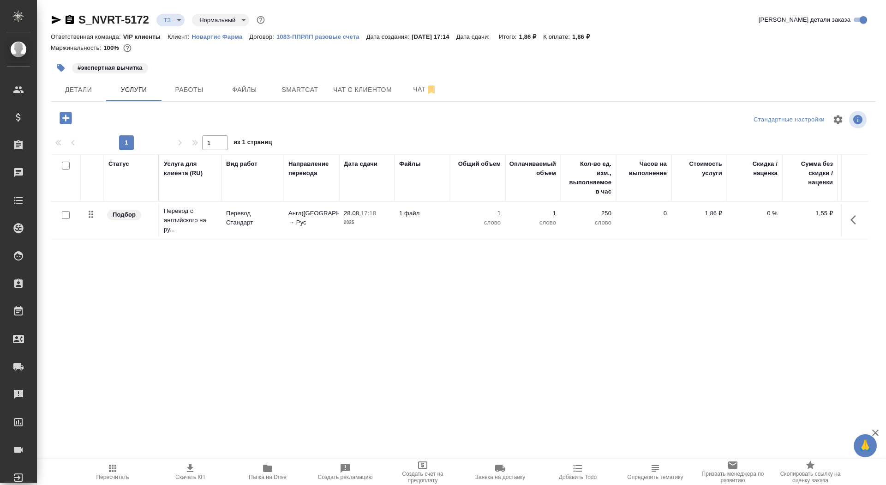
click at [66, 214] on input "checkbox" at bounding box center [66, 215] width 8 height 8
checkbox input "true"
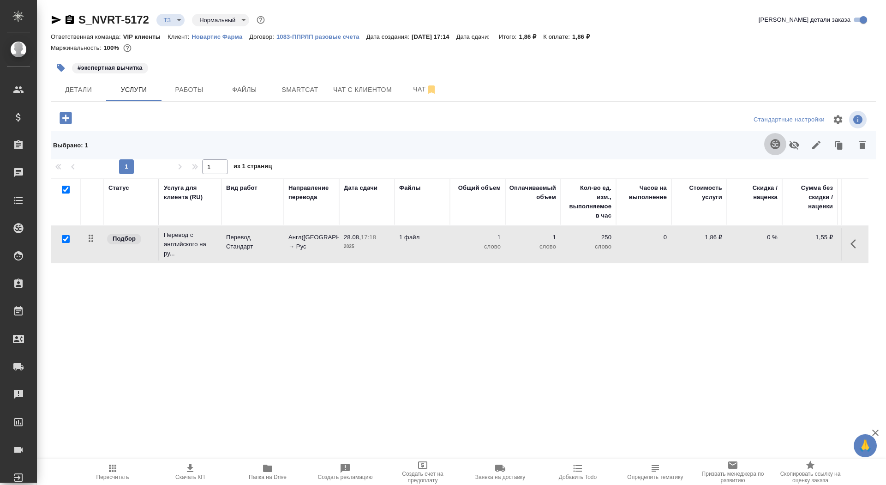
click at [767, 144] on button "button" at bounding box center [776, 144] width 22 height 22
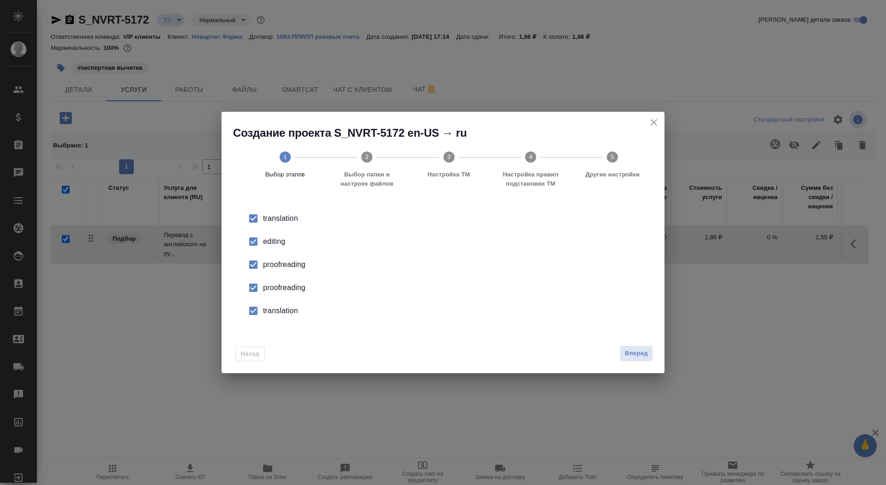
click at [259, 239] on input "checkbox" at bounding box center [253, 241] width 19 height 19
click at [270, 283] on div "proofreading" at bounding box center [452, 287] width 379 height 11
click at [270, 311] on div "translation" at bounding box center [452, 310] width 379 height 11
click at [637, 351] on span "Вперед" at bounding box center [636, 353] width 23 height 11
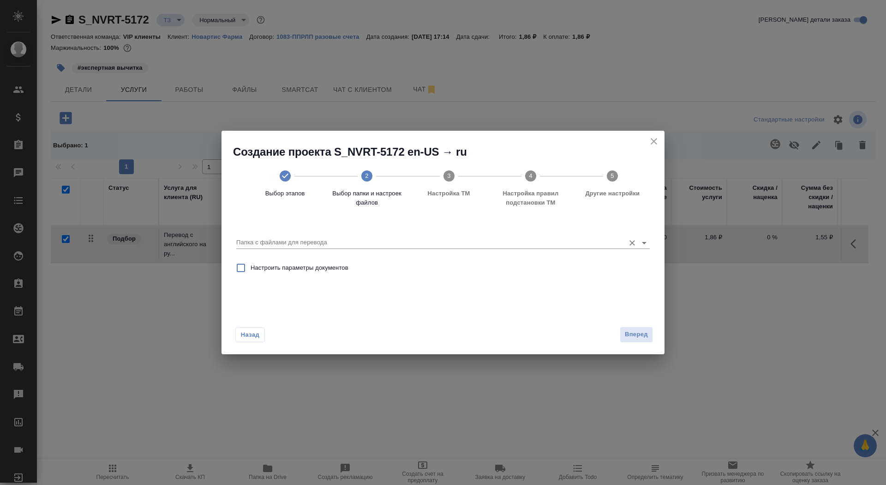
click at [543, 233] on div "Папка с файлами для перевода" at bounding box center [443, 238] width 414 height 19
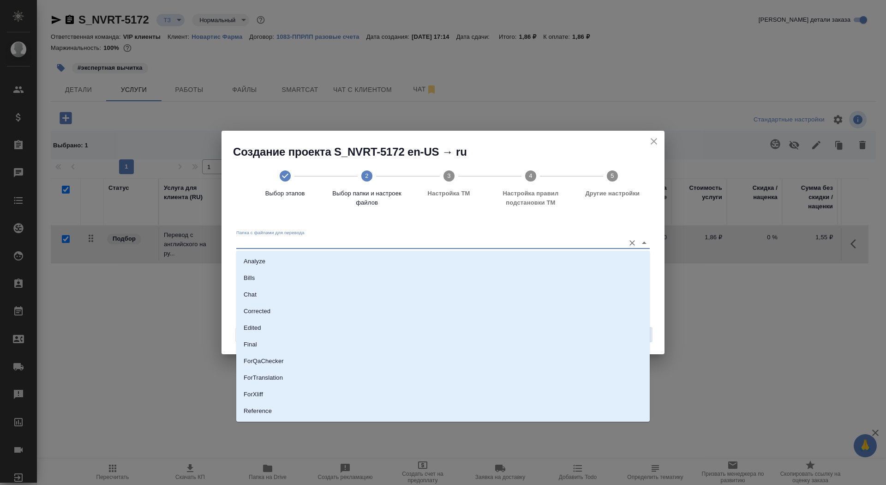
click at [543, 243] on input "Папка с файлами для перевода" at bounding box center [428, 242] width 384 height 11
click at [495, 374] on li "Source" at bounding box center [443, 379] width 414 height 17
type input "Source"
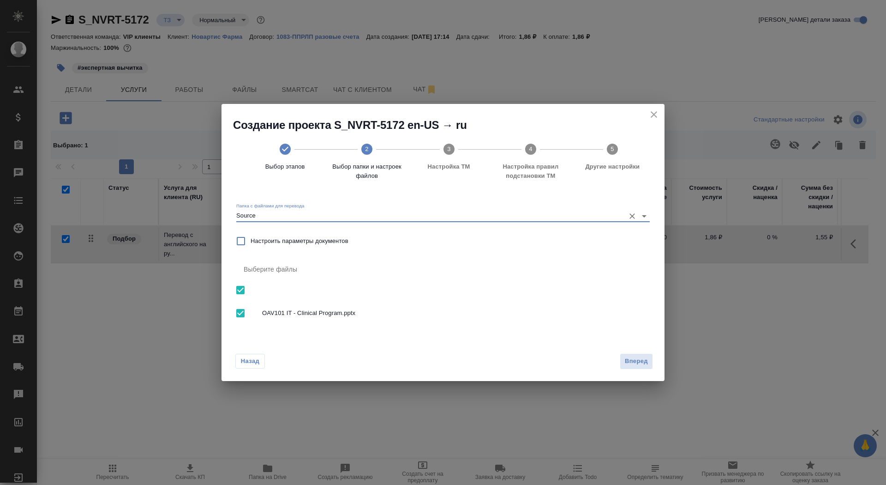
click at [649, 349] on div "Назад Вперед" at bounding box center [443, 358] width 443 height 43
click at [634, 364] on span "Вперед" at bounding box center [636, 361] width 23 height 11
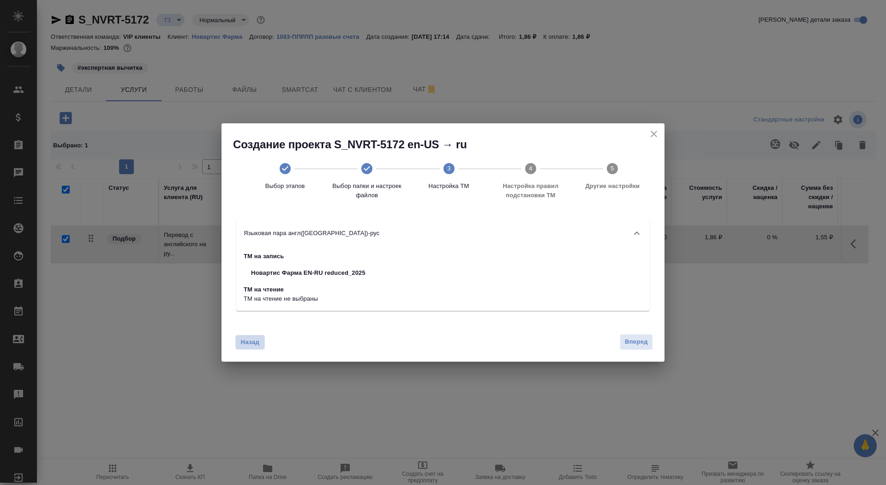
click at [248, 342] on span "Назад" at bounding box center [250, 341] width 19 height 9
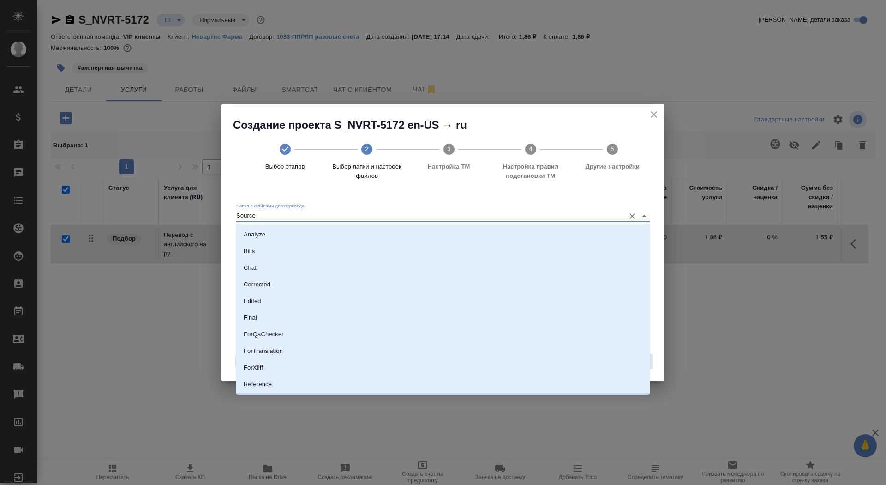
click at [344, 214] on input "Source" at bounding box center [428, 215] width 384 height 11
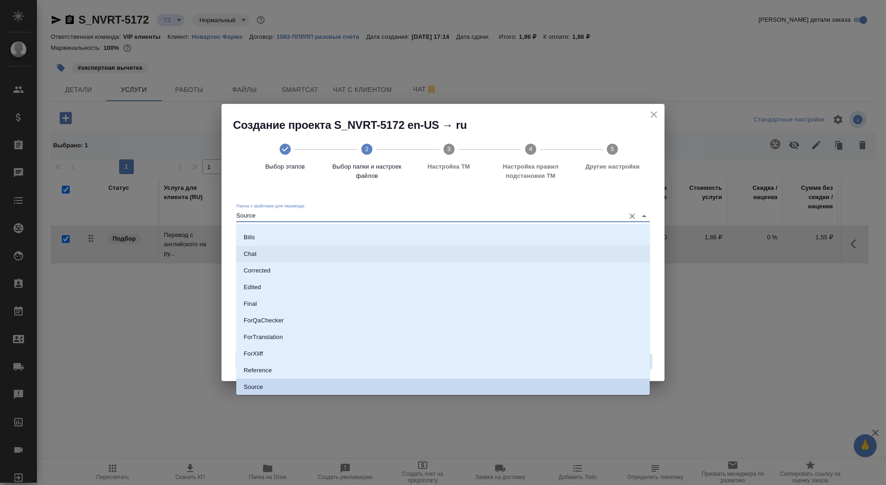
scroll to position [0, 0]
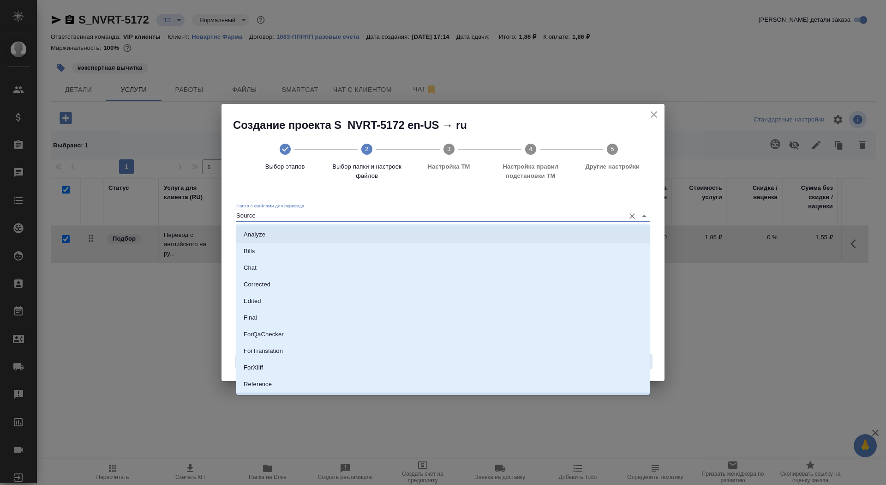
click at [334, 230] on li "Analyze" at bounding box center [443, 234] width 414 height 17
type input "Analyze"
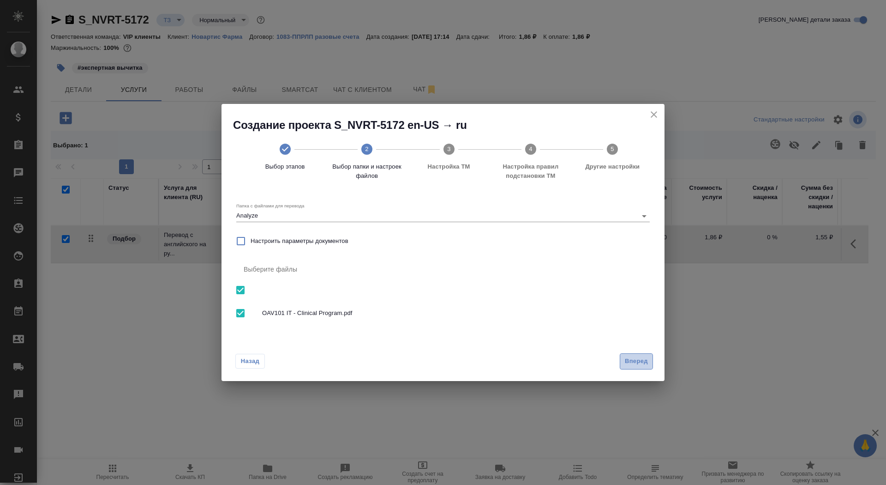
click at [639, 367] on button "Вперед" at bounding box center [636, 361] width 33 height 16
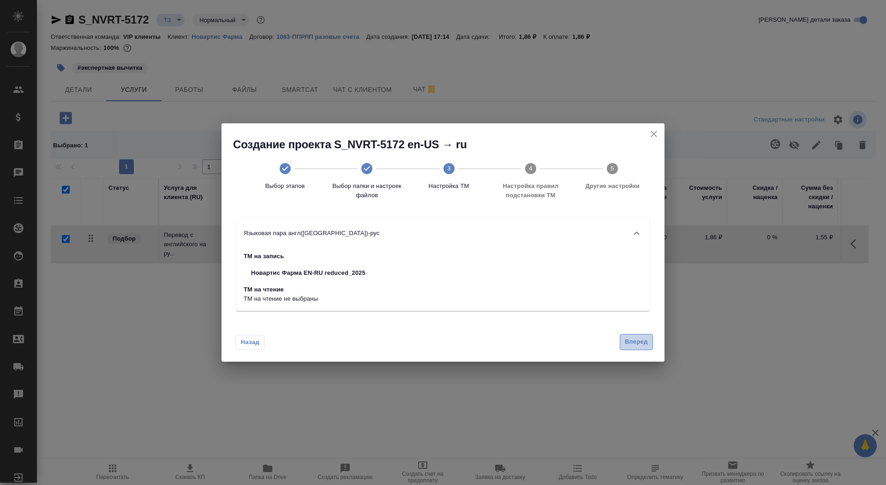
click at [630, 343] on span "Вперед" at bounding box center [636, 342] width 23 height 11
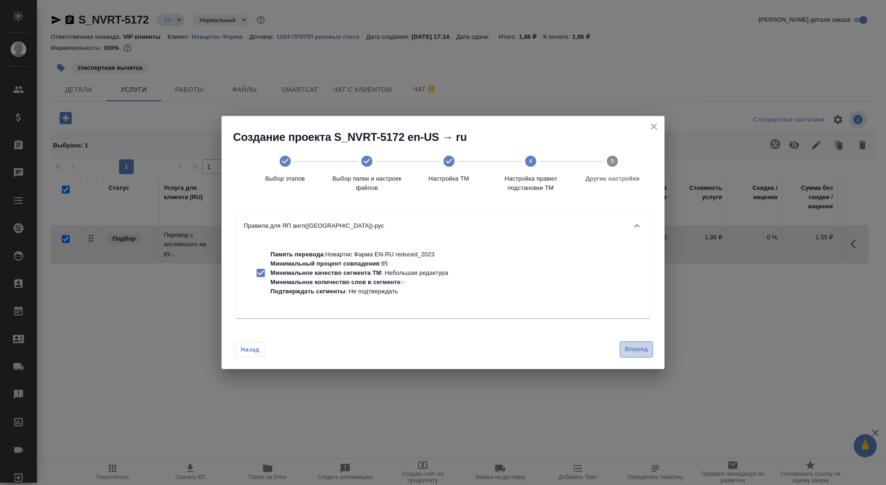
click at [630, 347] on span "Вперед" at bounding box center [636, 349] width 23 height 11
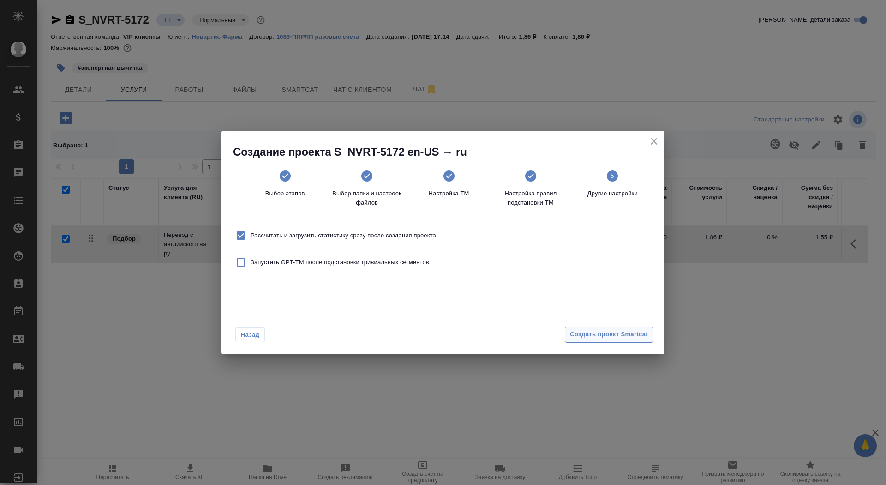
click at [621, 331] on span "Создать проект Smartcat" at bounding box center [609, 334] width 78 height 11
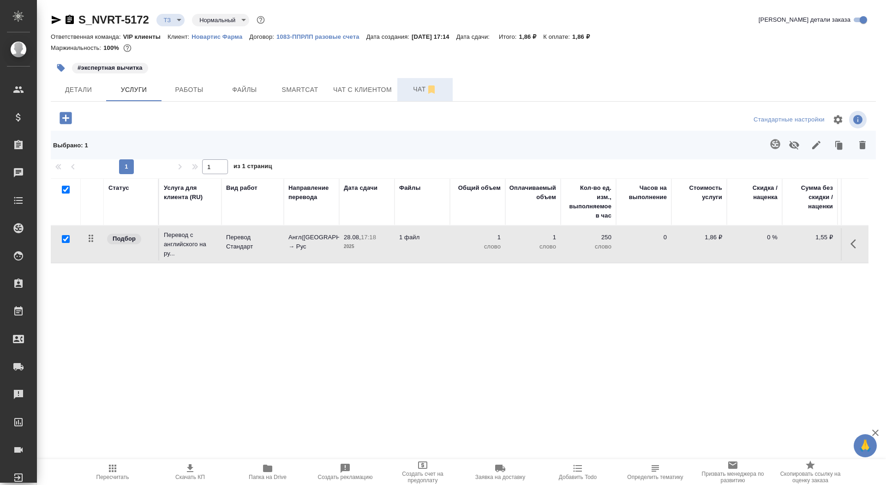
click at [411, 89] on span "Чат" at bounding box center [425, 90] width 44 height 12
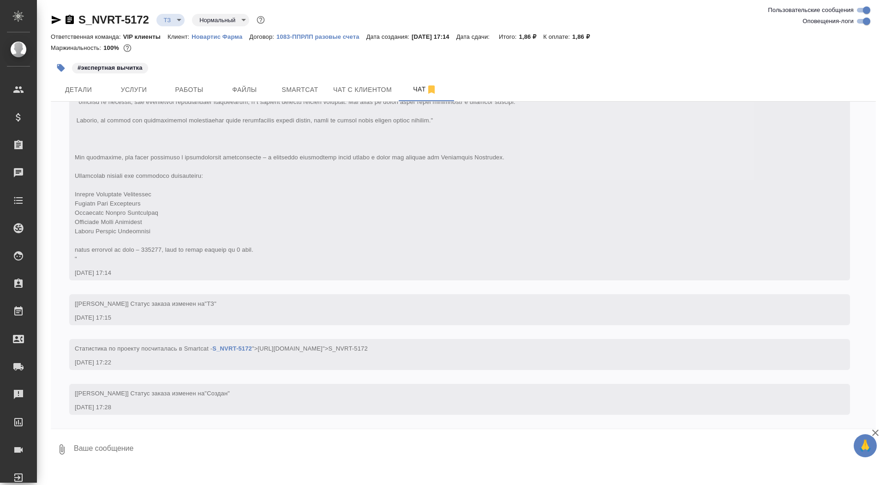
scroll to position [400, 0]
click at [291, 99] on button "Smartcat" at bounding box center [299, 89] width 55 height 23
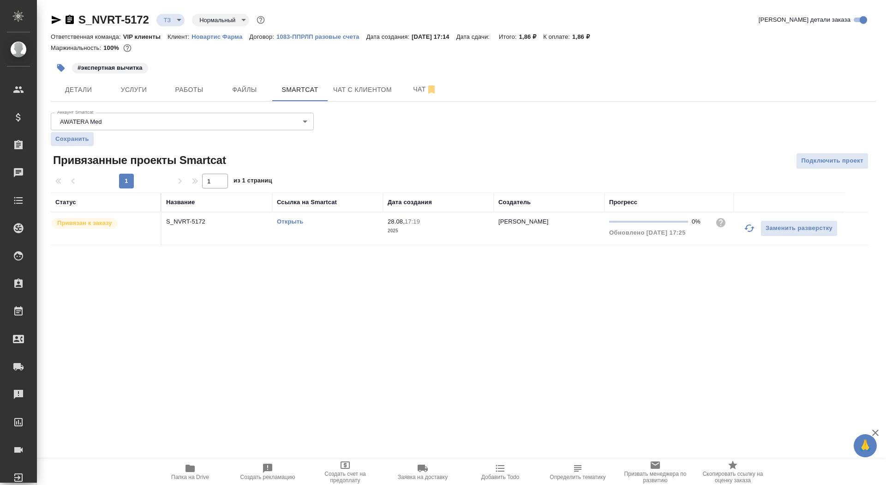
click at [287, 222] on link "Открыть" at bounding box center [290, 221] width 26 height 7
click at [300, 218] on link "Открыть" at bounding box center [290, 221] width 26 height 7
click at [132, 75] on div "#экспертная вычитка" at bounding box center [326, 68] width 550 height 20
click at [132, 85] on span "Услуги" at bounding box center [134, 90] width 44 height 12
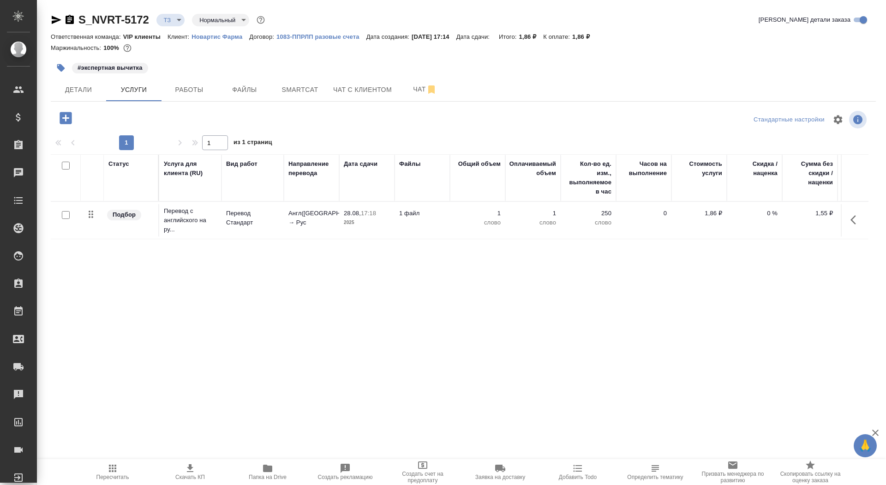
click at [270, 226] on p "Перевод Стандарт" at bounding box center [252, 218] width 53 height 18
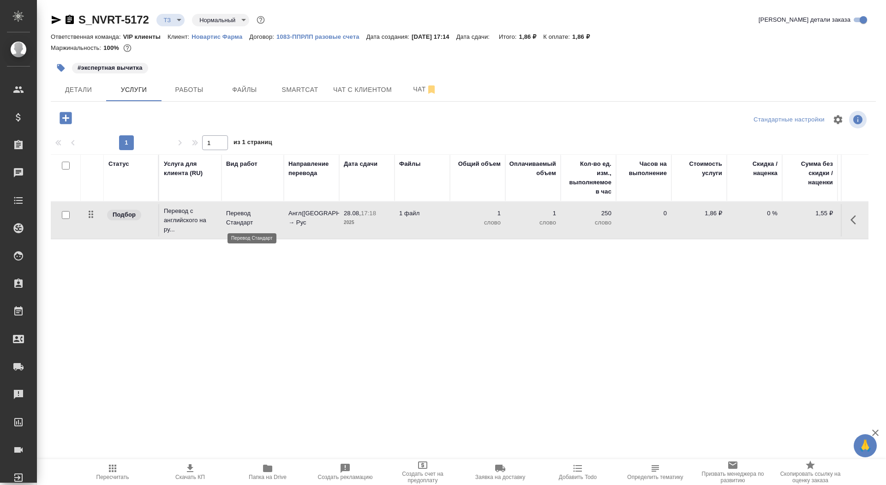
click at [270, 226] on p "Перевод Стандарт" at bounding box center [252, 218] width 53 height 18
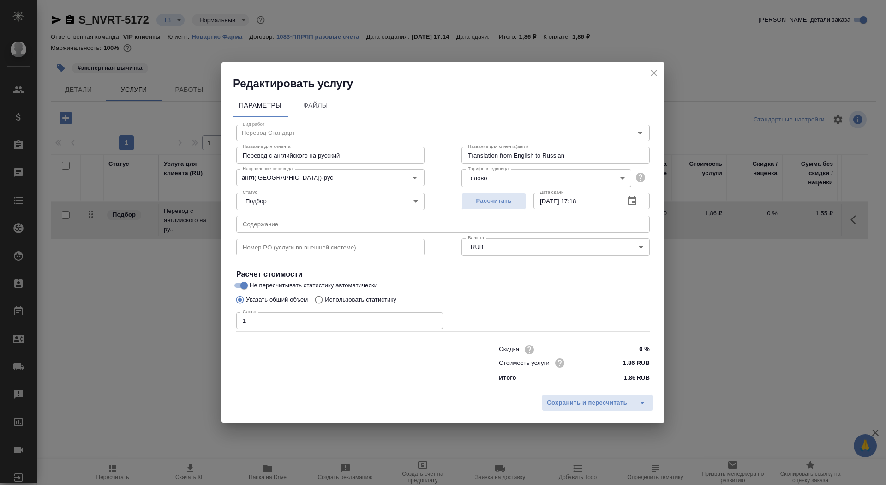
click at [368, 301] on p "Использовать статистику" at bounding box center [361, 299] width 72 height 9
click at [325, 301] on input "Использовать статистику" at bounding box center [317, 300] width 15 height 18
radio input "true"
radio input "false"
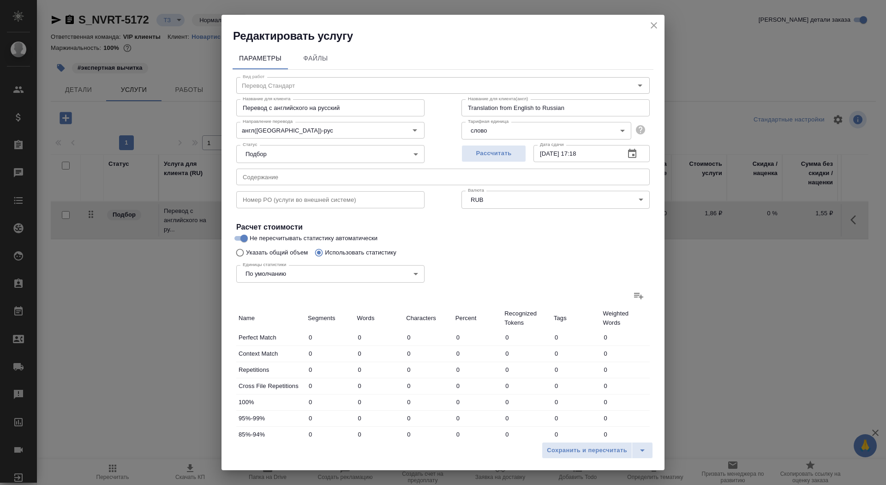
click at [646, 296] on label at bounding box center [639, 295] width 22 height 22
click at [0, 0] on input "file" at bounding box center [0, 0] width 0 height 0
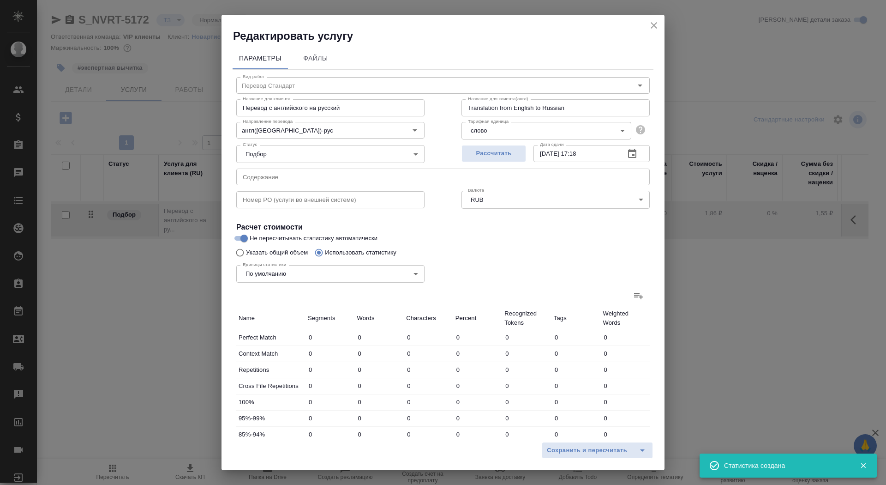
type input "691"
type input "4139"
type input "26188"
type input "73"
type input "845"
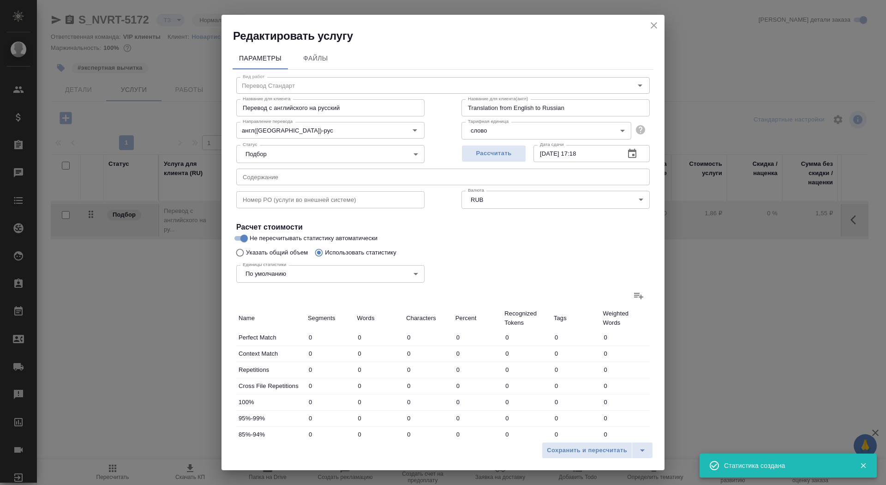
type input "5586"
type input "182"
type input "695"
type input "3993"
type input "66"
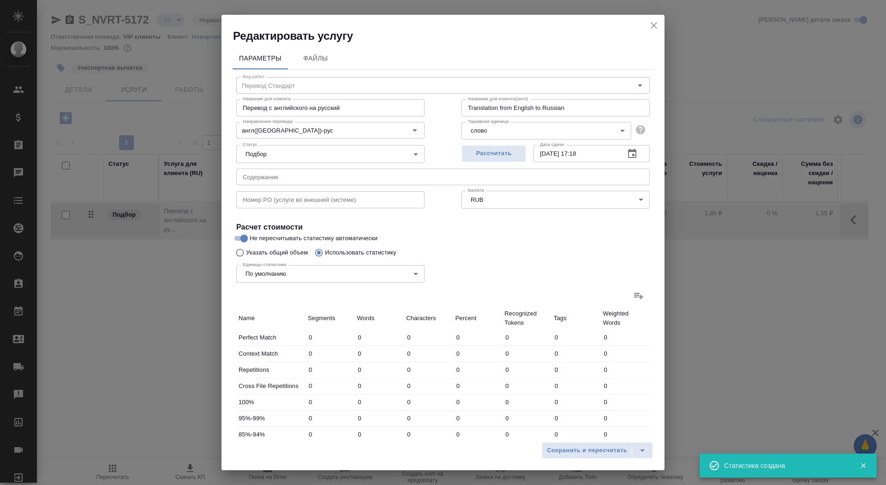
type input "482"
type input "3193"
type input "56"
type input "581"
type input "4074"
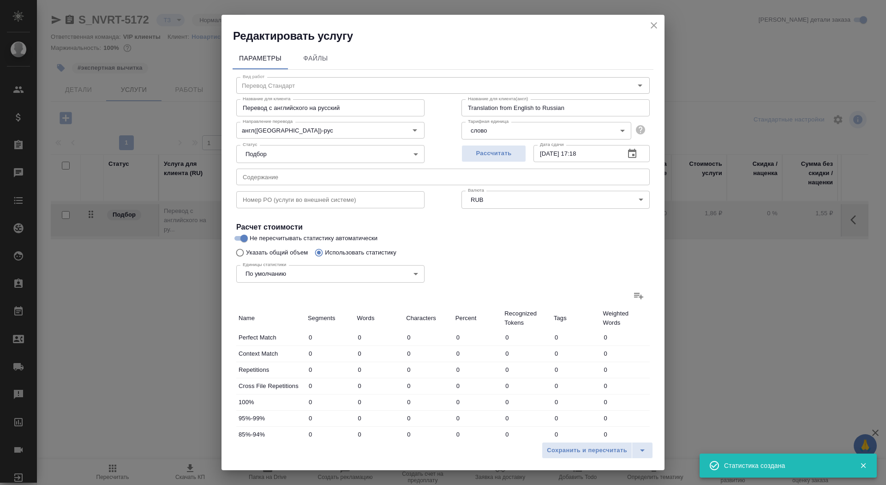
type input "61"
type input "513"
type input "3308"
type input "252"
type input "3225"
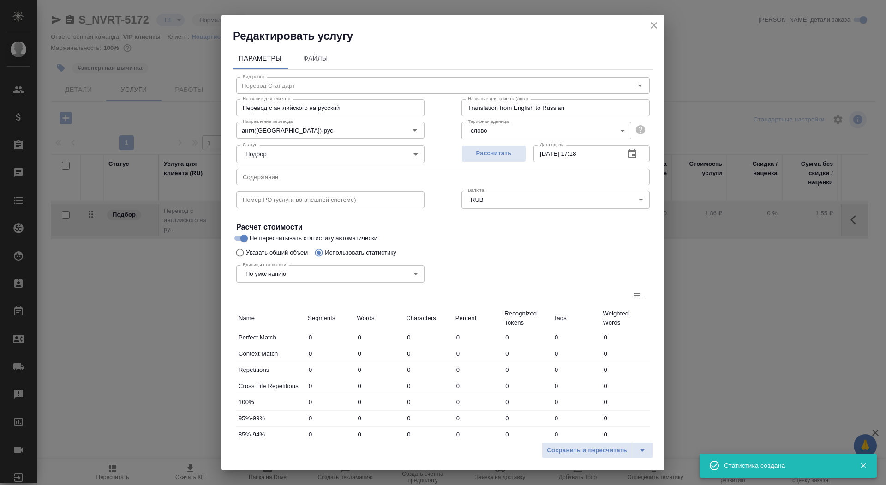
type input "21111"
type input "1308"
type input "9635"
type input "61867"
type input "1381"
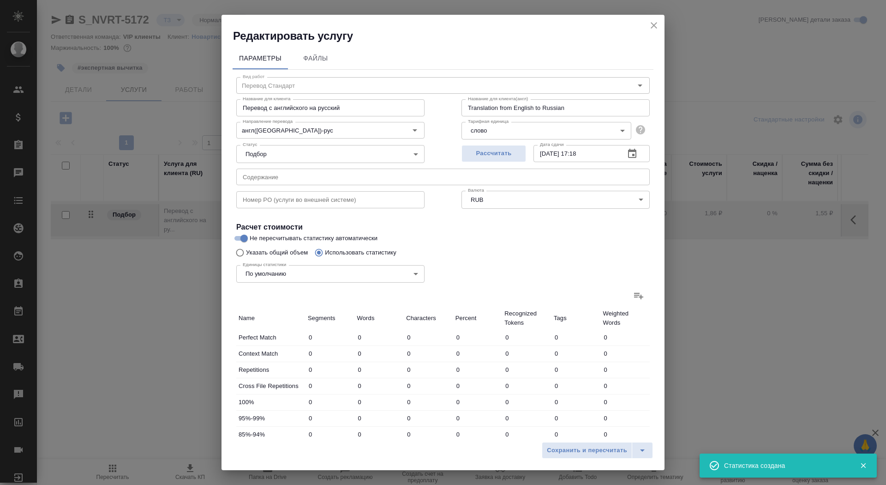
type input "10480"
type input "67453"
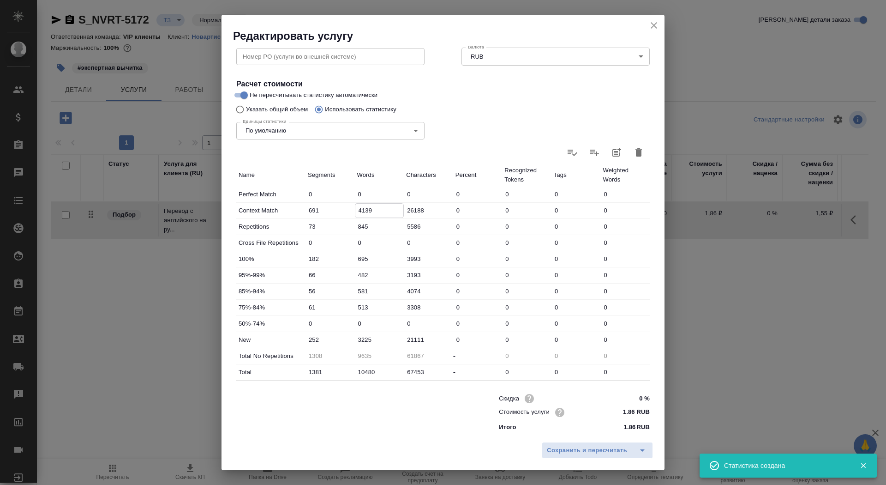
click at [361, 211] on input "4139" at bounding box center [379, 210] width 48 height 13
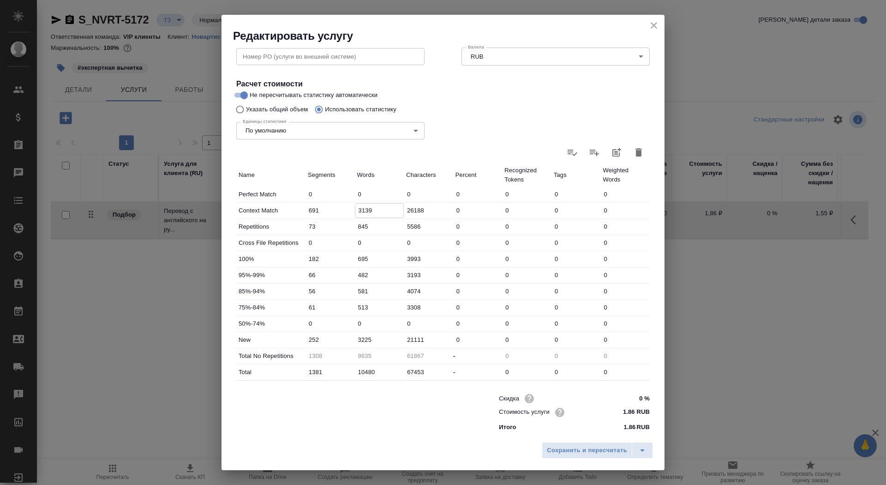
type input "3139"
click at [359, 341] on input "3225" at bounding box center [379, 339] width 48 height 13
type input "4725"
click at [571, 452] on span "Сохранить и пересчитать" at bounding box center [587, 450] width 80 height 11
click at [572, 449] on span "Сохранить и пересчитать" at bounding box center [587, 450] width 80 height 11
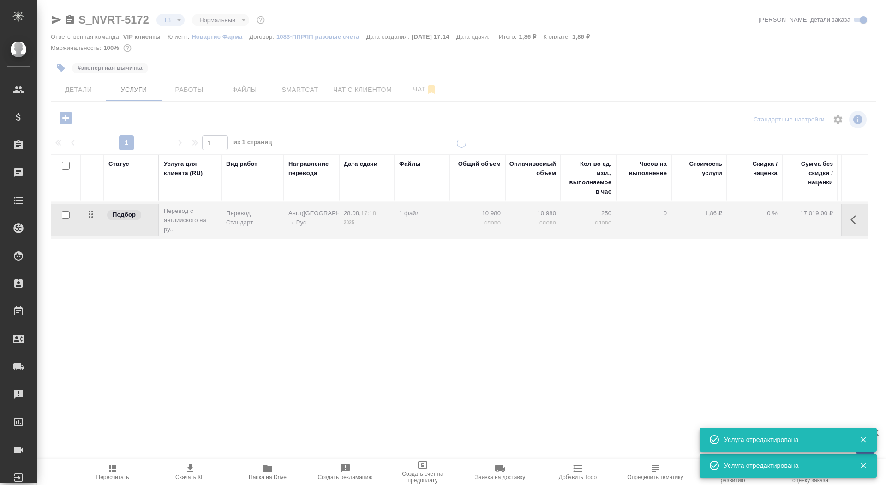
type input "new"
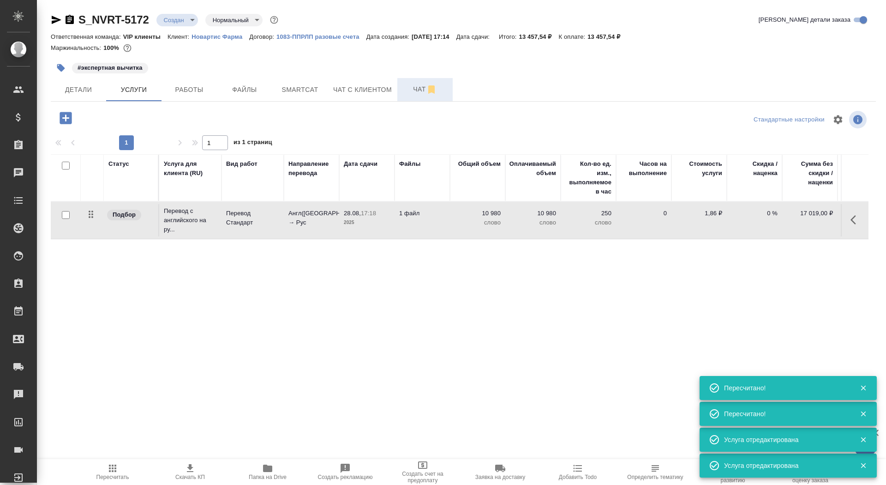
click at [412, 93] on span "Чат" at bounding box center [425, 90] width 44 height 12
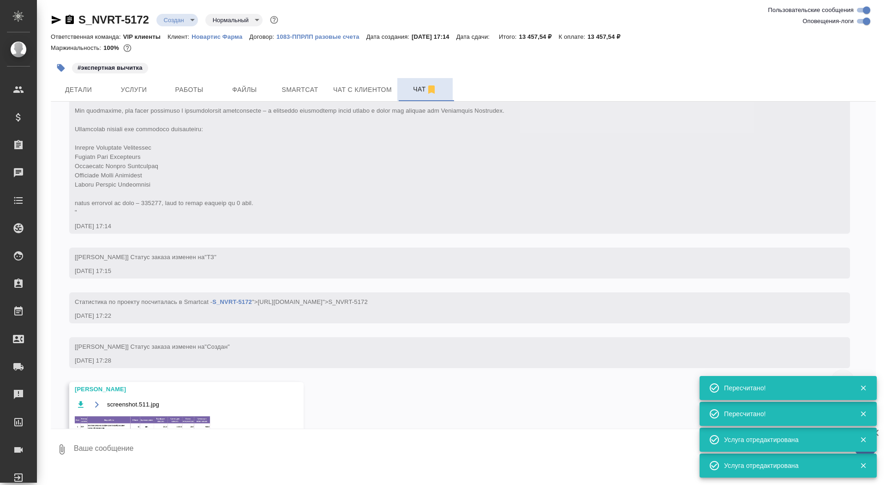
scroll to position [520, 0]
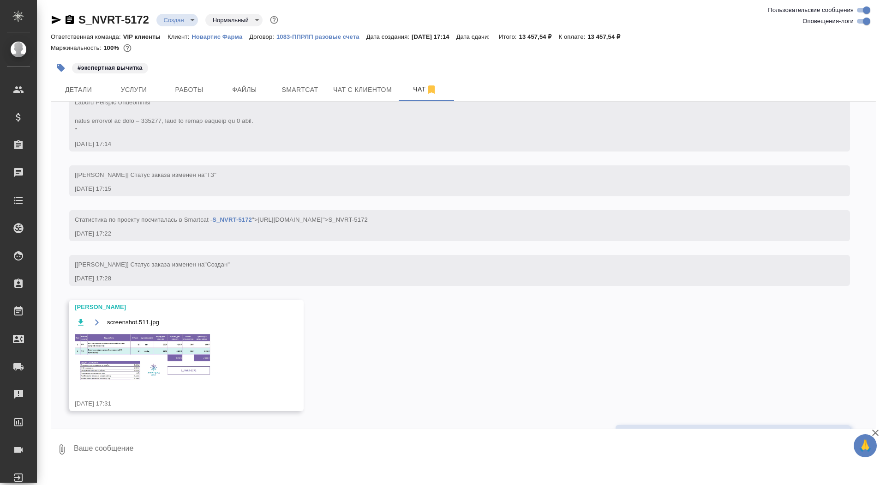
click at [168, 364] on img at bounding box center [144, 357] width 138 height 50
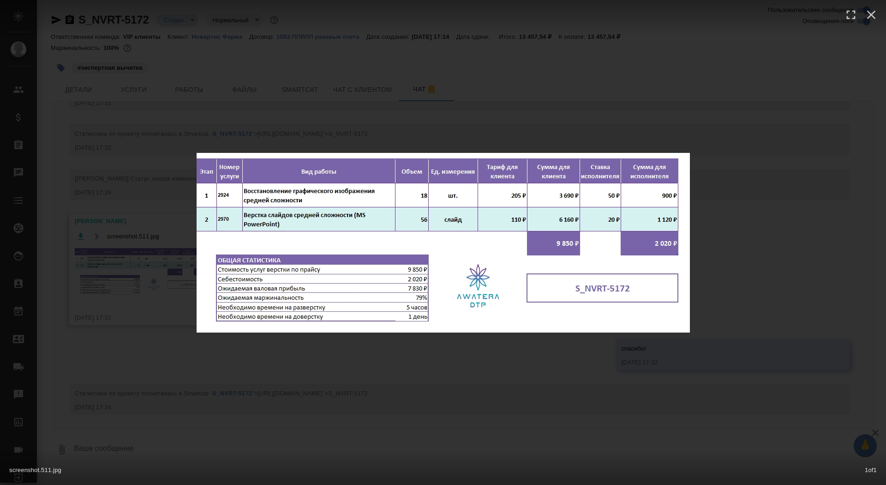
scroll to position [615, 0]
click at [168, 364] on div "screenshot.511.jpg 1 of 1" at bounding box center [443, 242] width 886 height 485
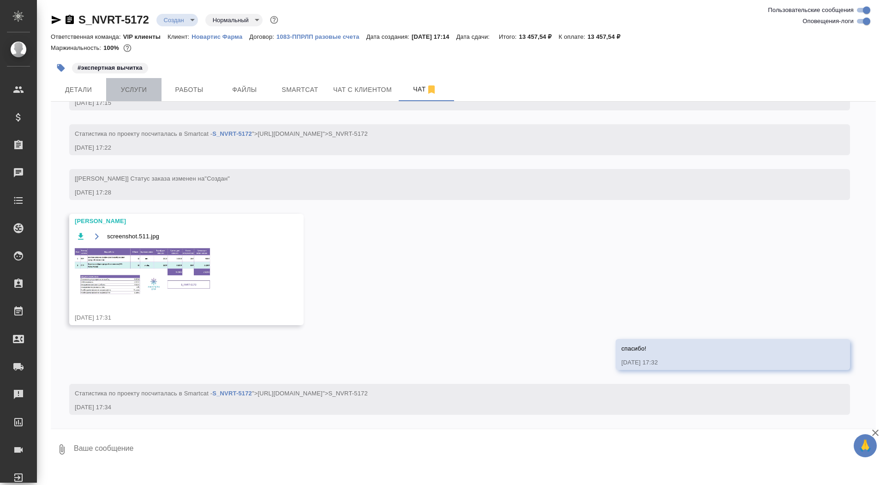
click at [140, 89] on span "Услуги" at bounding box center [134, 90] width 44 height 12
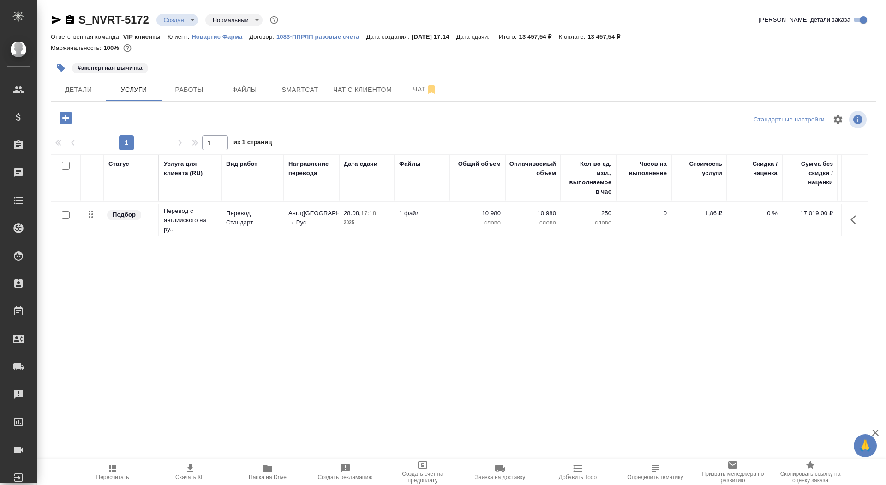
click at [73, 116] on icon "button" at bounding box center [66, 118] width 16 height 16
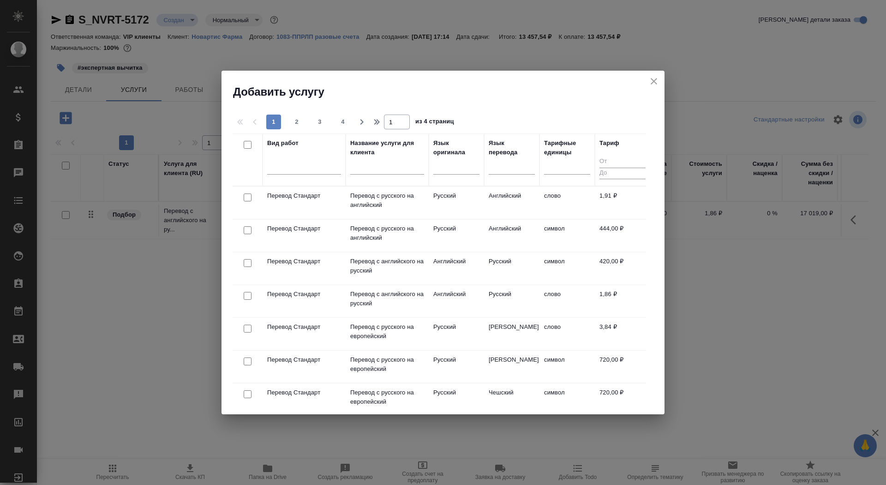
click at [368, 166] on input "text" at bounding box center [387, 169] width 74 height 12
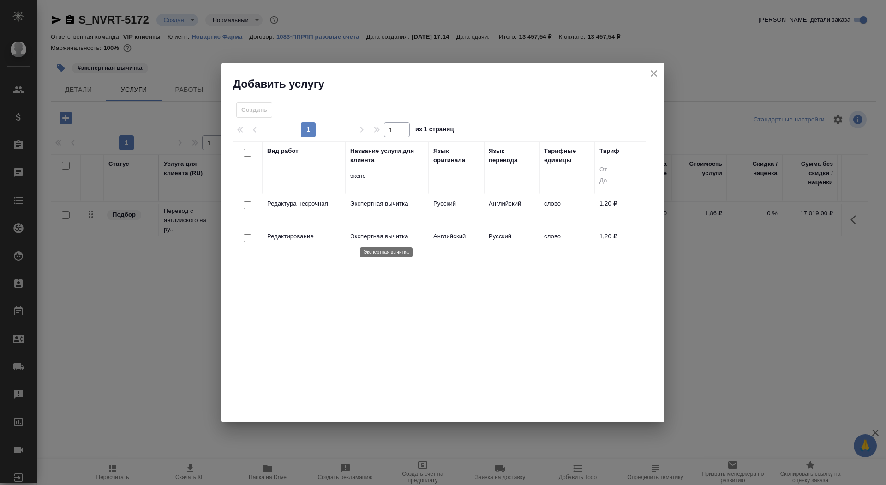
type input "экспе"
click at [371, 236] on p "Экспертная вычитка" at bounding box center [387, 236] width 74 height 9
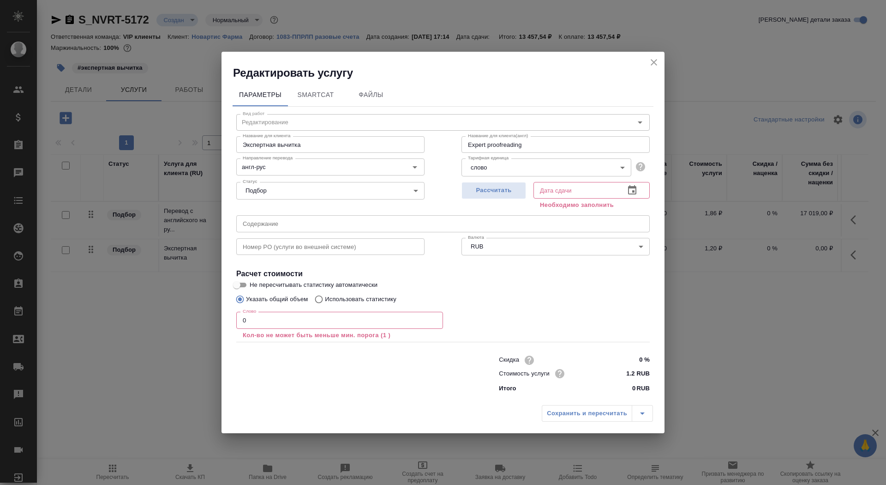
click at [306, 317] on input "0" at bounding box center [339, 320] width 207 height 17
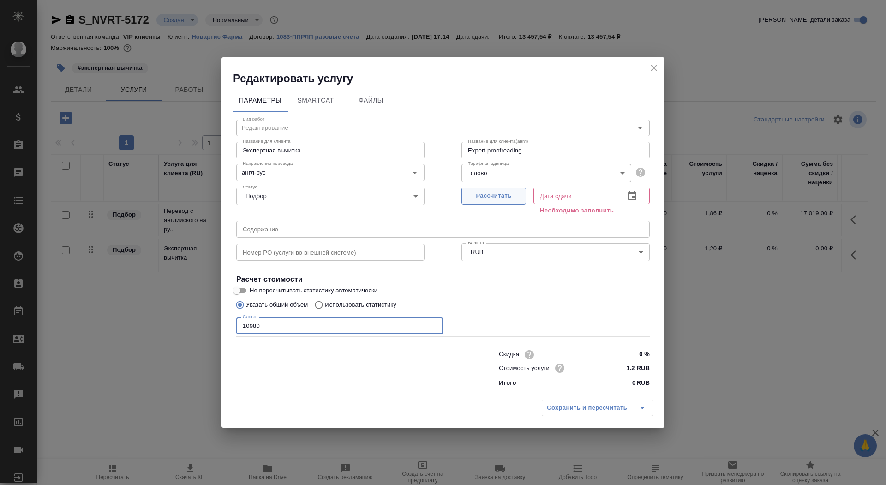
type input "10980"
click at [496, 196] on span "Рассчитать" at bounding box center [494, 196] width 54 height 11
type input "02.09.2025 15:32"
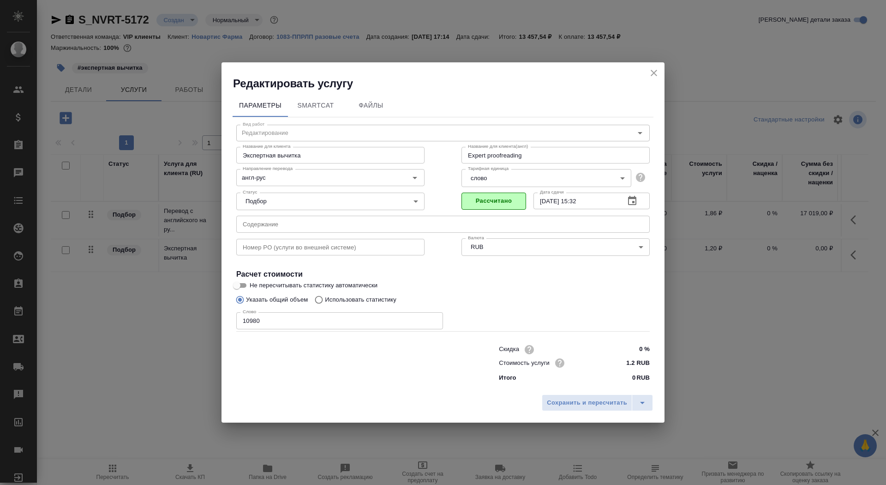
click at [245, 284] on input "Не пересчитывать статистику автоматически" at bounding box center [236, 285] width 33 height 11
checkbox input "true"
click at [605, 398] on span "Сохранить и пересчитать" at bounding box center [587, 402] width 80 height 11
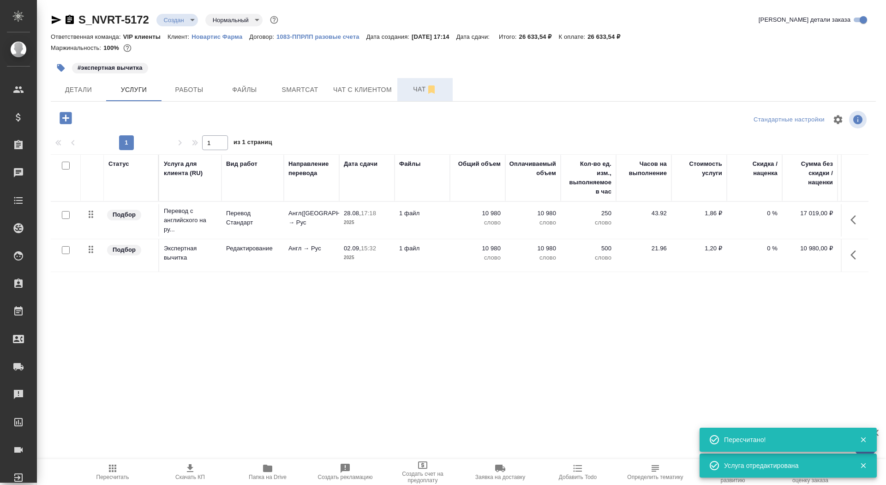
click at [414, 86] on span "Чат" at bounding box center [425, 90] width 44 height 12
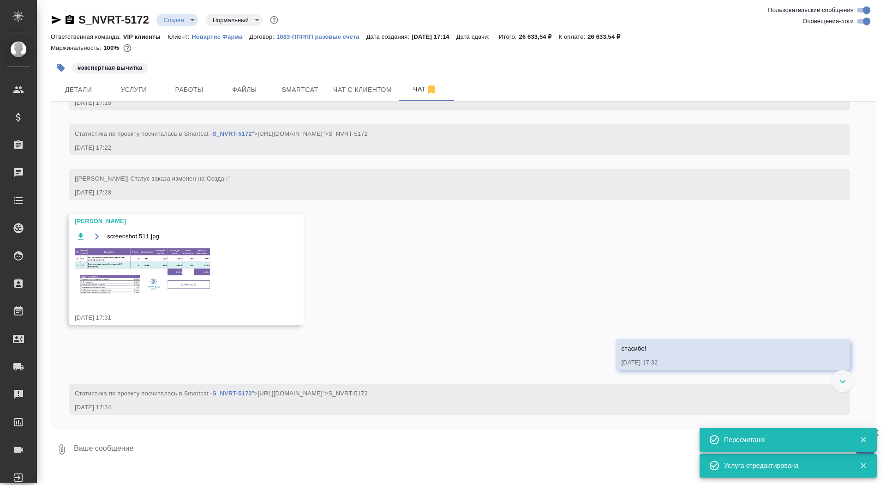
scroll to position [615, 0]
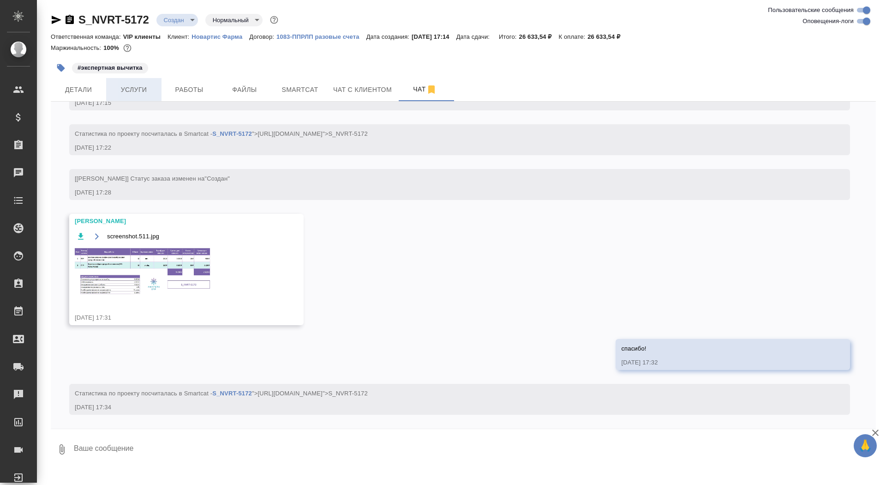
click at [141, 89] on span "Услуги" at bounding box center [134, 90] width 44 height 12
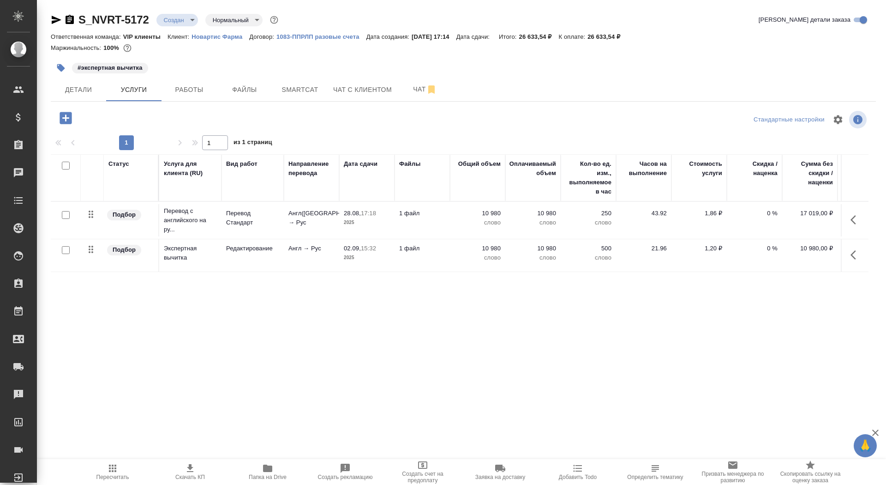
click at [64, 118] on icon "button" at bounding box center [66, 118] width 16 height 16
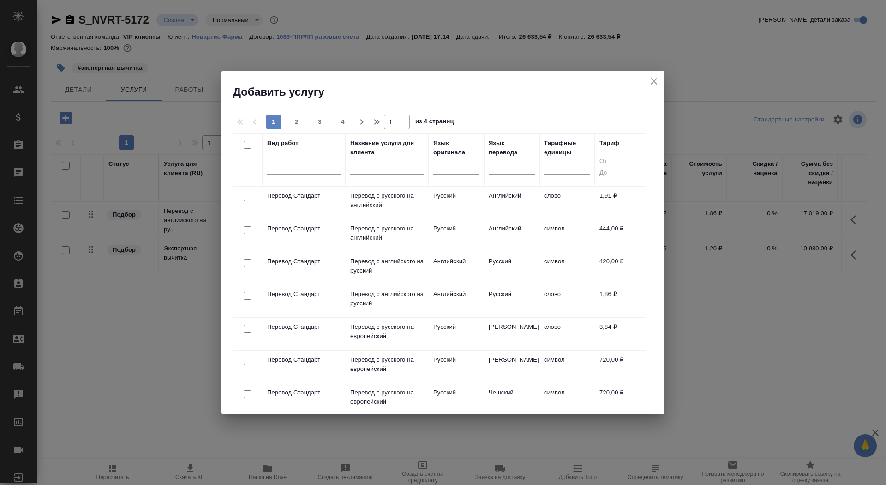
click at [397, 169] on input "text" at bounding box center [387, 169] width 74 height 12
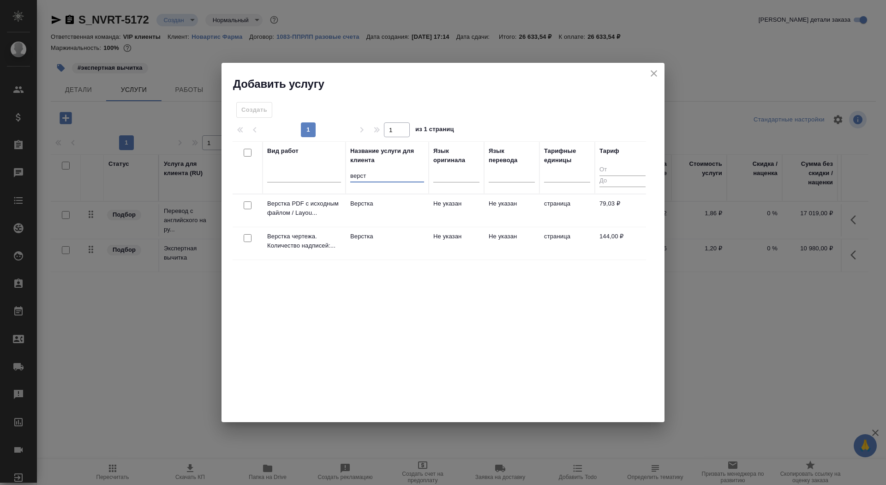
type input "верст"
click at [386, 244] on td "Верстка" at bounding box center [387, 243] width 83 height 32
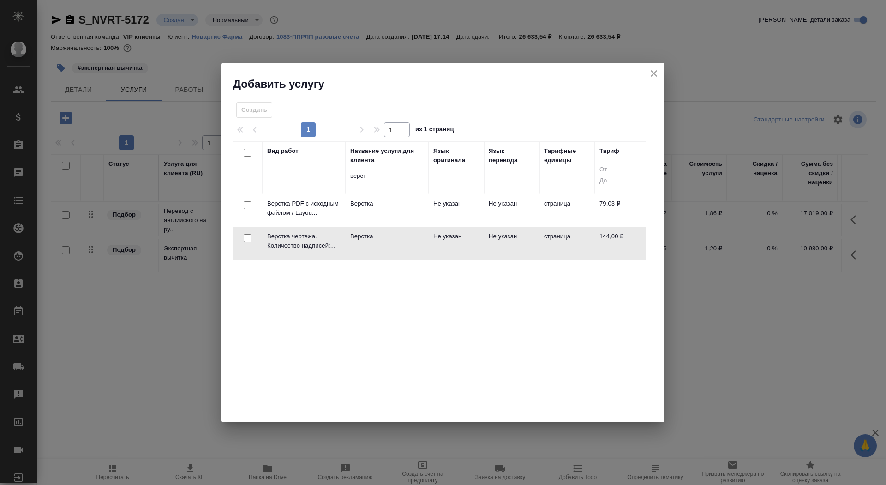
click at [386, 244] on td "Верстка" at bounding box center [387, 243] width 83 height 32
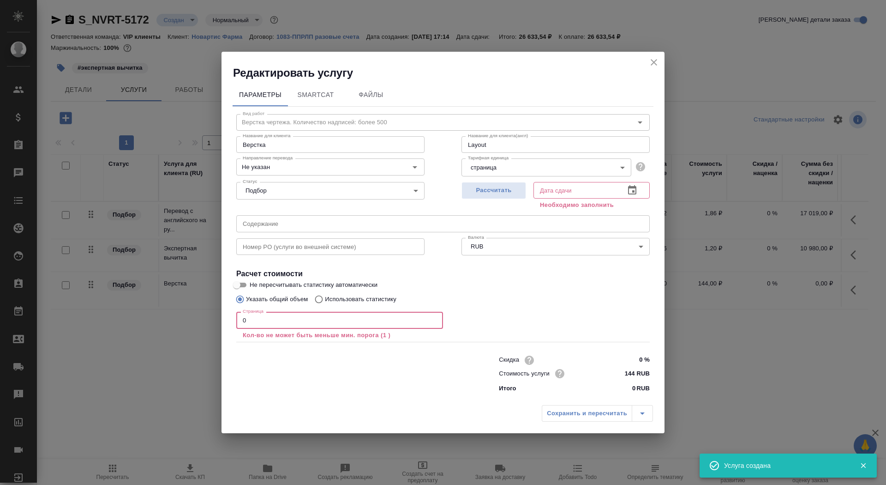
click at [286, 324] on input "0" at bounding box center [339, 320] width 207 height 17
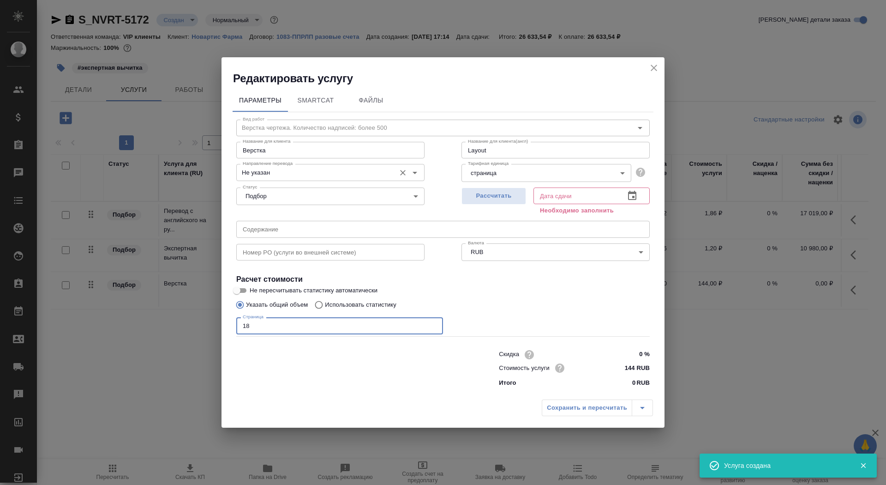
type input "18"
click at [314, 171] on input "Не указан" at bounding box center [315, 172] width 152 height 11
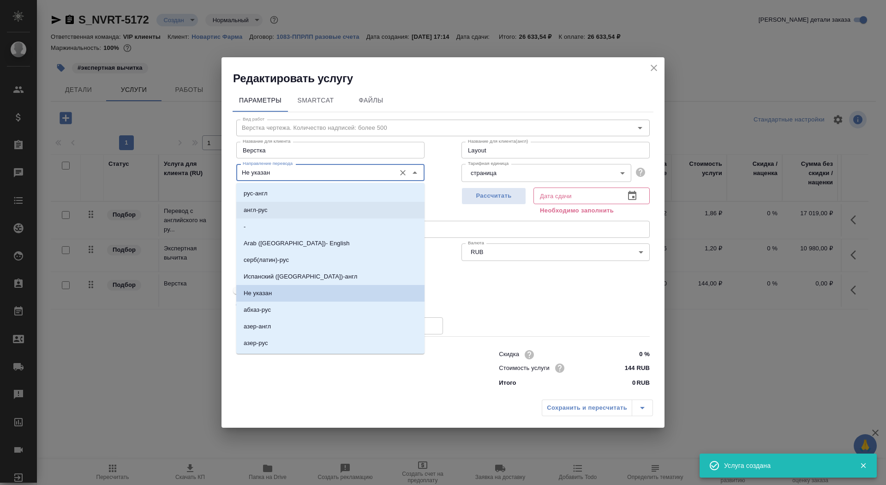
click at [296, 212] on li "англ-рус" at bounding box center [330, 210] width 188 height 17
type input "англ-рус"
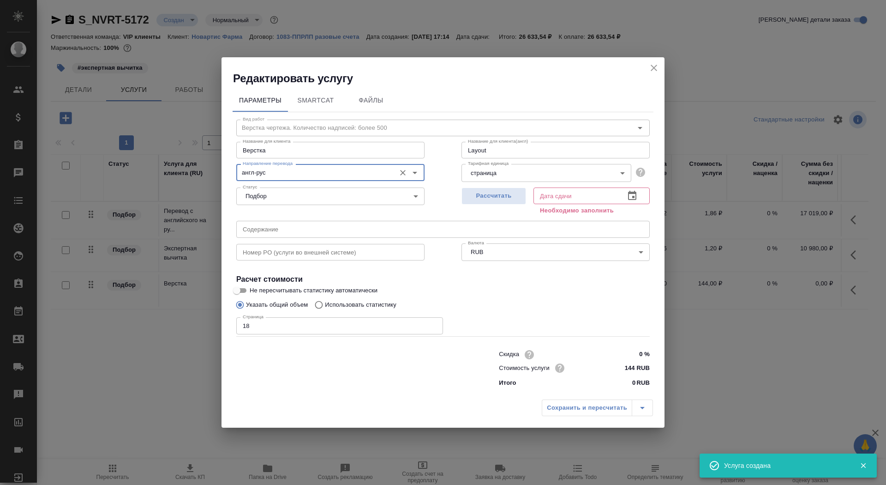
click at [486, 211] on div "Рассчитать" at bounding box center [494, 200] width 65 height 33
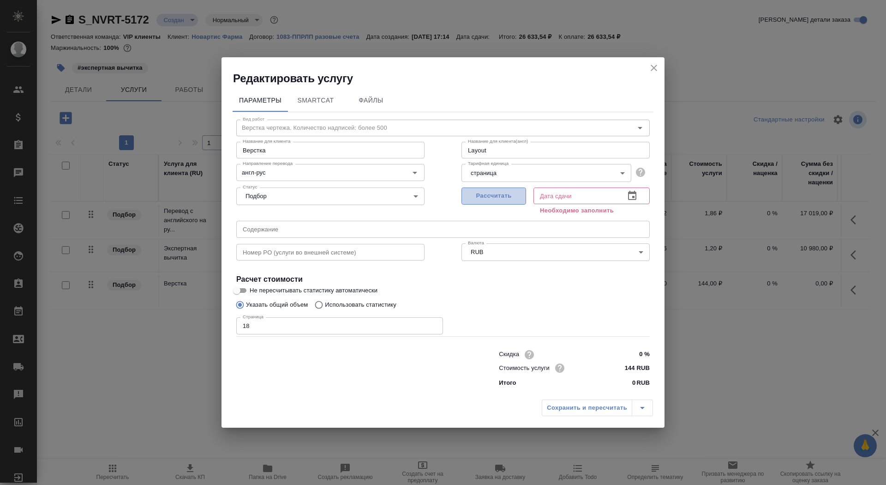
click at [488, 199] on span "Рассчитать" at bounding box center [494, 196] width 54 height 11
type input "10.09.2025 17:35"
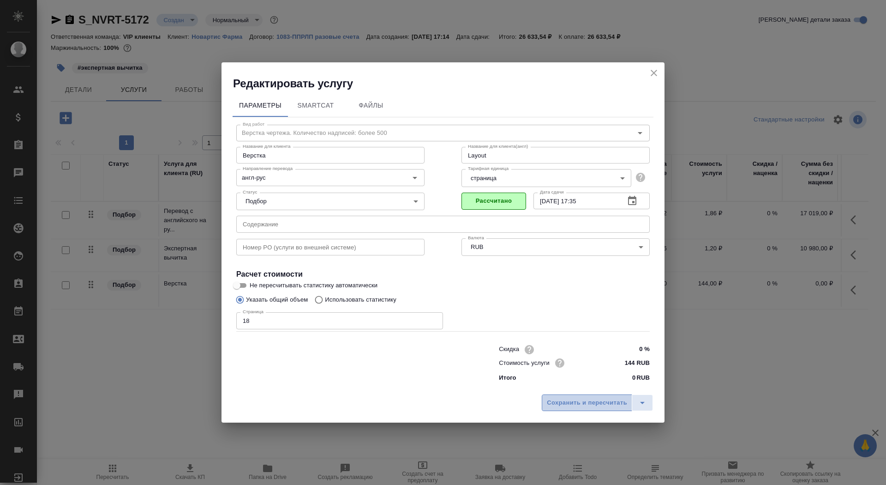
click at [555, 403] on span "Сохранить и пересчитать" at bounding box center [587, 402] width 80 height 11
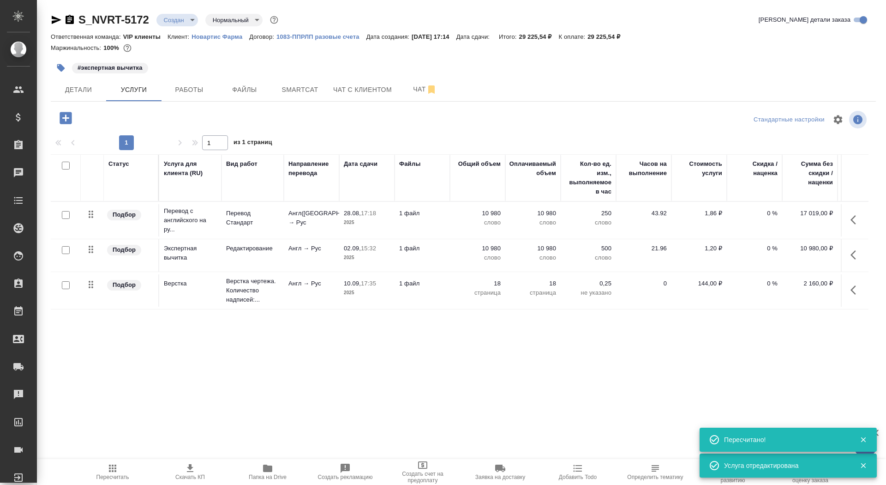
click at [61, 121] on icon "button" at bounding box center [66, 118] width 12 height 12
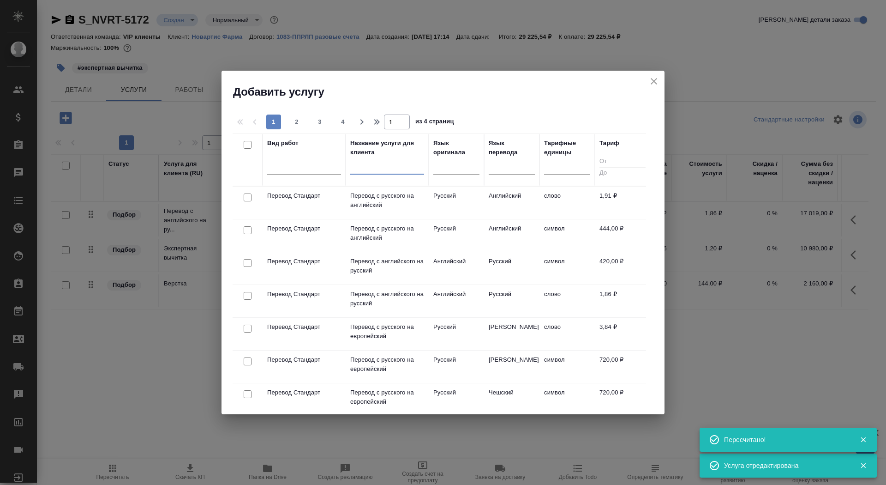
click at [369, 171] on input "text" at bounding box center [387, 169] width 74 height 12
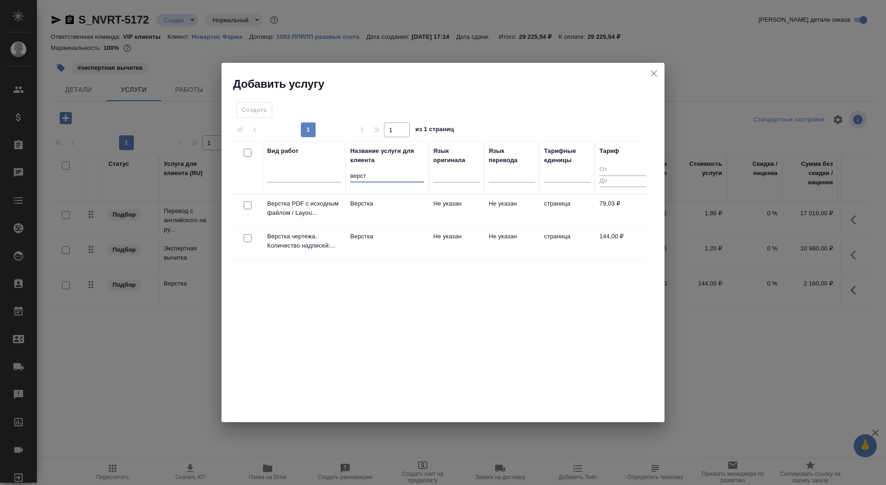
type input "верст"
click at [367, 206] on p "Верстка" at bounding box center [387, 203] width 74 height 9
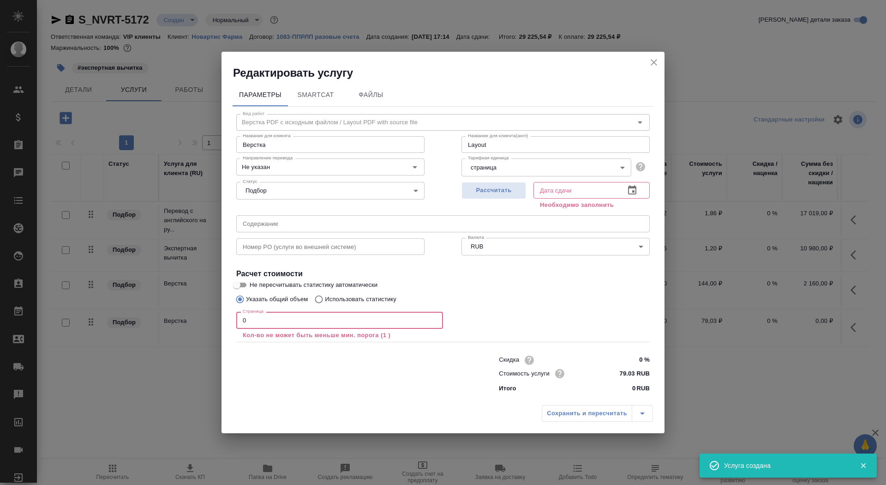
click at [264, 324] on input "0" at bounding box center [339, 320] width 207 height 17
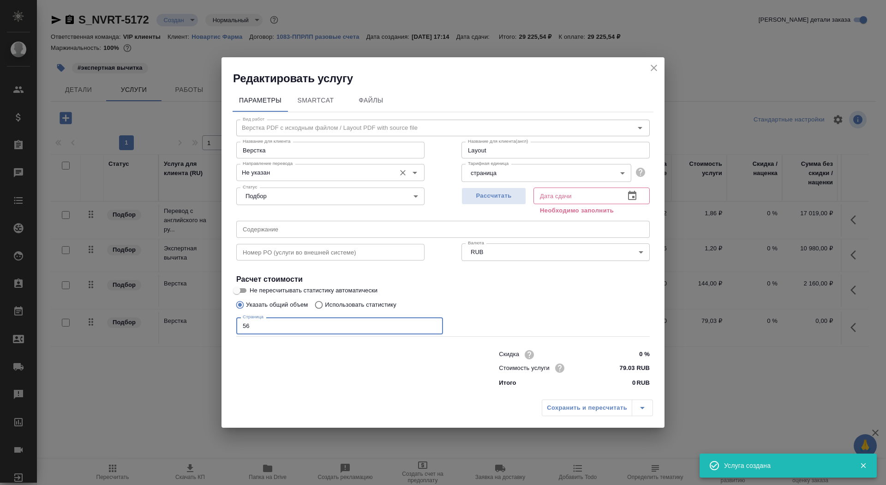
type input "56"
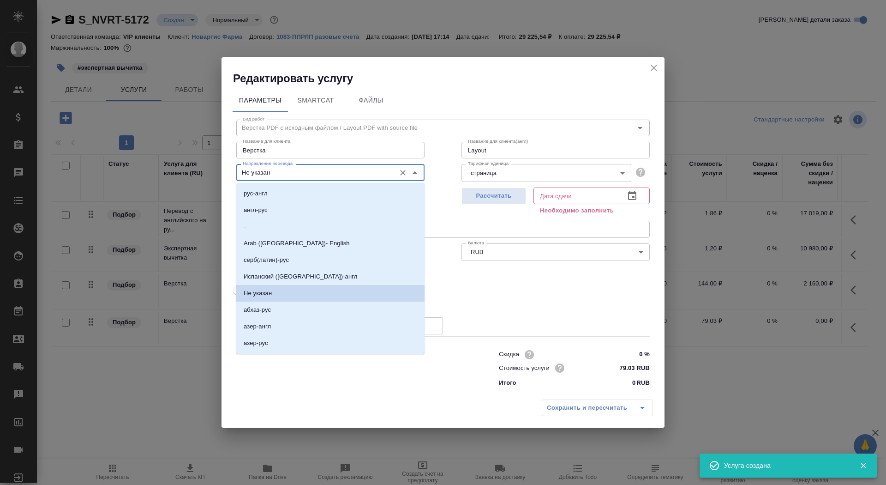
click at [266, 175] on input "Не указан" at bounding box center [315, 172] width 152 height 11
click at [266, 206] on p "англ-рус" at bounding box center [256, 209] width 24 height 9
type input "англ-рус"
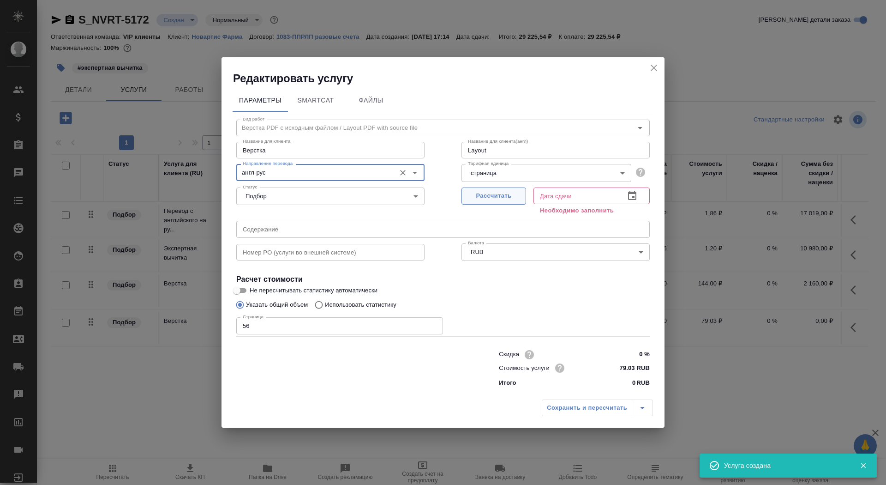
click at [497, 192] on span "Рассчитать" at bounding box center [494, 196] width 54 height 11
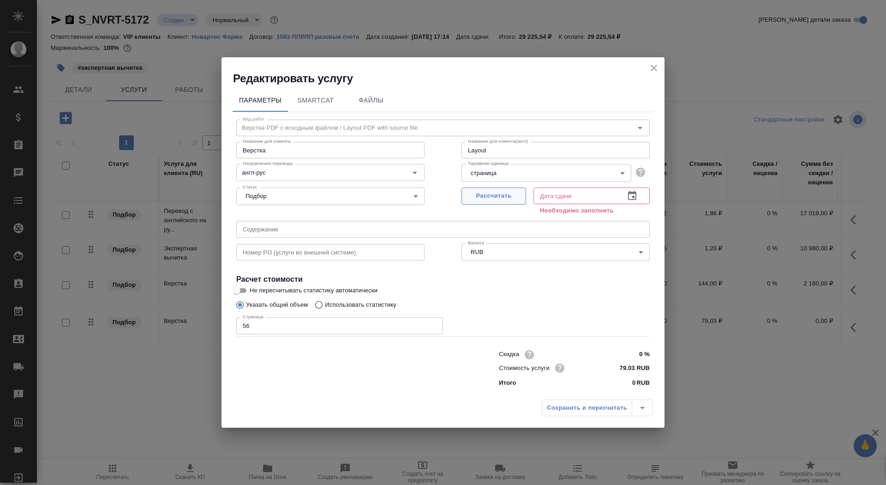
type input "28.08.2025 17:36"
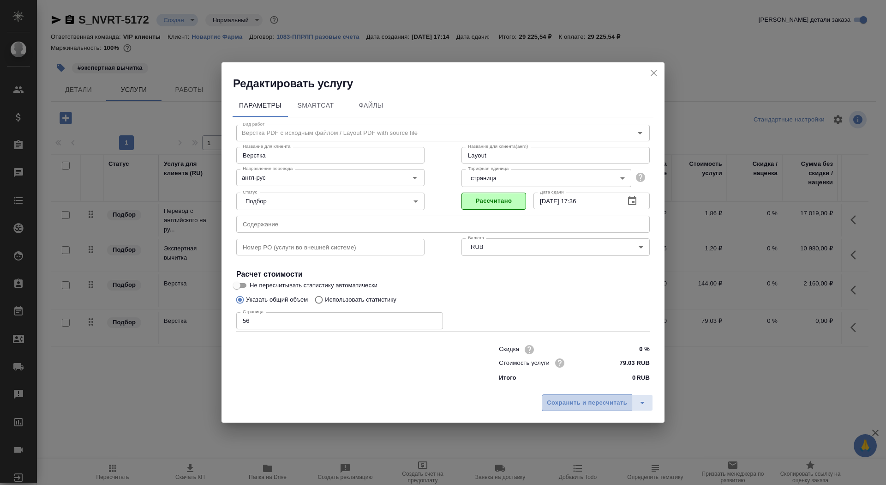
click at [561, 398] on span "Сохранить и пересчитать" at bounding box center [587, 402] width 80 height 11
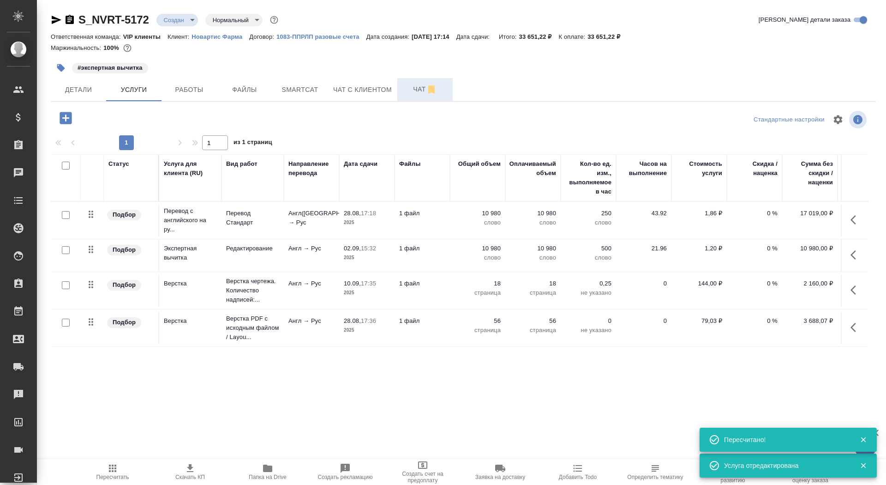
click at [403, 86] on button "Чат" at bounding box center [424, 89] width 55 height 23
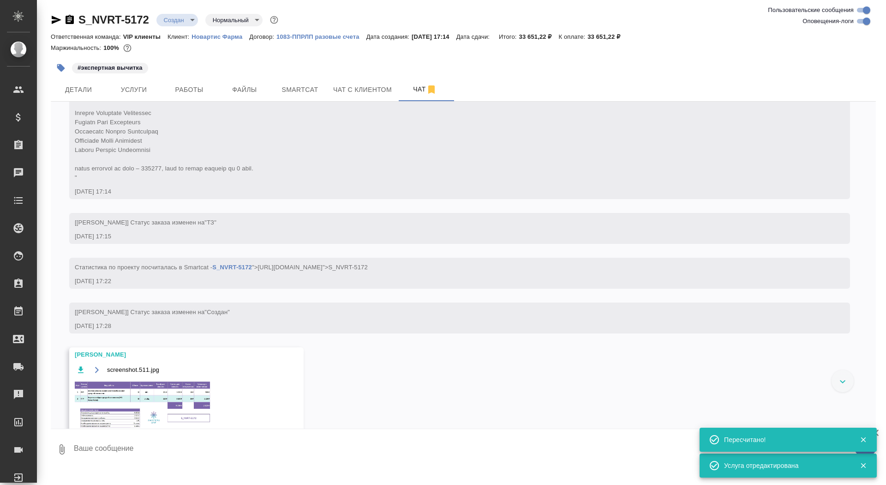
scroll to position [615, 0]
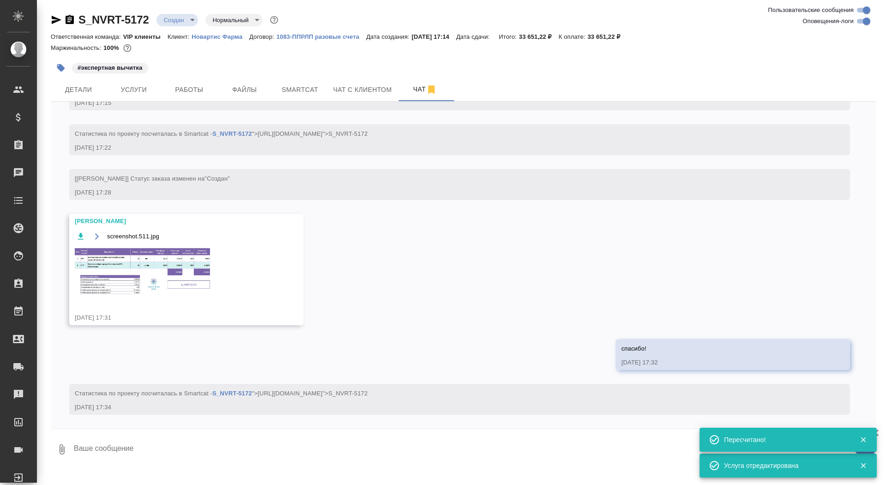
click at [164, 269] on img at bounding box center [144, 272] width 138 height 50
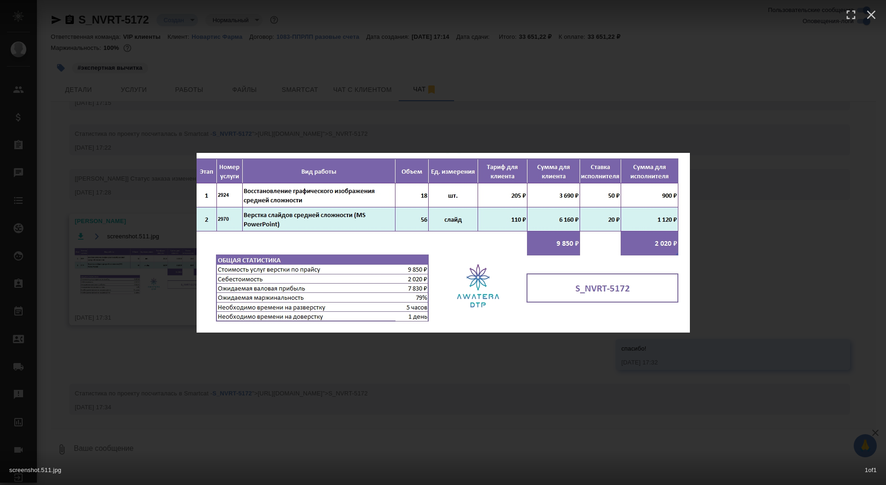
click at [144, 265] on div "screenshot.511.jpg 1 of 1" at bounding box center [443, 242] width 886 height 485
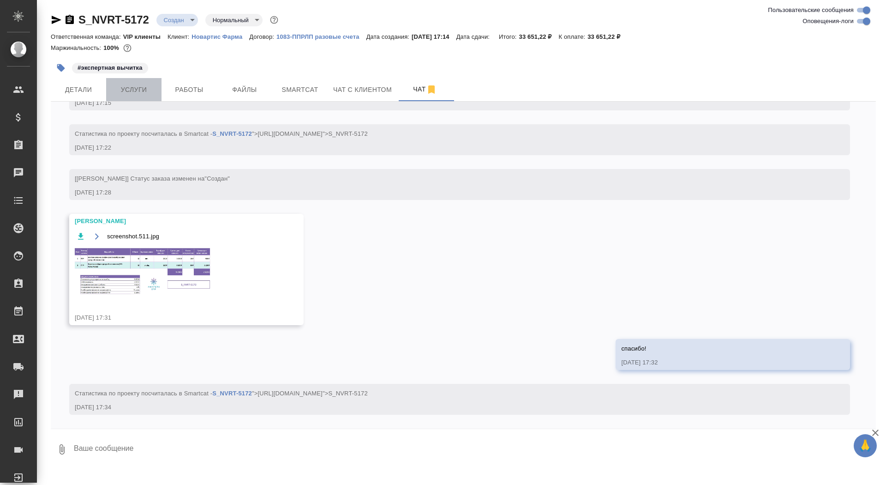
click at [126, 89] on span "Услуги" at bounding box center [134, 90] width 44 height 12
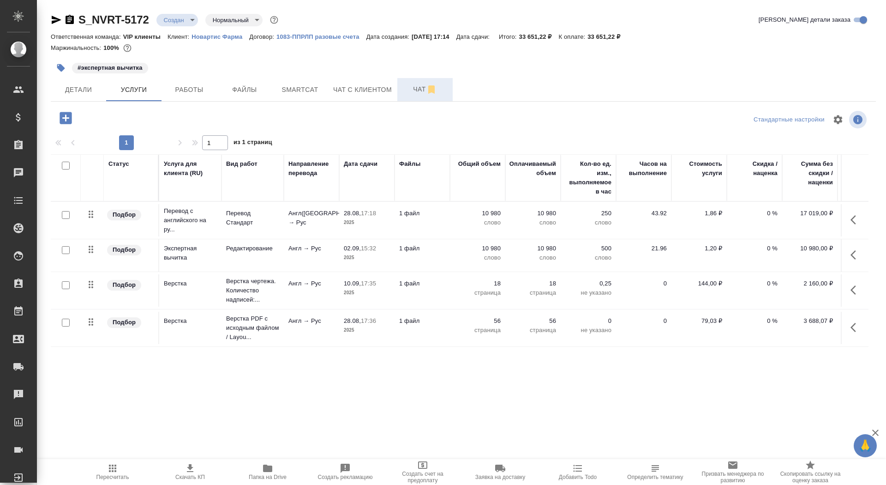
click at [410, 91] on span "Чат" at bounding box center [425, 90] width 44 height 12
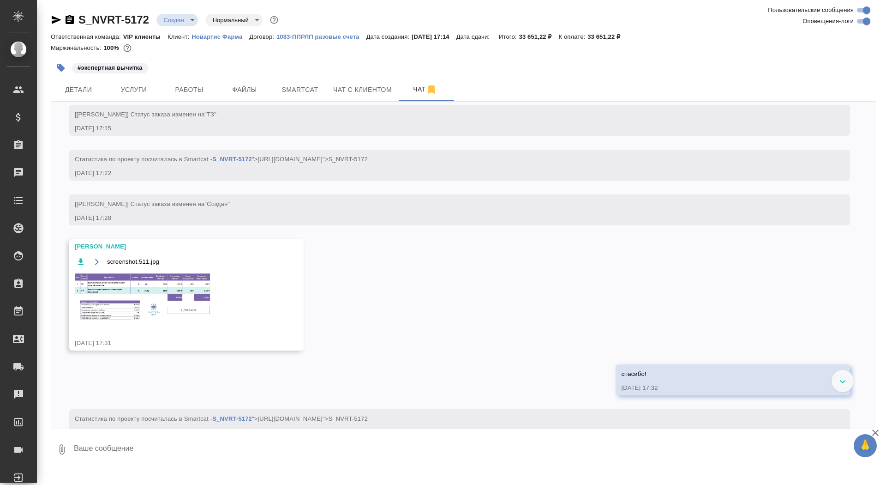
scroll to position [615, 0]
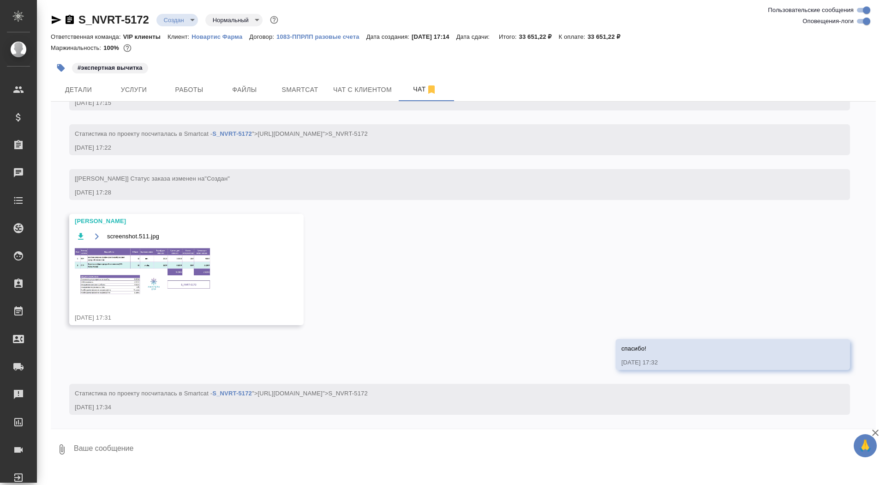
click at [132, 295] on img at bounding box center [144, 272] width 138 height 50
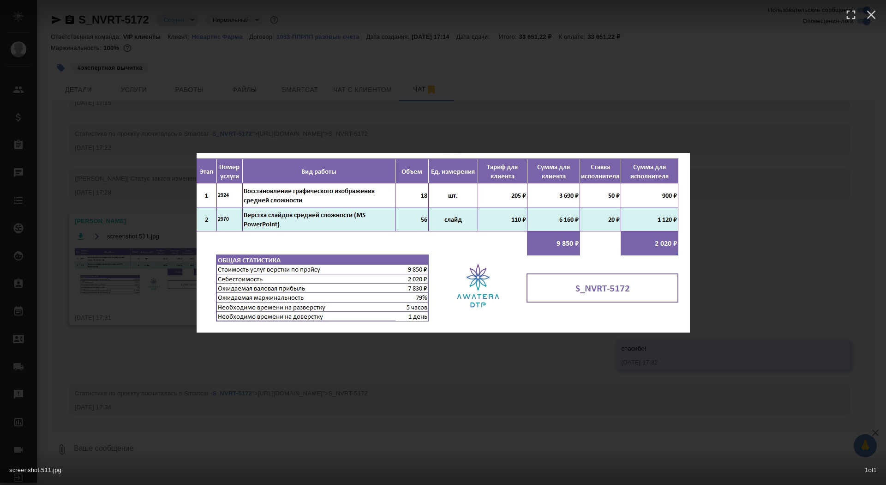
click at [129, 281] on div "screenshot.511.jpg 1 of 1" at bounding box center [443, 242] width 886 height 485
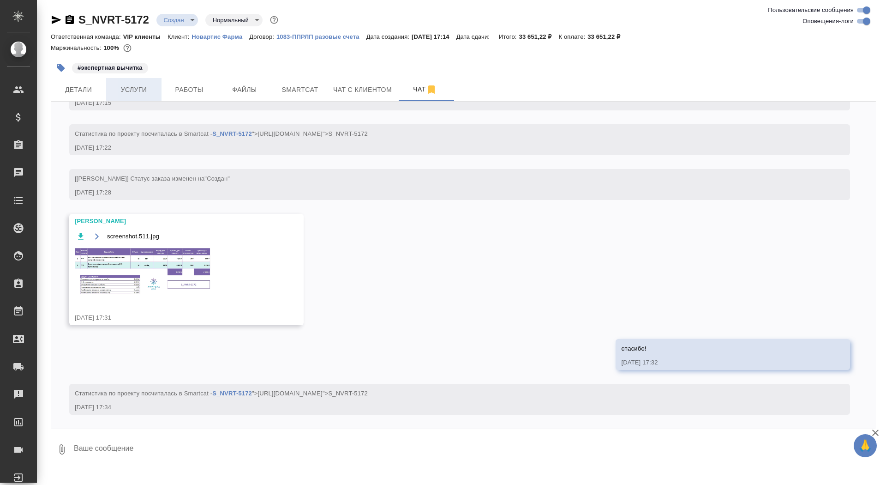
click at [124, 87] on span "Услуги" at bounding box center [134, 90] width 44 height 12
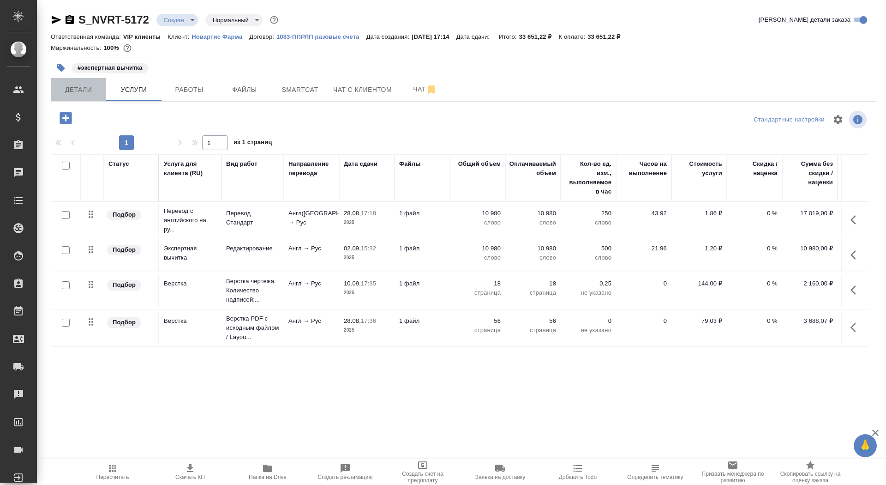
click at [76, 93] on span "Детали" at bounding box center [78, 90] width 44 height 12
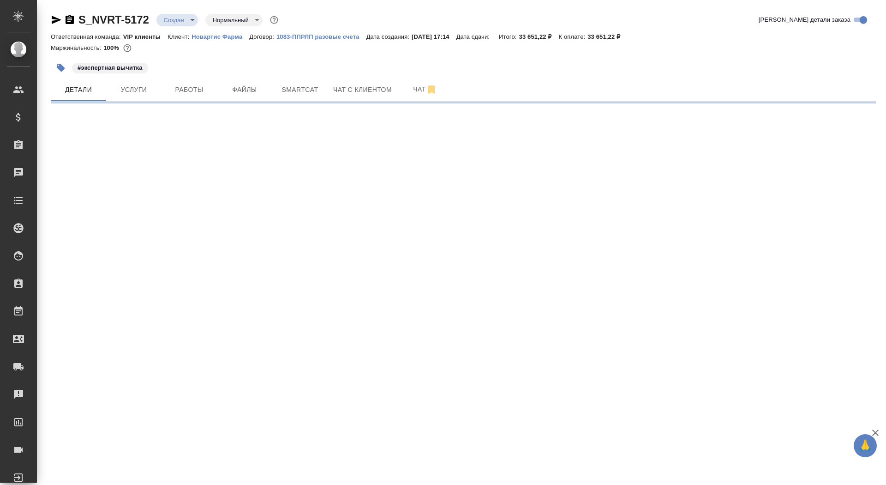
select select "RU"
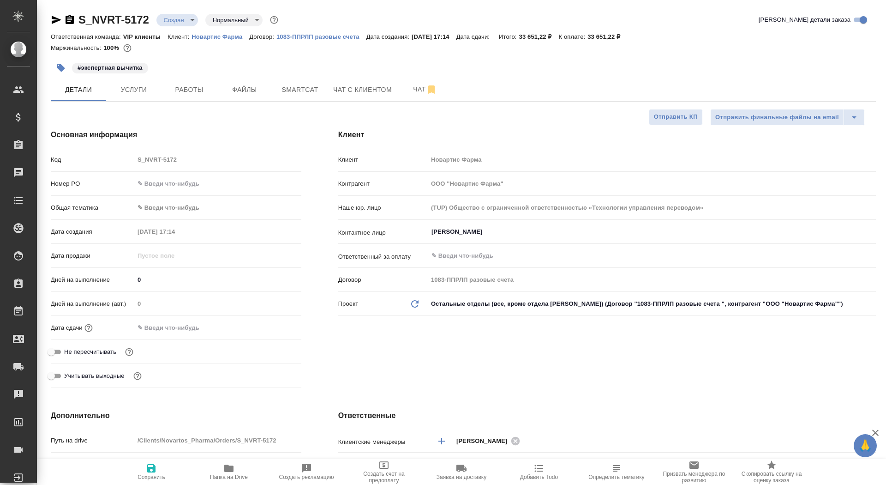
type textarea "x"
type input "Грабко Мария"
type input "[PERSON_NAME]"
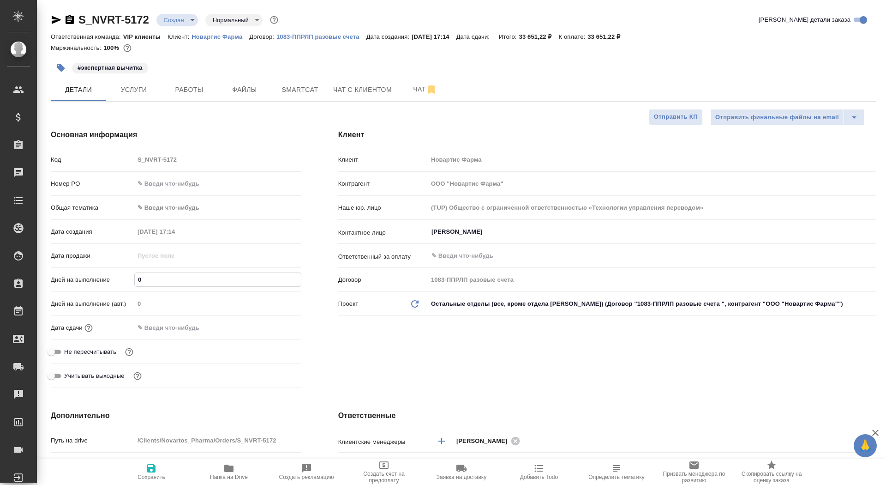
drag, startPoint x: 153, startPoint y: 273, endPoint x: 158, endPoint y: 278, distance: 6.5
click at [158, 278] on input "0" at bounding box center [218, 279] width 166 height 13
type input "5"
type textarea "x"
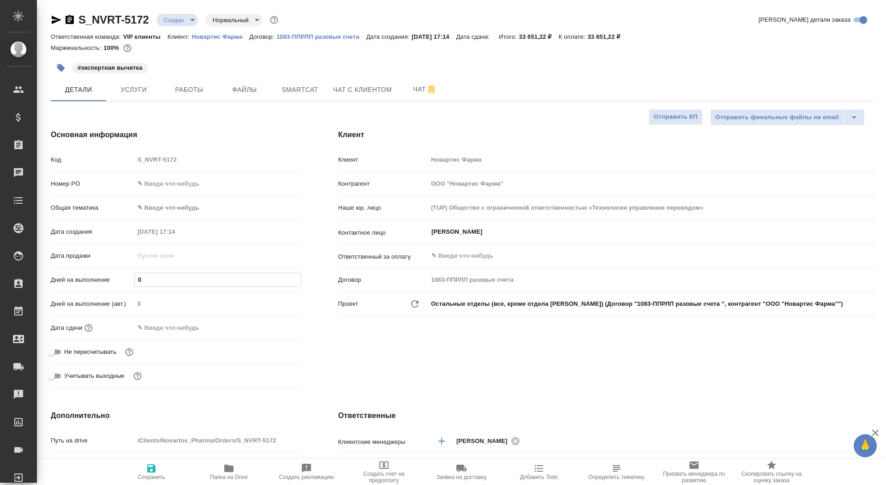
type textarea "x"
type input "5"
click at [148, 472] on icon "button" at bounding box center [151, 468] width 8 height 8
type textarea "x"
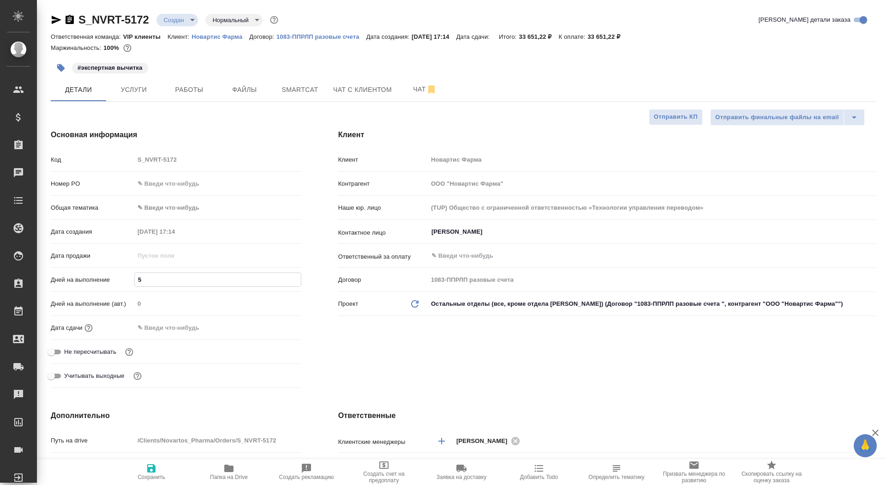
type textarea "x"
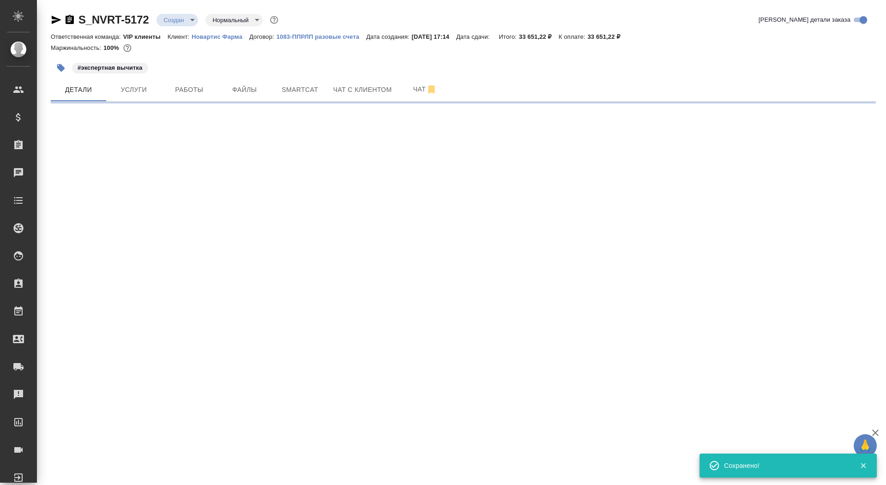
select select "RU"
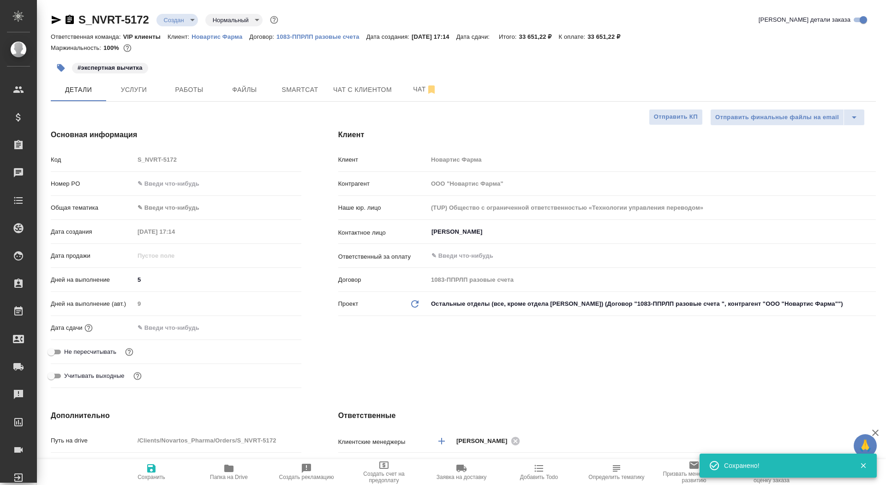
type textarea "x"
click at [59, 350] on input "Не пересчитывать" at bounding box center [51, 351] width 33 height 11
checkbox input "true"
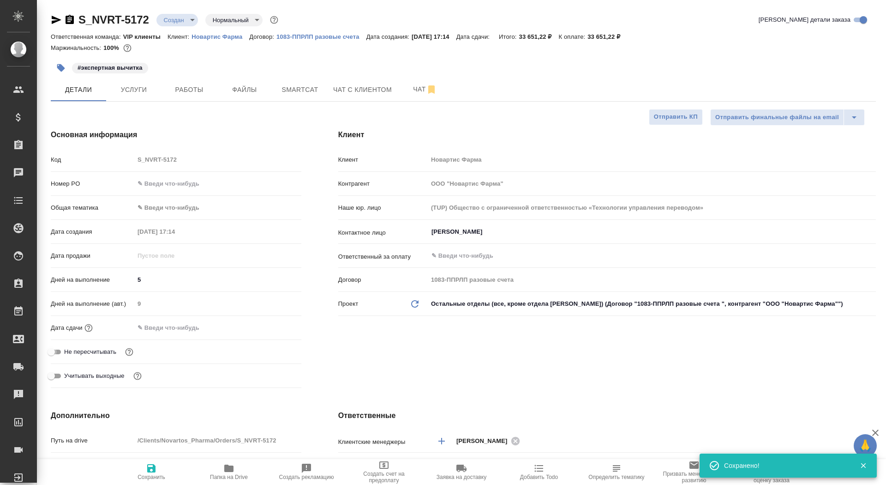
type textarea "x"
click at [150, 480] on span "Сохранить" at bounding box center [152, 477] width 28 height 6
type textarea "x"
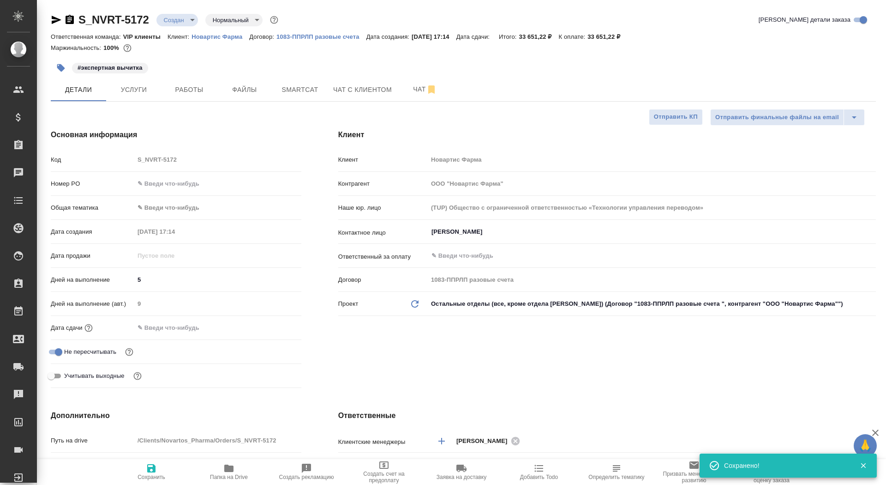
type textarea "x"
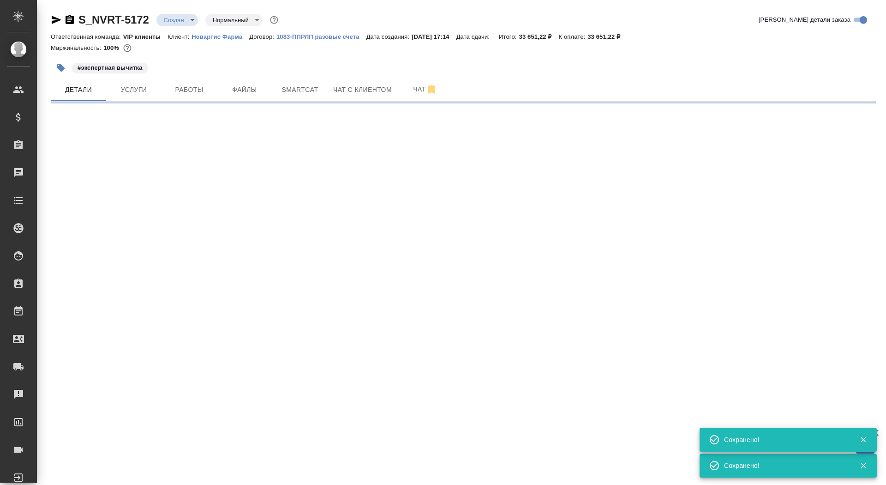
select select "RU"
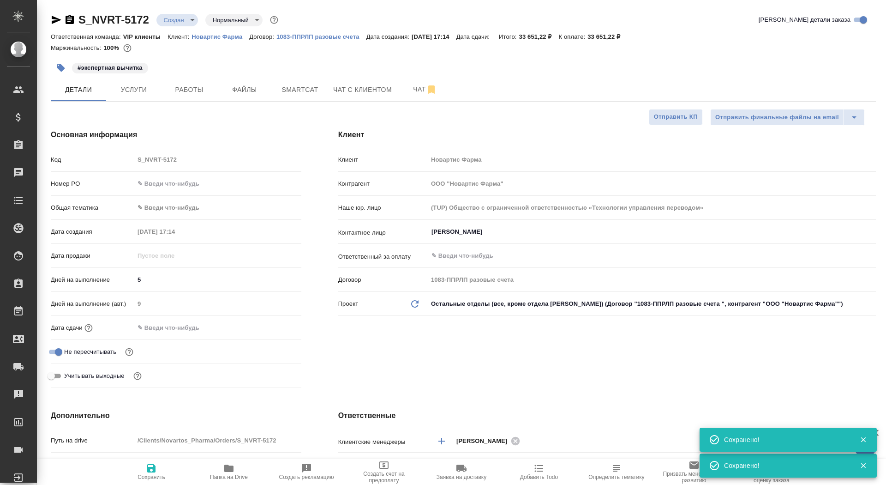
type textarea "x"
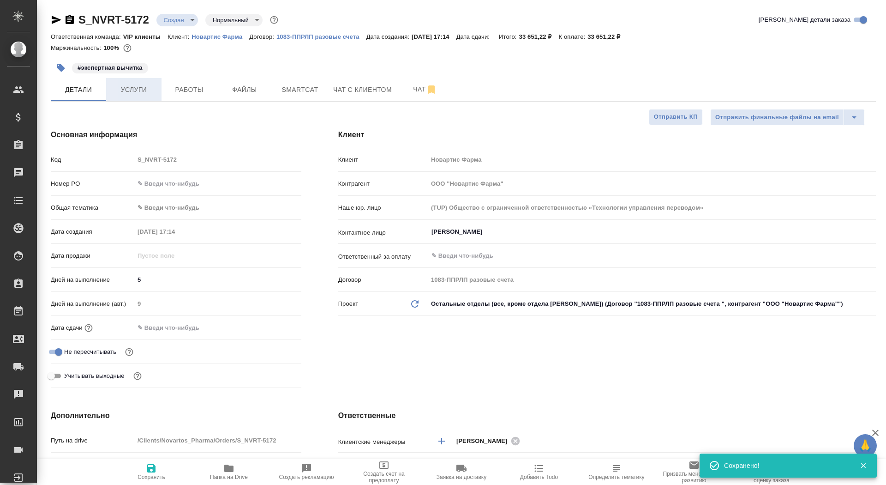
click at [135, 90] on span "Услуги" at bounding box center [134, 90] width 44 height 12
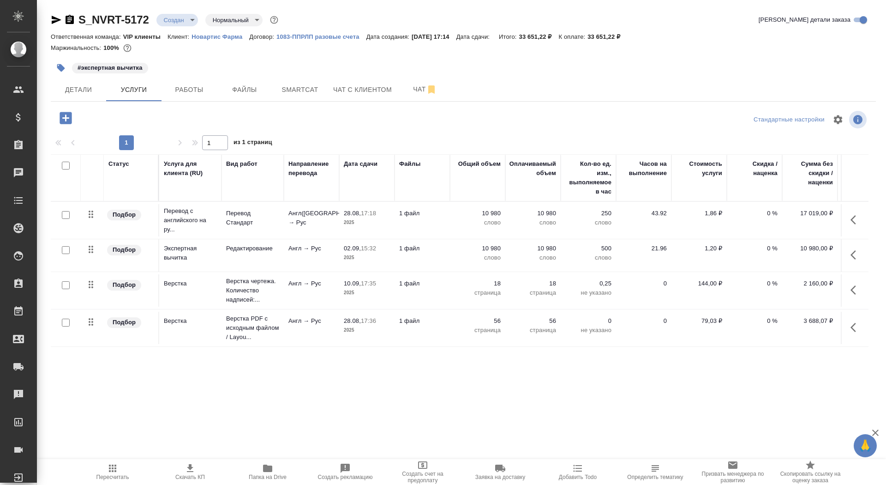
click at [190, 474] on span "Скачать КП" at bounding box center [190, 477] width 30 height 6
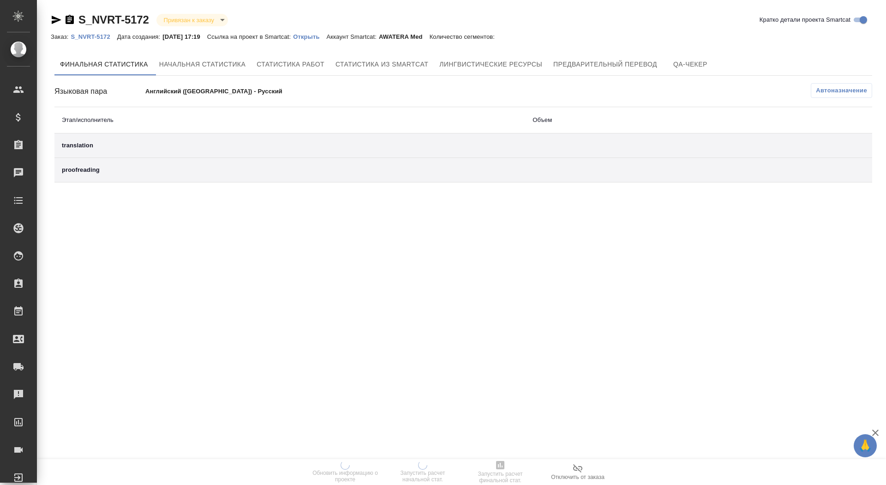
click at [337, 27] on div "S_NVRT-5172 Привязан к заказу linkedToOrder Кратко детали проекта Smartcat" at bounding box center [463, 19] width 825 height 15
click at [326, 37] on p "Открыть" at bounding box center [309, 36] width 33 height 7
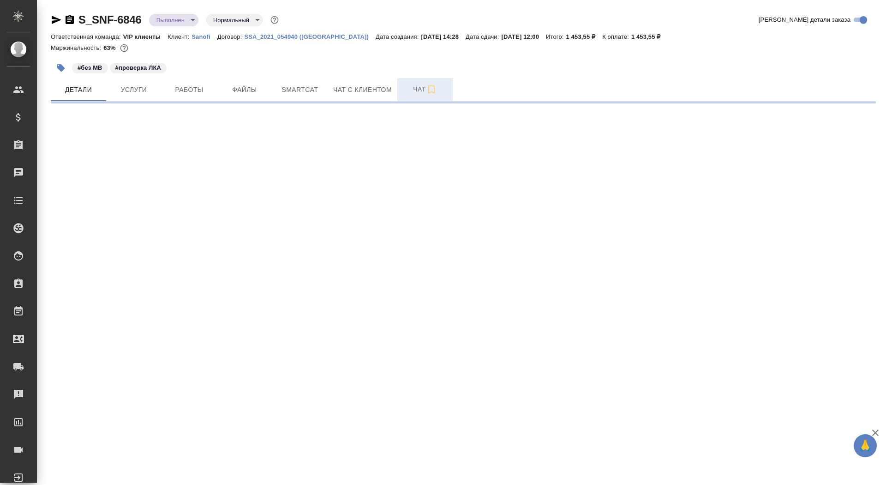
select select "RU"
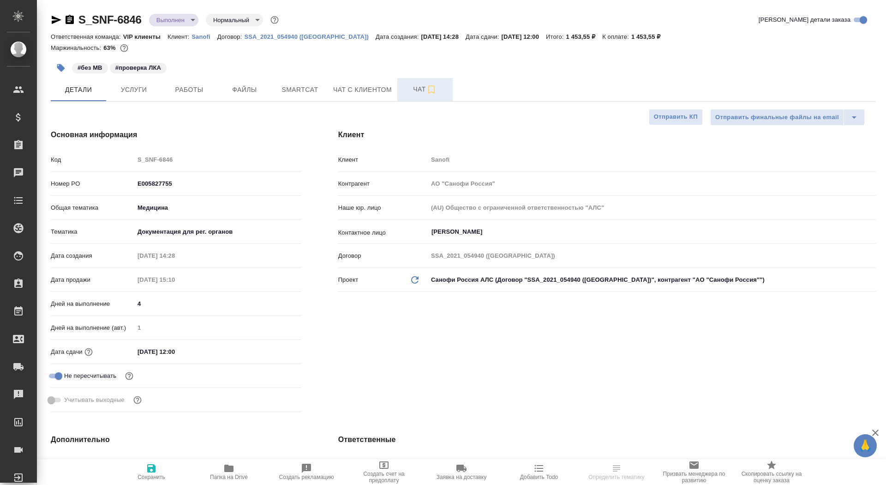
type textarea "x"
click at [405, 94] on span "Чат" at bounding box center [425, 90] width 44 height 12
type textarea "x"
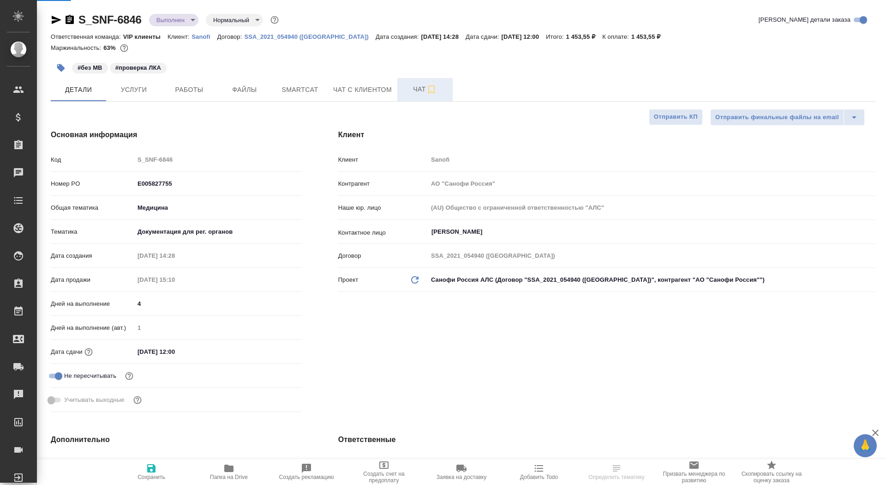
type textarea "x"
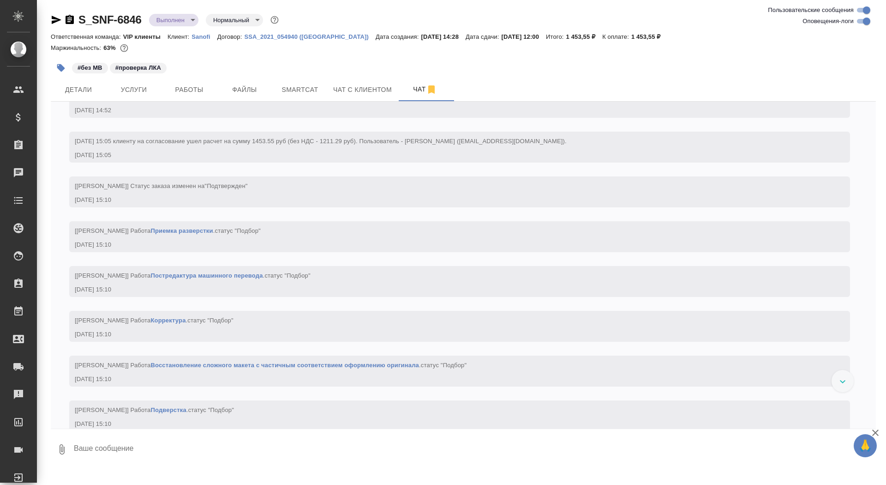
scroll to position [578, 0]
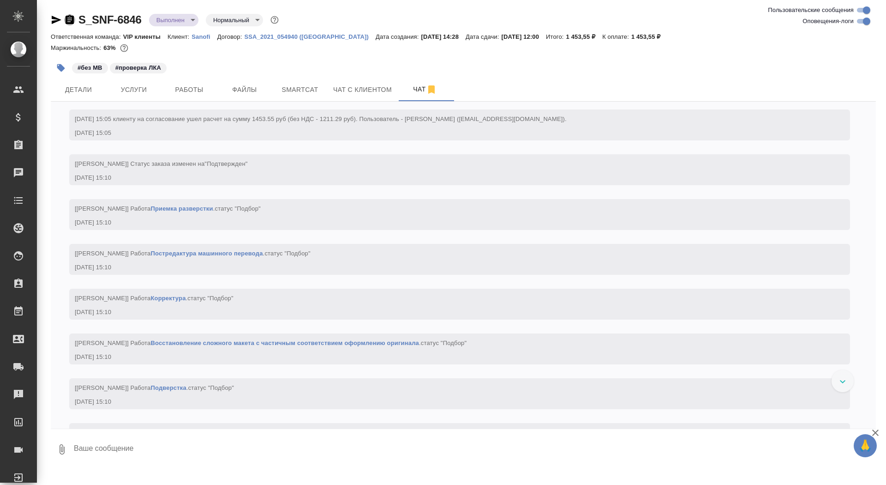
click at [72, 21] on icon "button" at bounding box center [70, 19] width 8 height 9
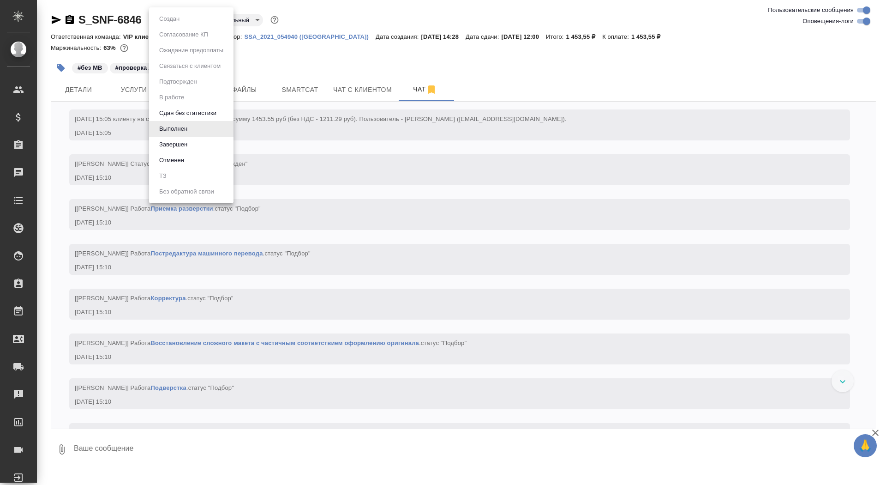
click at [180, 21] on body "🙏 .cls-1 fill:#fff; AWATERA Saydasheva Dilyara Клиенты Спецификации Заказы 0 Ча…" at bounding box center [443, 242] width 886 height 485
click at [193, 145] on li "Завершен" at bounding box center [191, 145] width 84 height 16
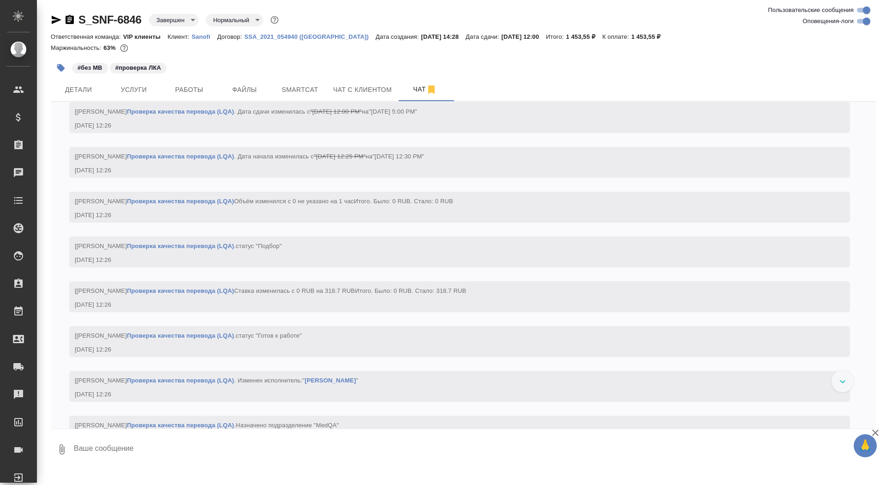
scroll to position [3158, 0]
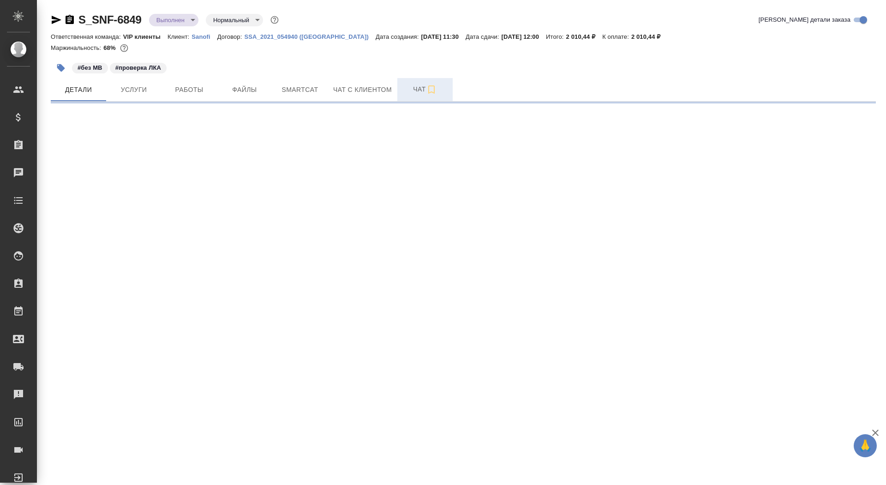
select select "RU"
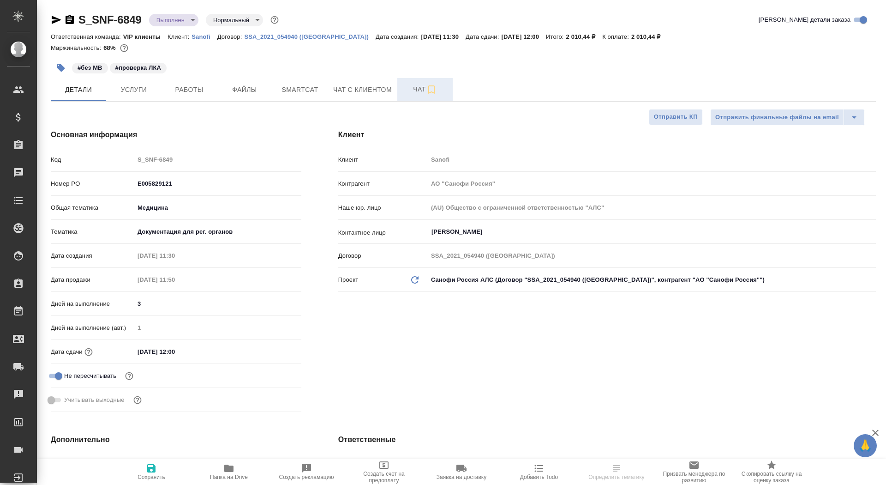
type textarea "x"
click at [408, 87] on span "Чат" at bounding box center [425, 90] width 44 height 12
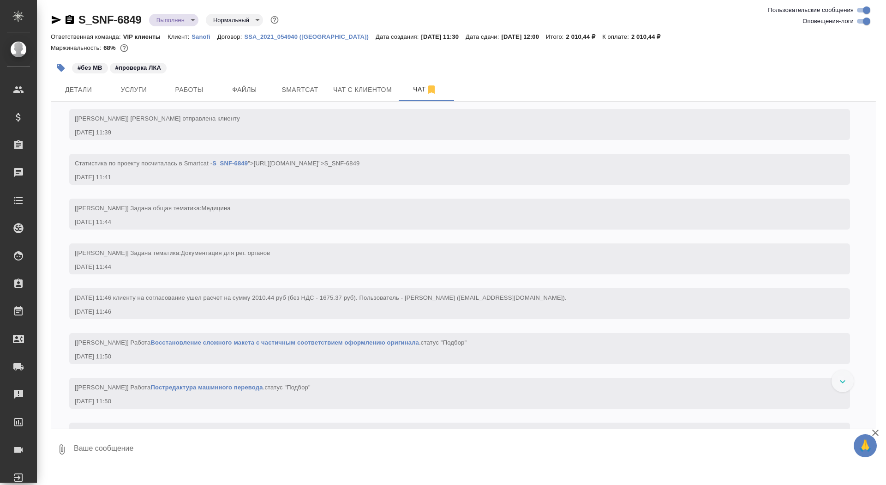
scroll to position [550, 0]
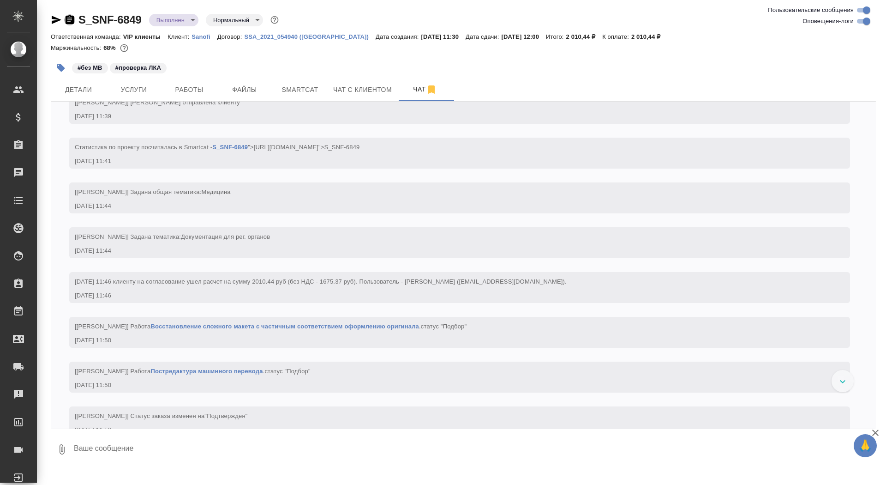
click at [74, 20] on icon "button" at bounding box center [69, 19] width 11 height 11
click at [186, 22] on body "🙏 .cls-1 fill:#fff; AWATERA Saydasheva Dilyara Клиенты Спецификации Заказы 0 Ча…" at bounding box center [443, 242] width 886 height 485
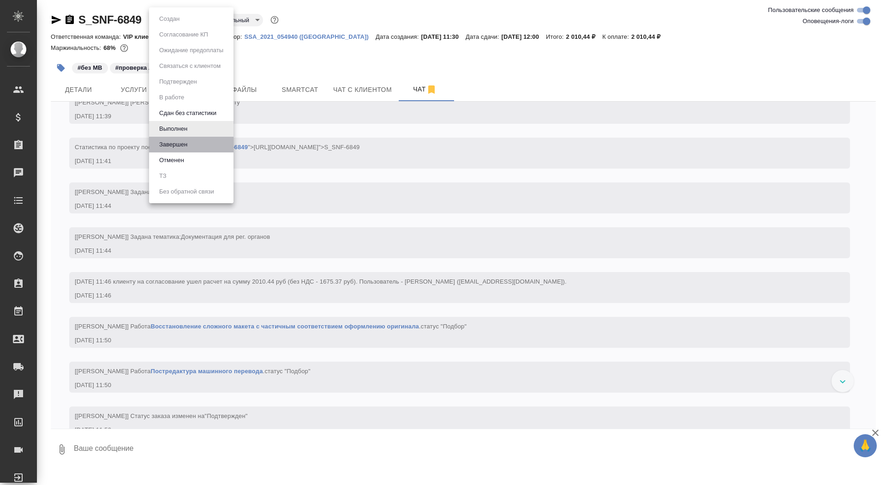
click at [199, 140] on li "Завершен" at bounding box center [191, 145] width 84 height 16
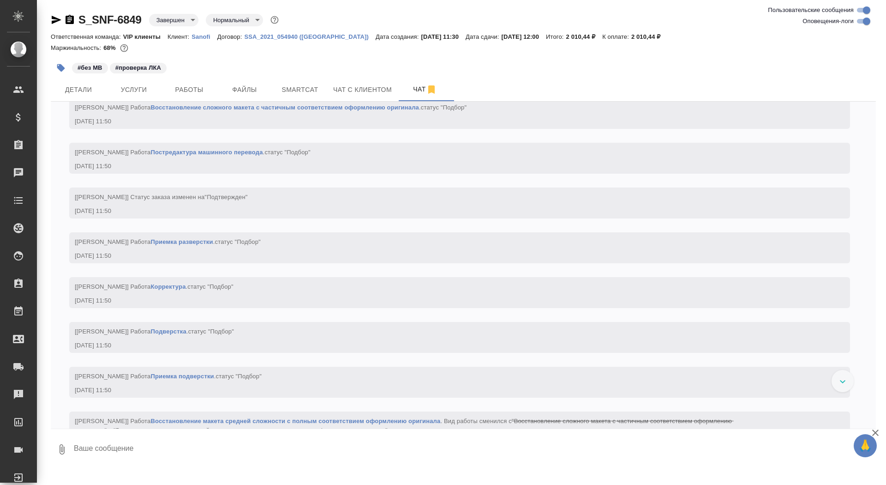
scroll to position [1255, 0]
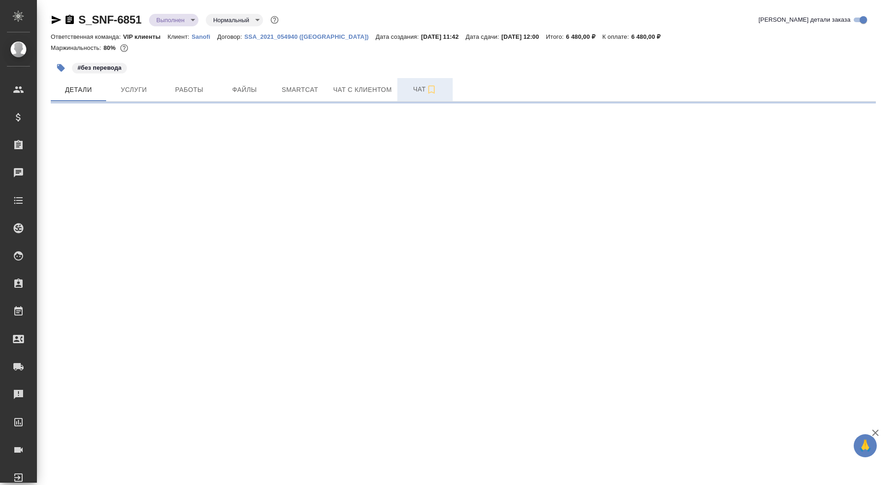
select select "RU"
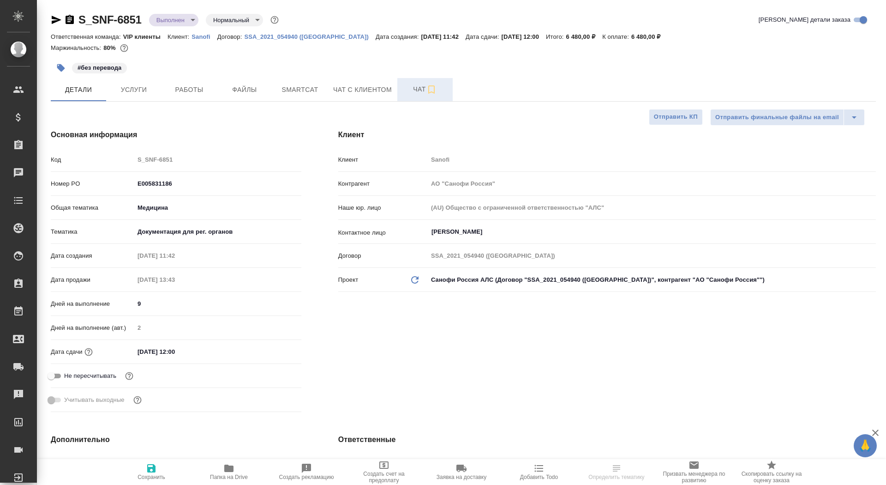
type textarea "x"
click at [412, 92] on span "Чат" at bounding box center [425, 90] width 44 height 12
type textarea "x"
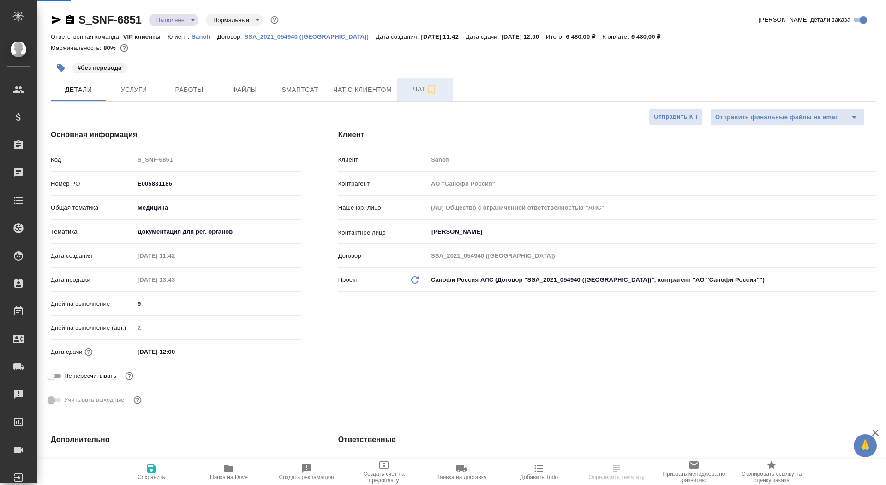
type textarea "x"
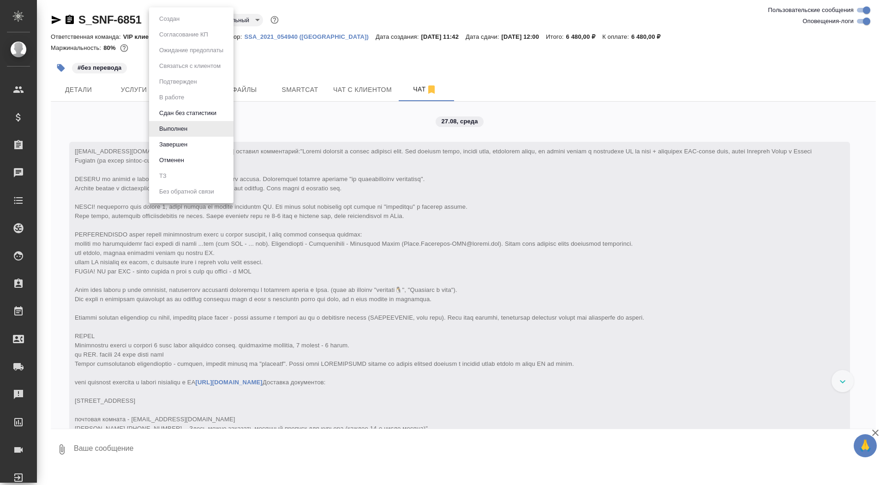
click at [177, 22] on body "🙏 .cls-1 fill:#fff; AWATERA Saydasheva Dilyara Клиенты Спецификации Заказы 0 Ча…" at bounding box center [443, 242] width 886 height 485
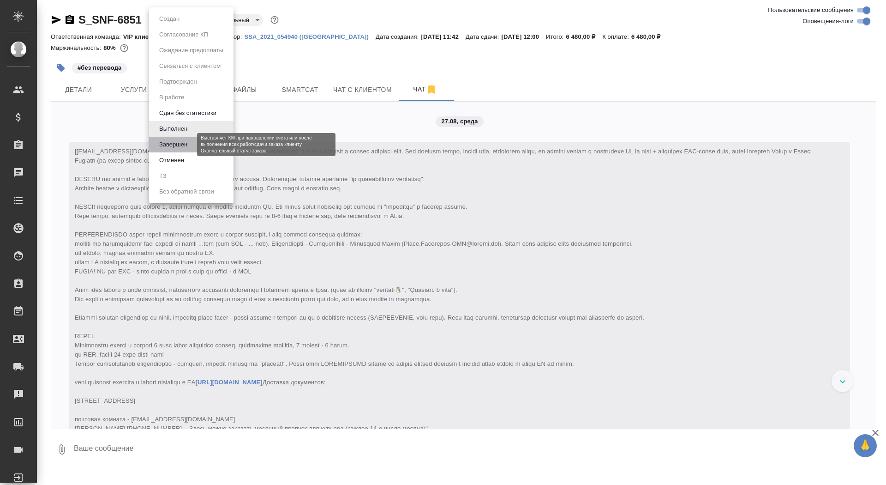
click at [189, 140] on button "Завершен" at bounding box center [174, 144] width 34 height 10
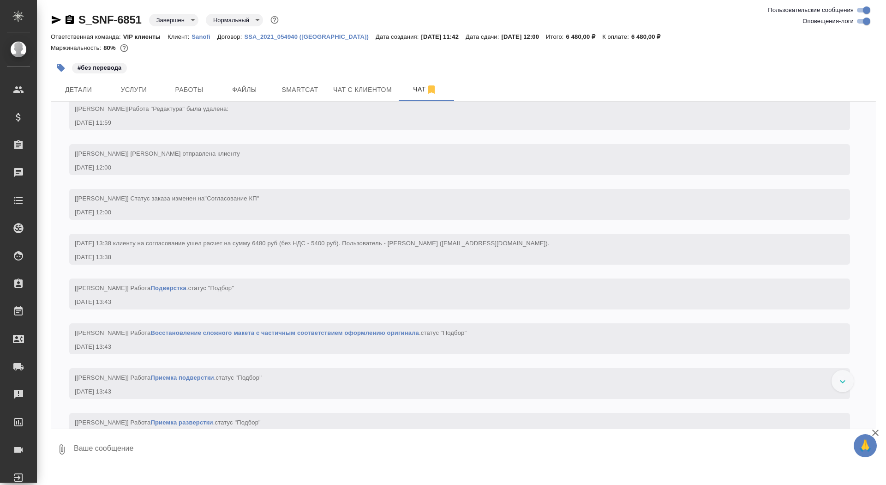
scroll to position [2388, 0]
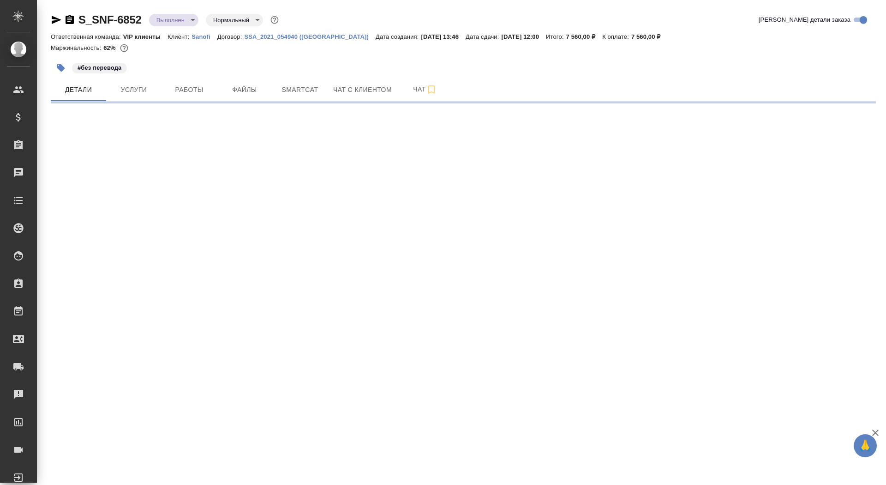
select select "RU"
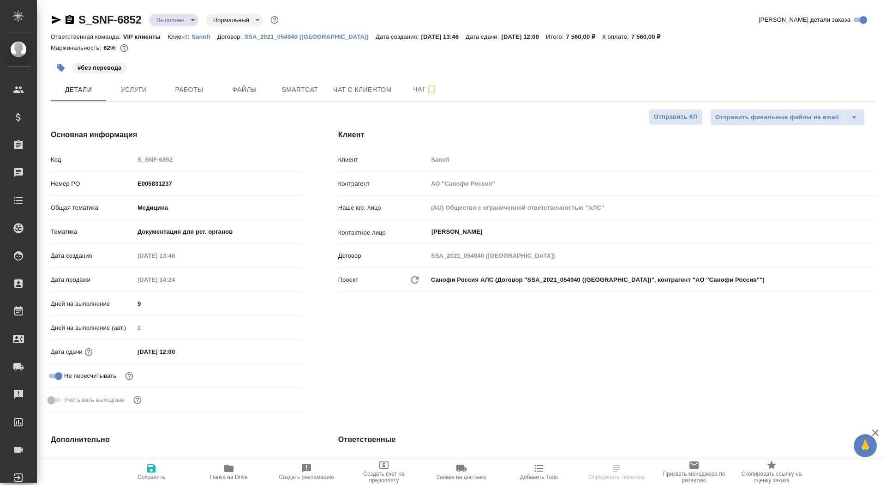
type textarea "x"
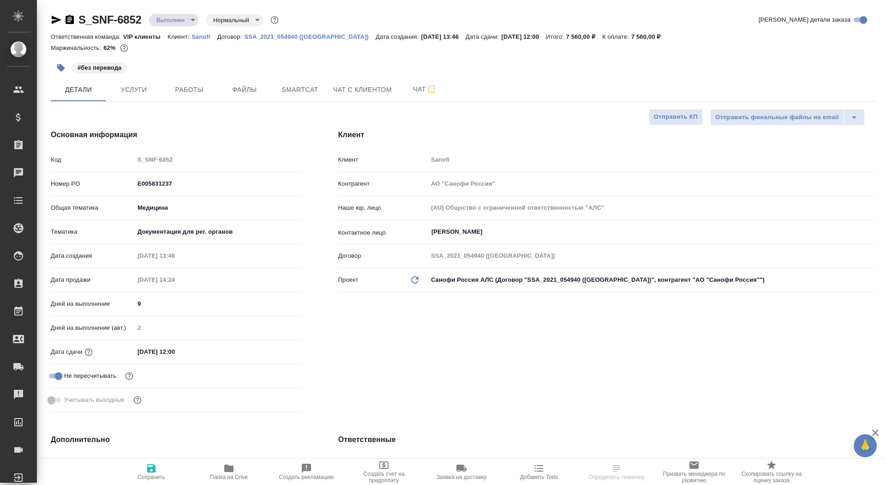
type textarea "x"
click at [175, 18] on body "🙏 .cls-1 fill:#fff; AWATERA Saydasheva Dilyara Клиенты Спецификации Заказы Чаты…" at bounding box center [443, 242] width 886 height 485
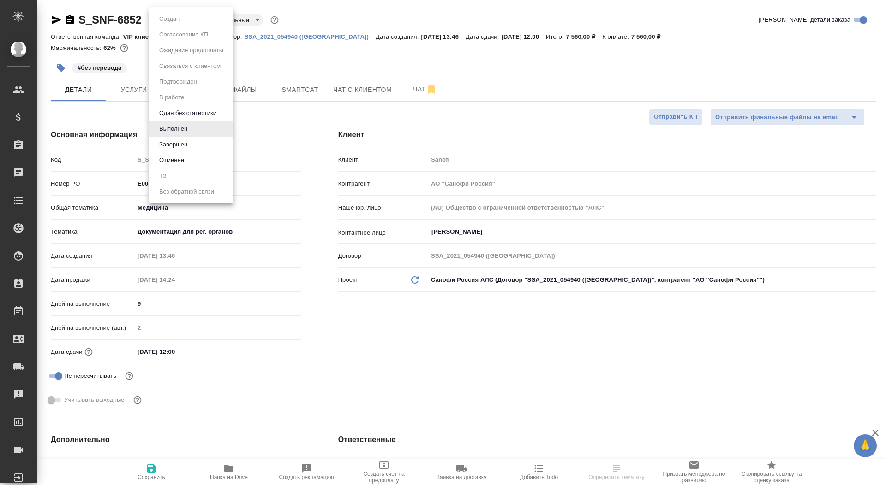
click at [201, 144] on li "Завершен" at bounding box center [191, 145] width 84 height 16
